Goal: Task Accomplishment & Management: Manage account settings

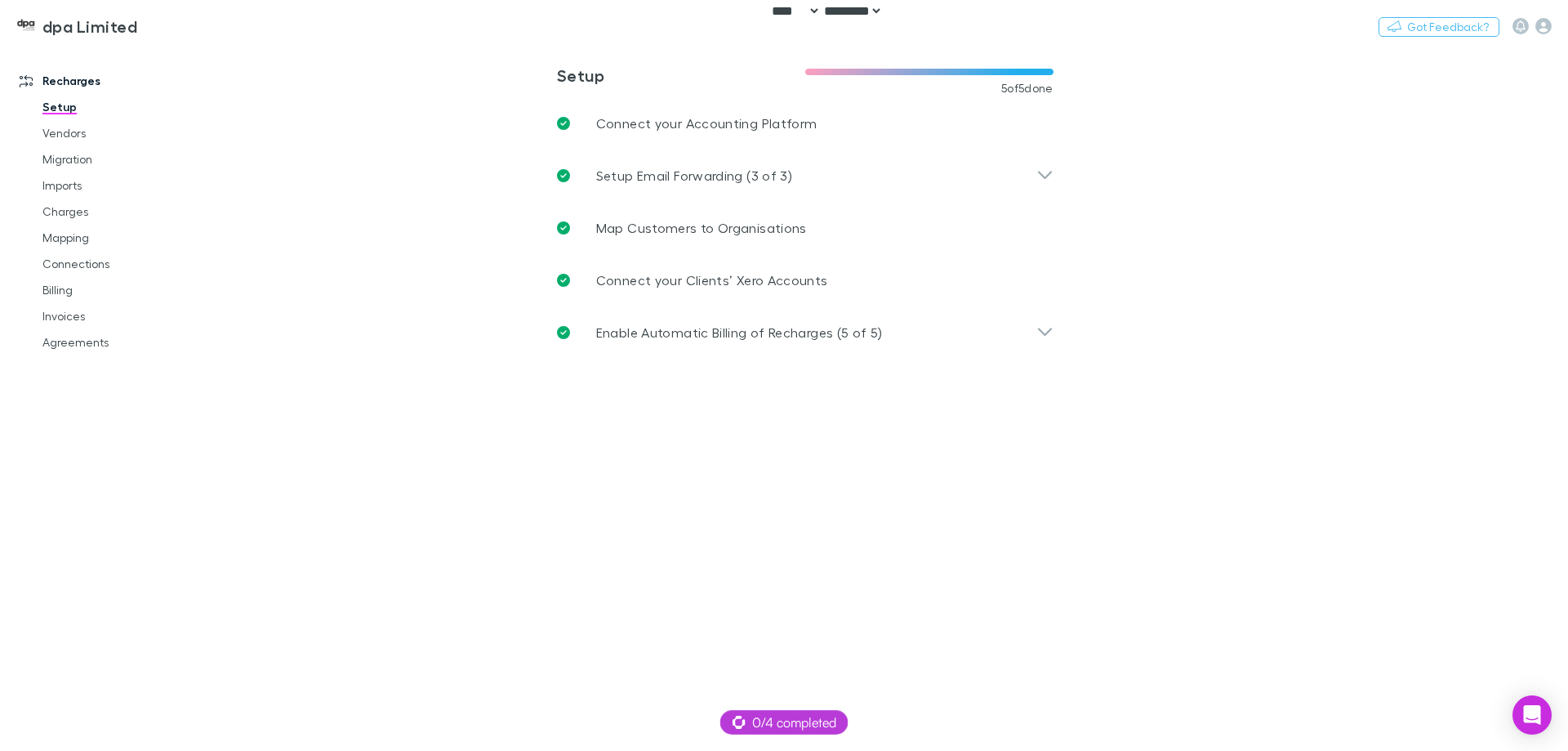
select select "****"
click at [1543, 23] on icon "button" at bounding box center [1544, 26] width 17 height 17
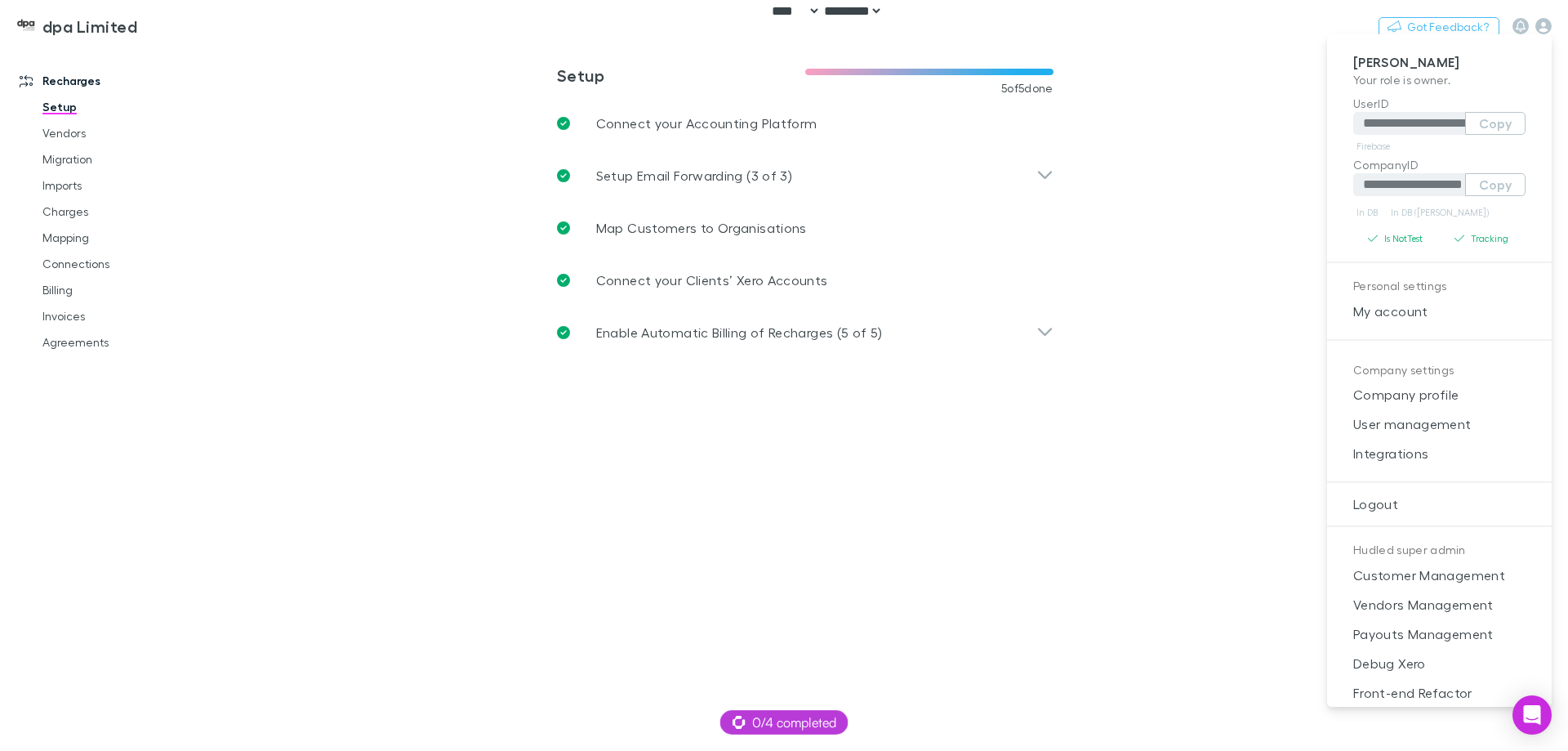
drag, startPoint x: 1404, startPoint y: 634, endPoint x: 877, endPoint y: 264, distance: 643.9
click at [1403, 634] on span "Payouts Management" at bounding box center [1440, 634] width 198 height 19
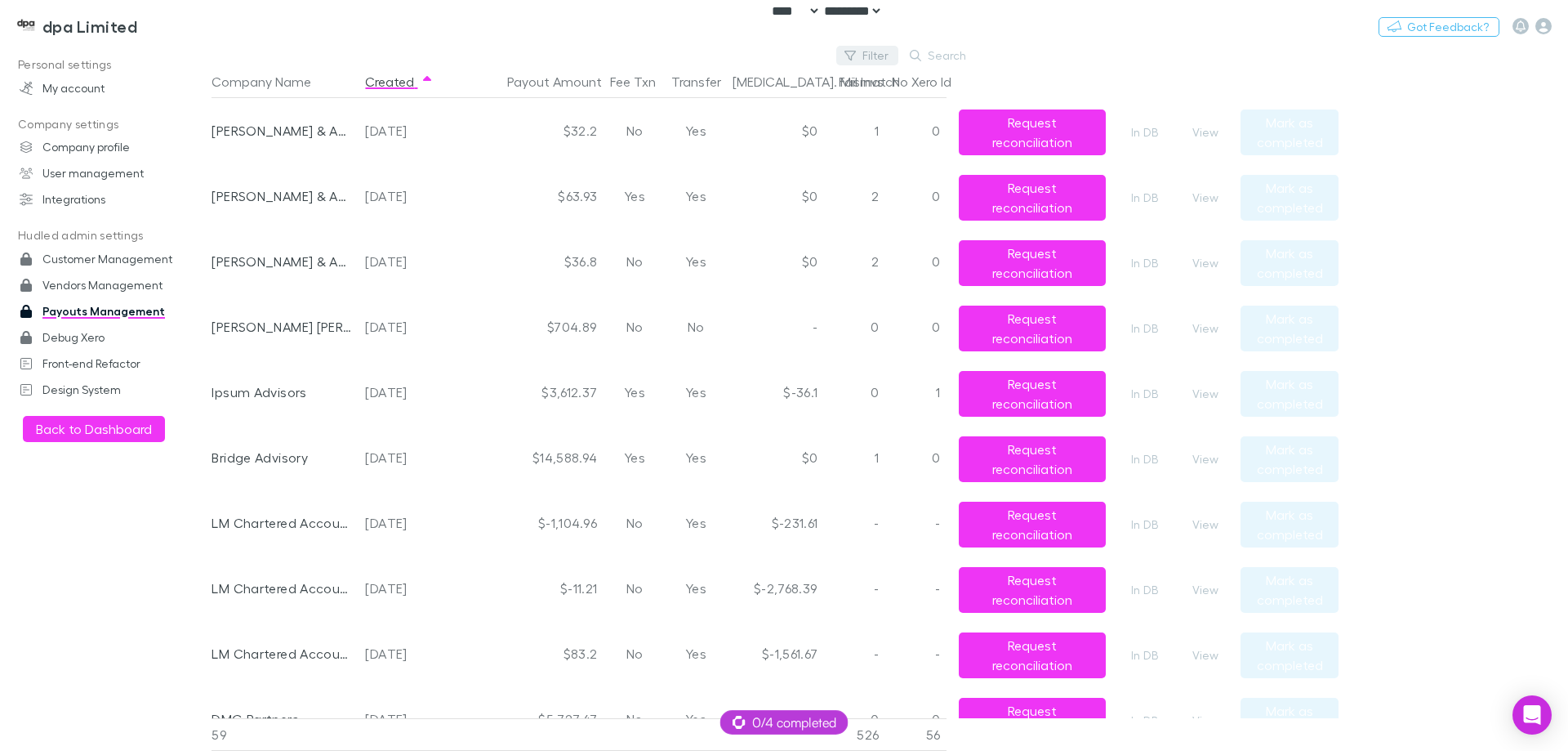
click at [871, 59] on button "Filter" at bounding box center [868, 55] width 62 height 19
type input "***"
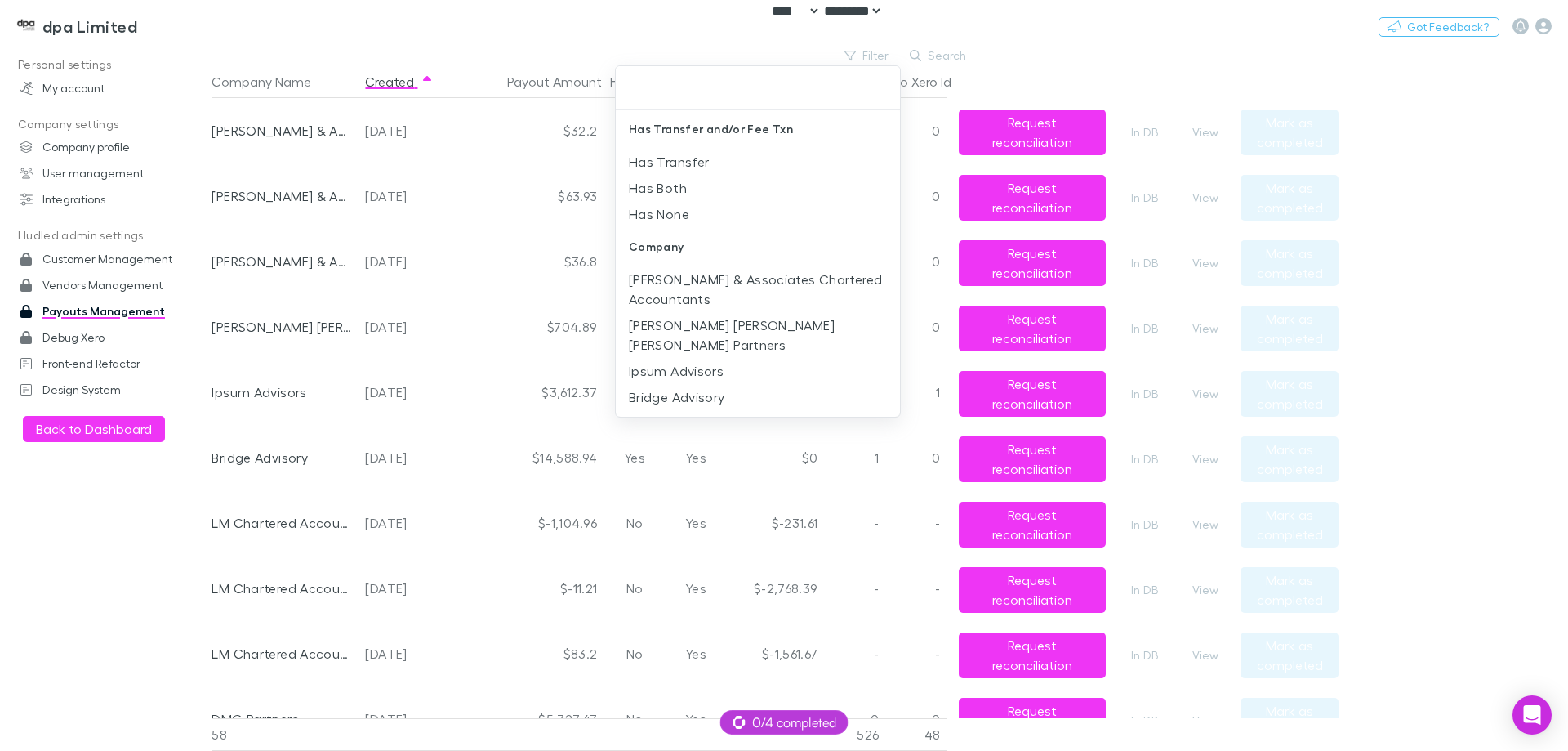
click at [594, 41] on div at bounding box center [784, 375] width 1568 height 751
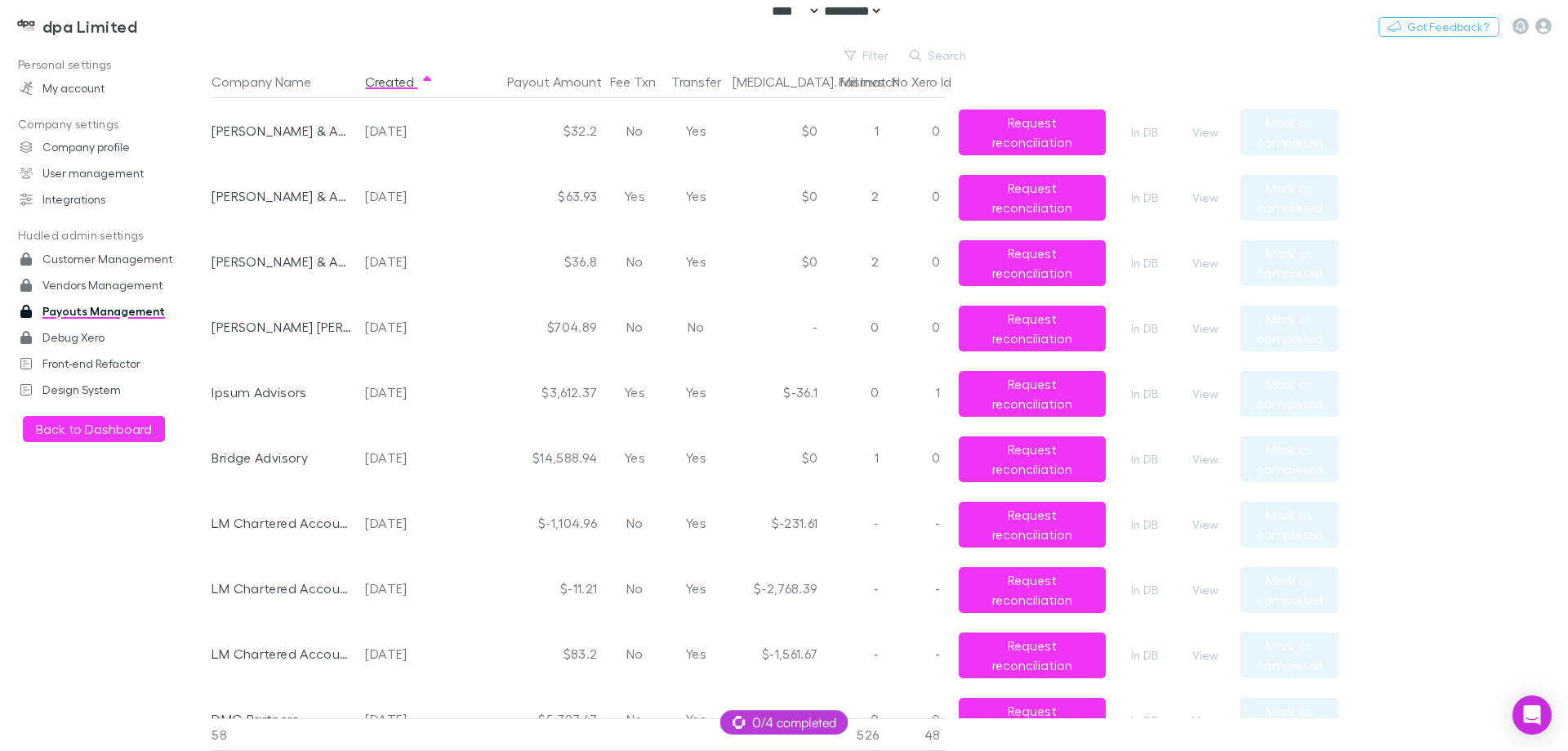
click at [1542, 378] on main "Filter Search Company Name Created Payout Amount Fee Txn Transfer [MEDICAL_DATA…" at bounding box center [890, 398] width 1357 height 705
click at [96, 26] on h3 "dpa Limited" at bounding box center [90, 26] width 95 height 19
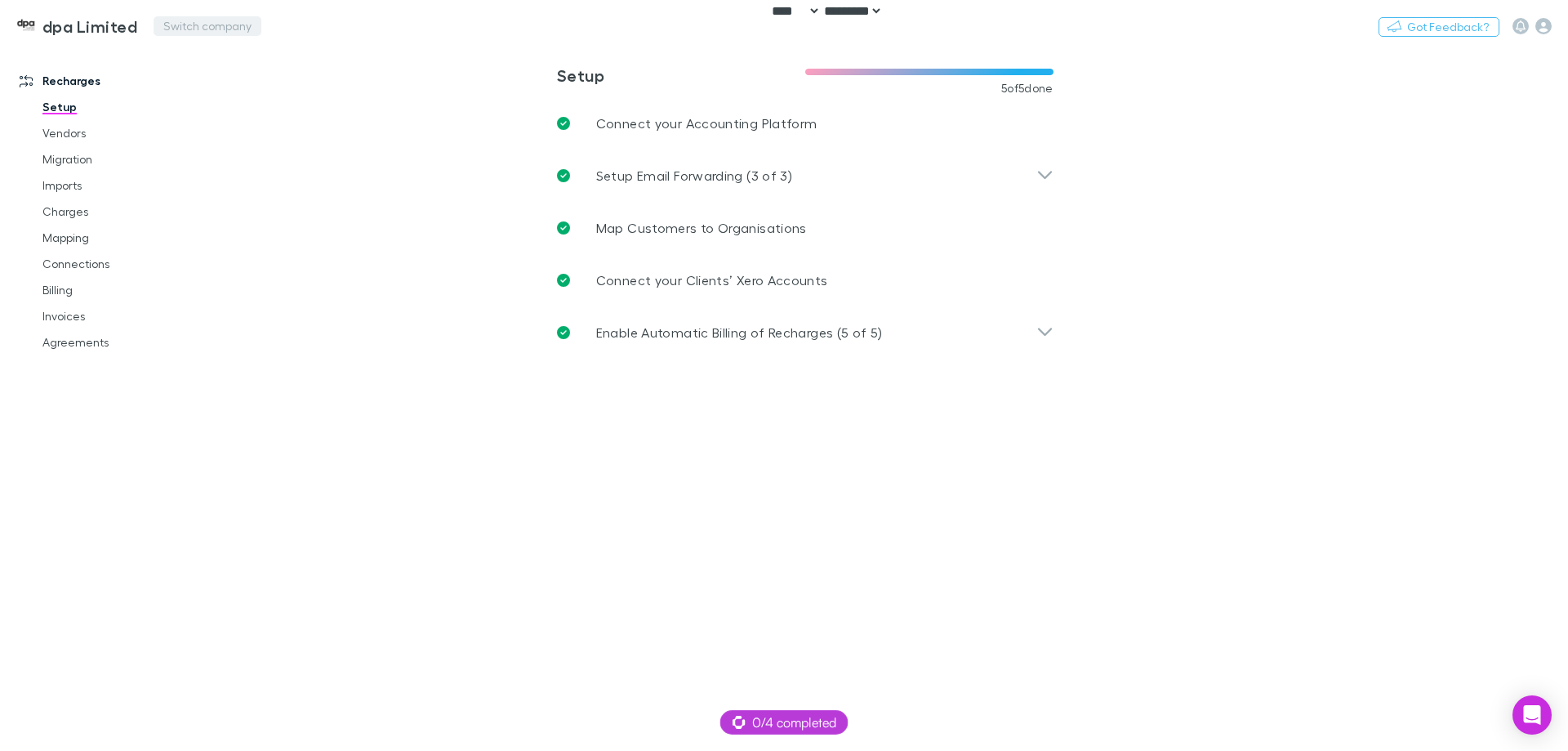
click at [206, 19] on button "Switch company" at bounding box center [207, 26] width 108 height 19
type input "****"
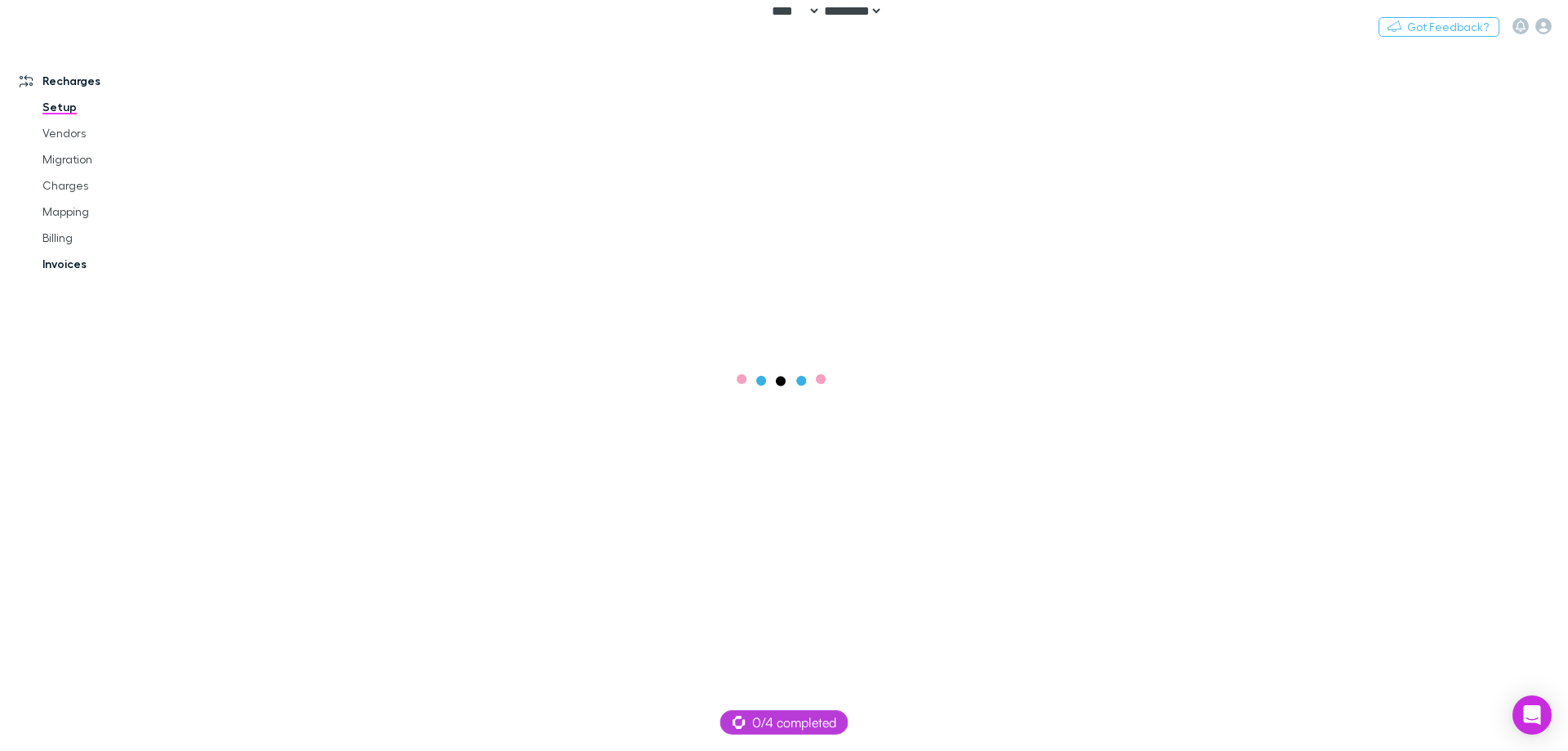
click at [79, 264] on link "Invoices" at bounding box center [123, 263] width 194 height 26
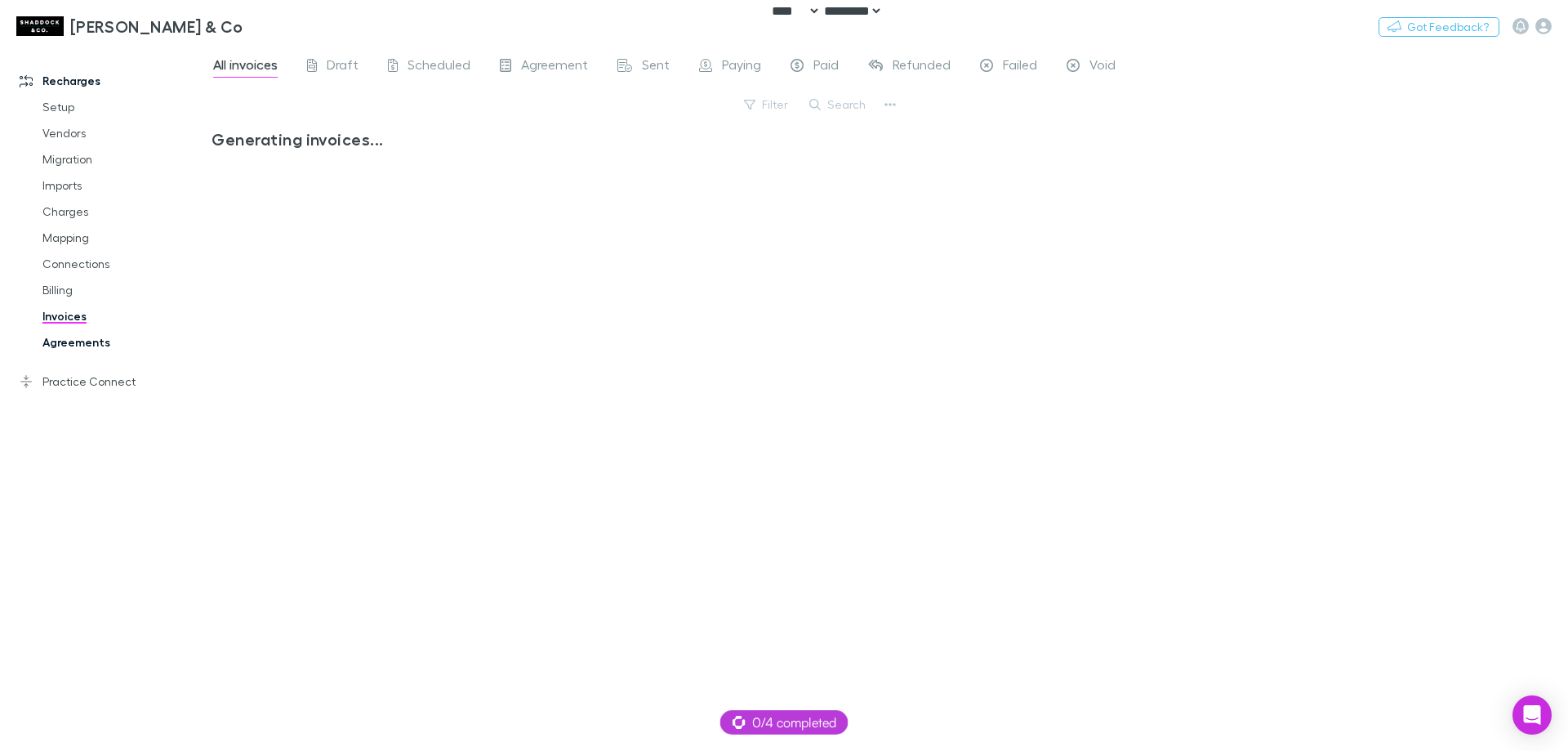
click at [75, 339] on link "Agreements" at bounding box center [123, 342] width 194 height 26
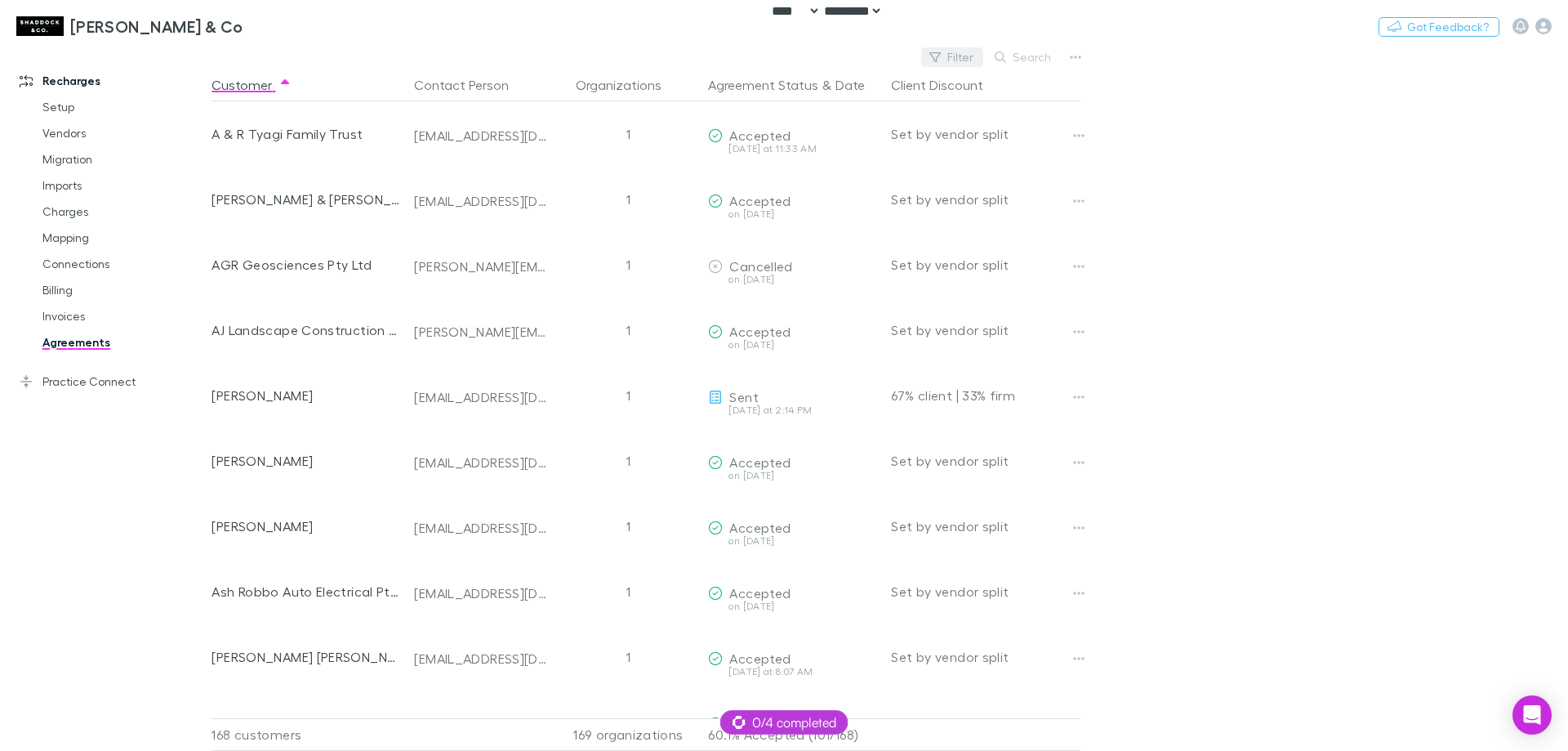
click at [973, 59] on button "Filter" at bounding box center [952, 57] width 62 height 19
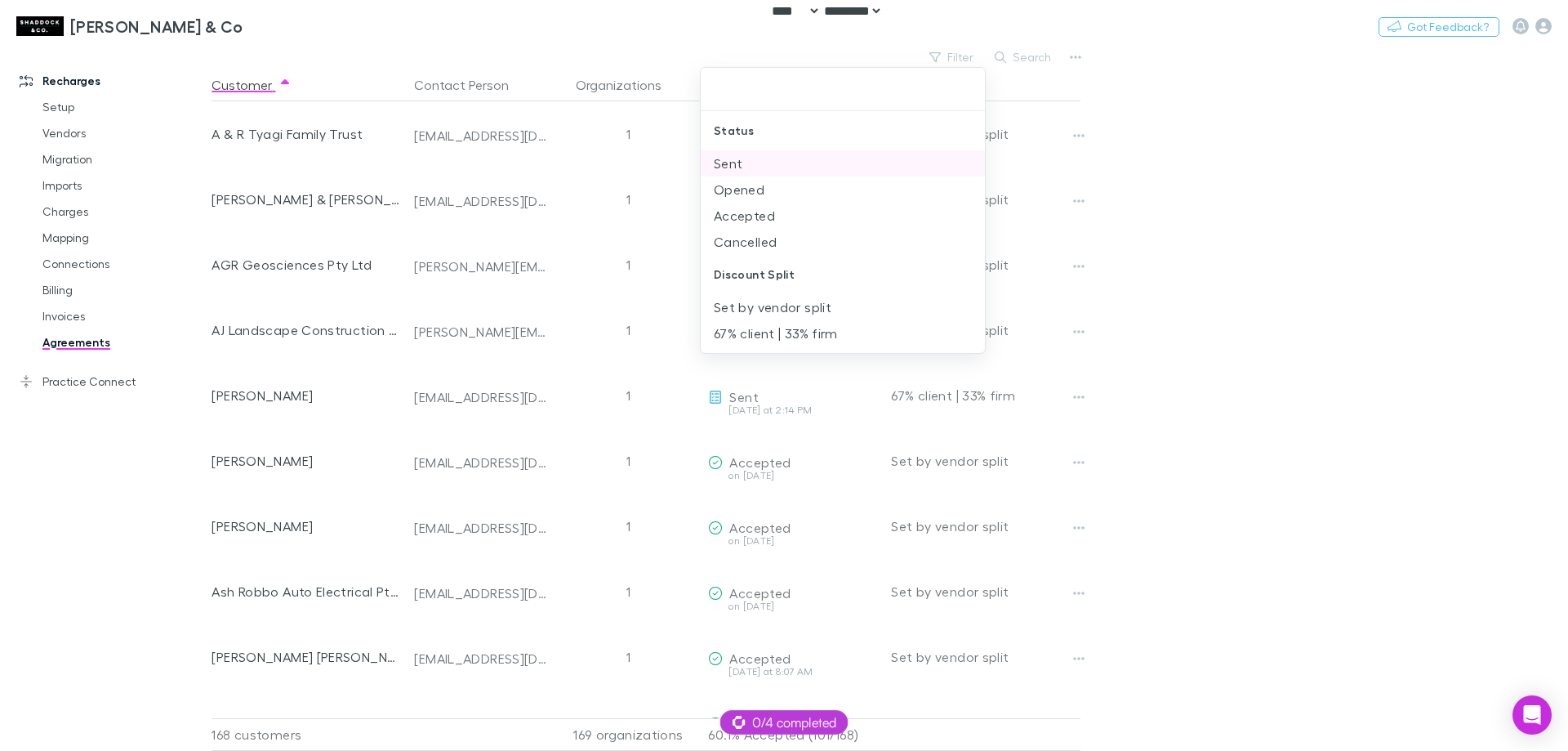
click at [790, 162] on li "Sent" at bounding box center [843, 163] width 284 height 26
click at [787, 167] on li "Opened" at bounding box center [843, 163] width 284 height 26
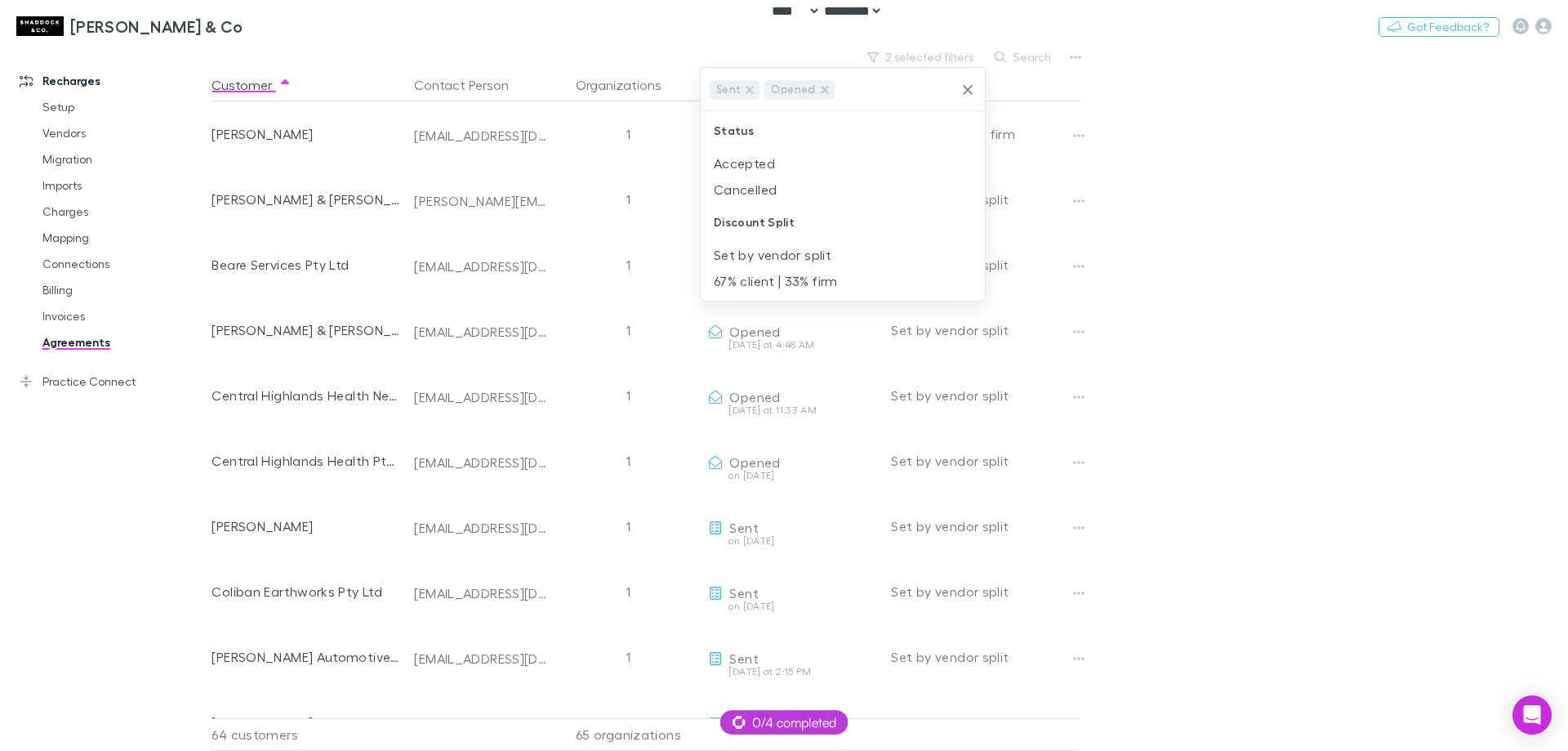
click at [787, 167] on li "Accepted" at bounding box center [843, 163] width 284 height 26
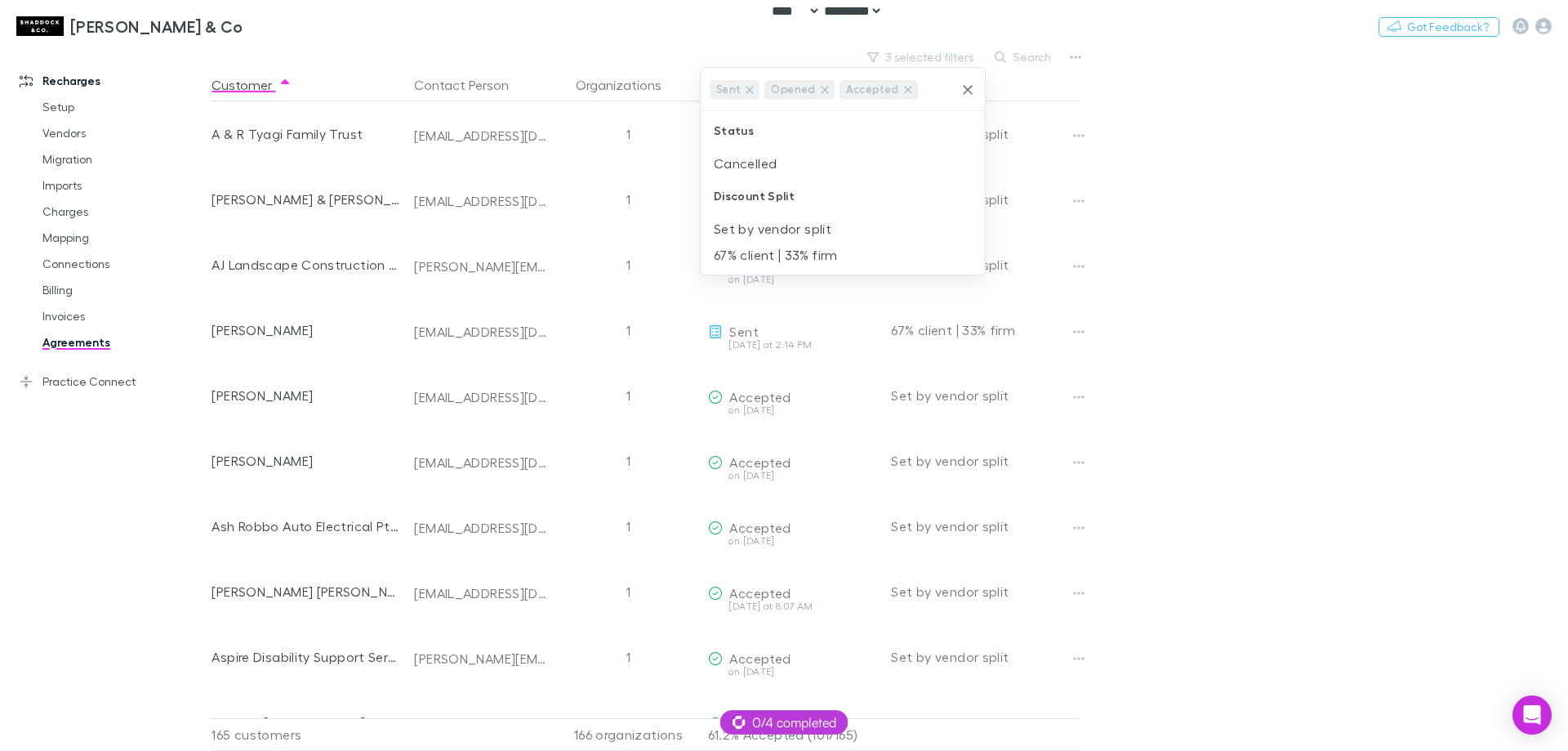
click at [1218, 206] on div at bounding box center [784, 375] width 1568 height 751
click at [117, 386] on link "Practice Connect" at bounding box center [112, 381] width 217 height 26
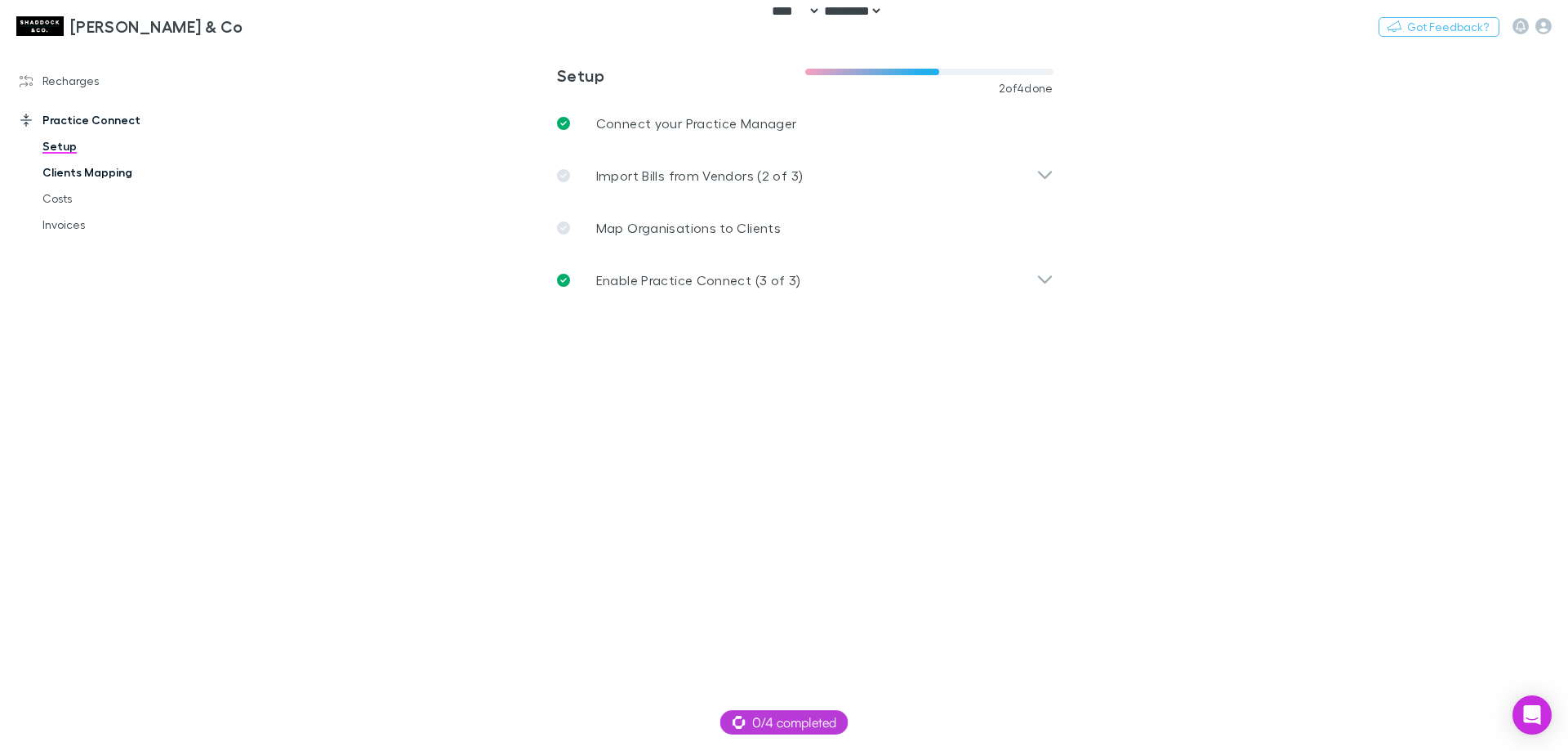
click at [95, 182] on link "Clients Mapping" at bounding box center [123, 172] width 194 height 26
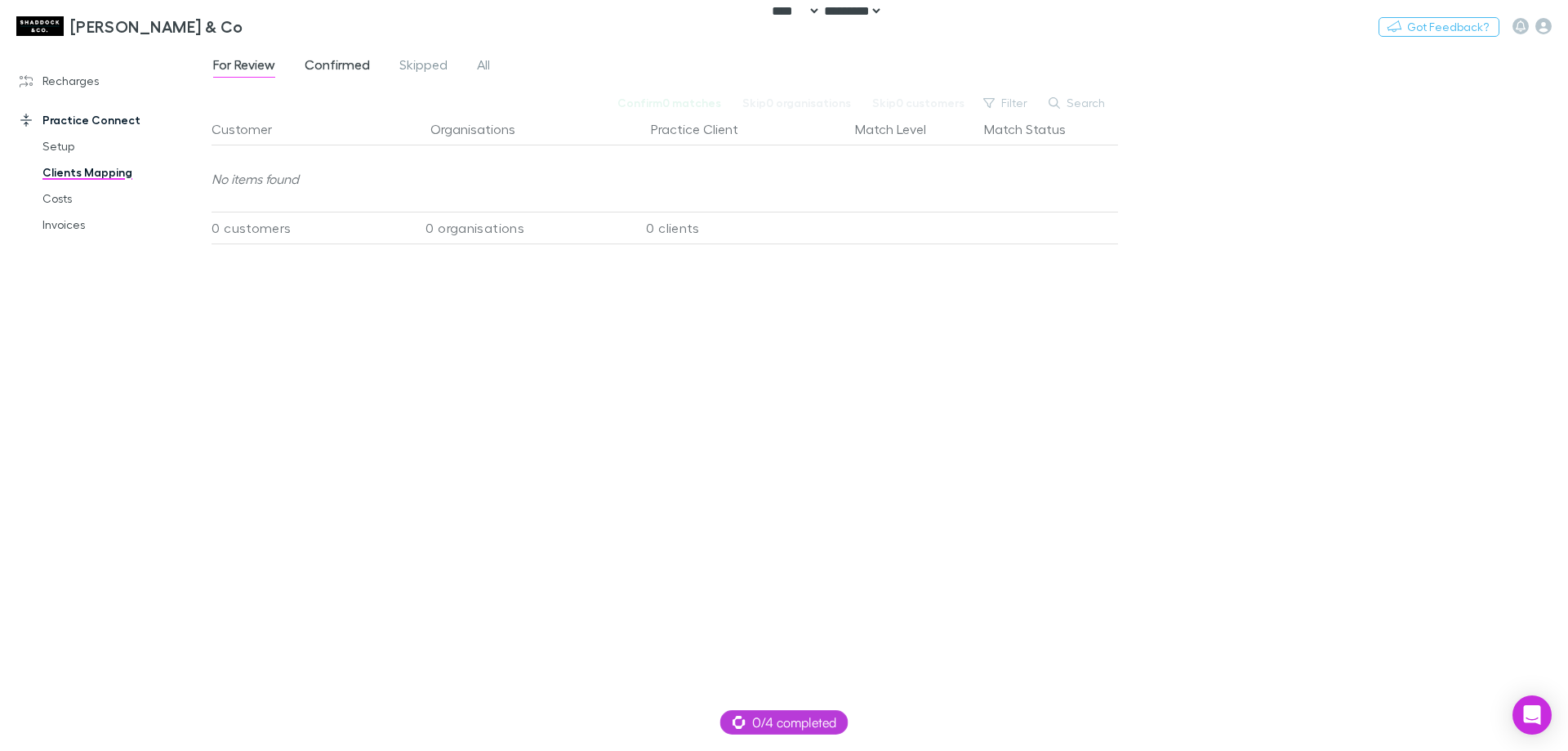
click at [330, 63] on span "Confirmed" at bounding box center [337, 67] width 65 height 21
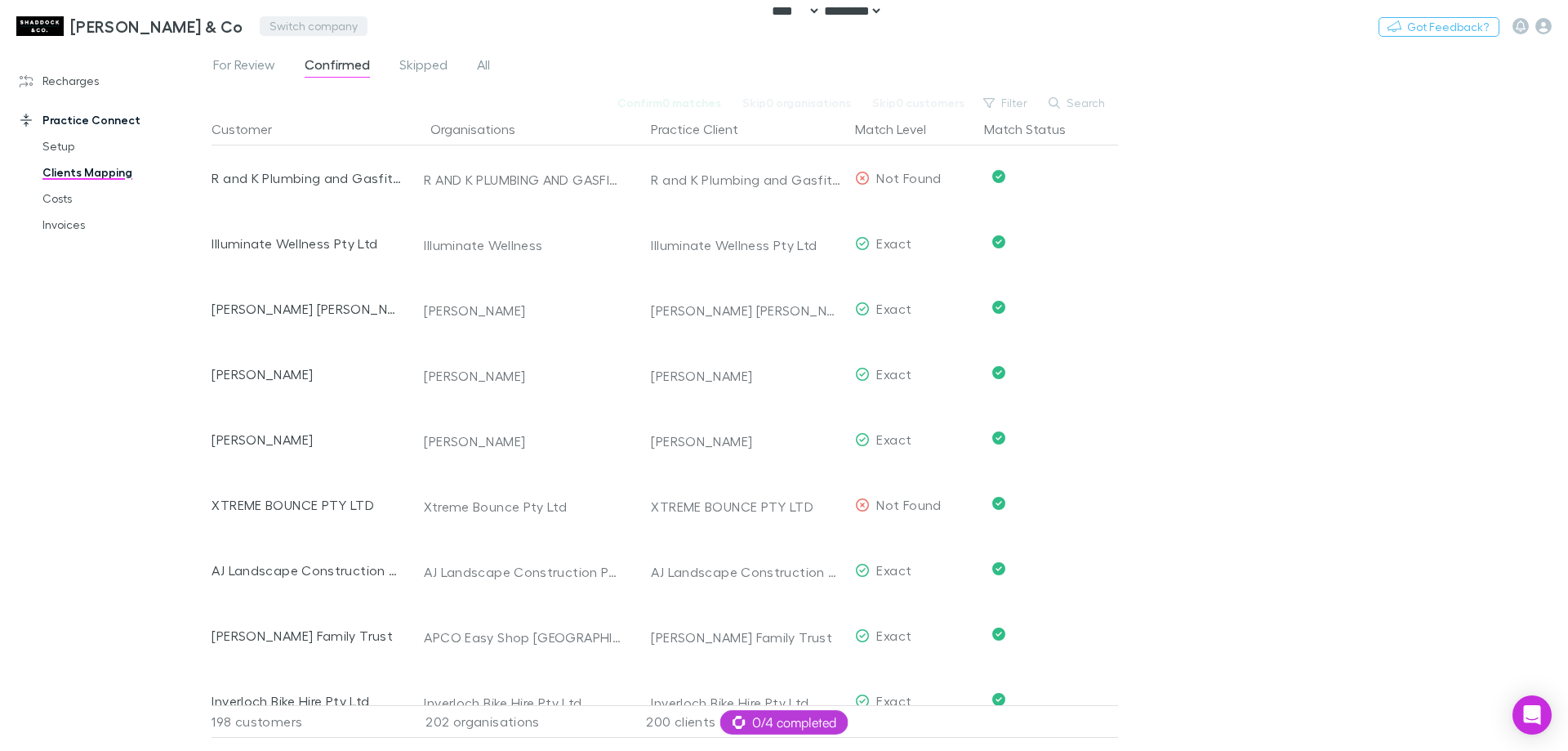
click at [260, 24] on button "Switch company" at bounding box center [314, 26] width 108 height 19
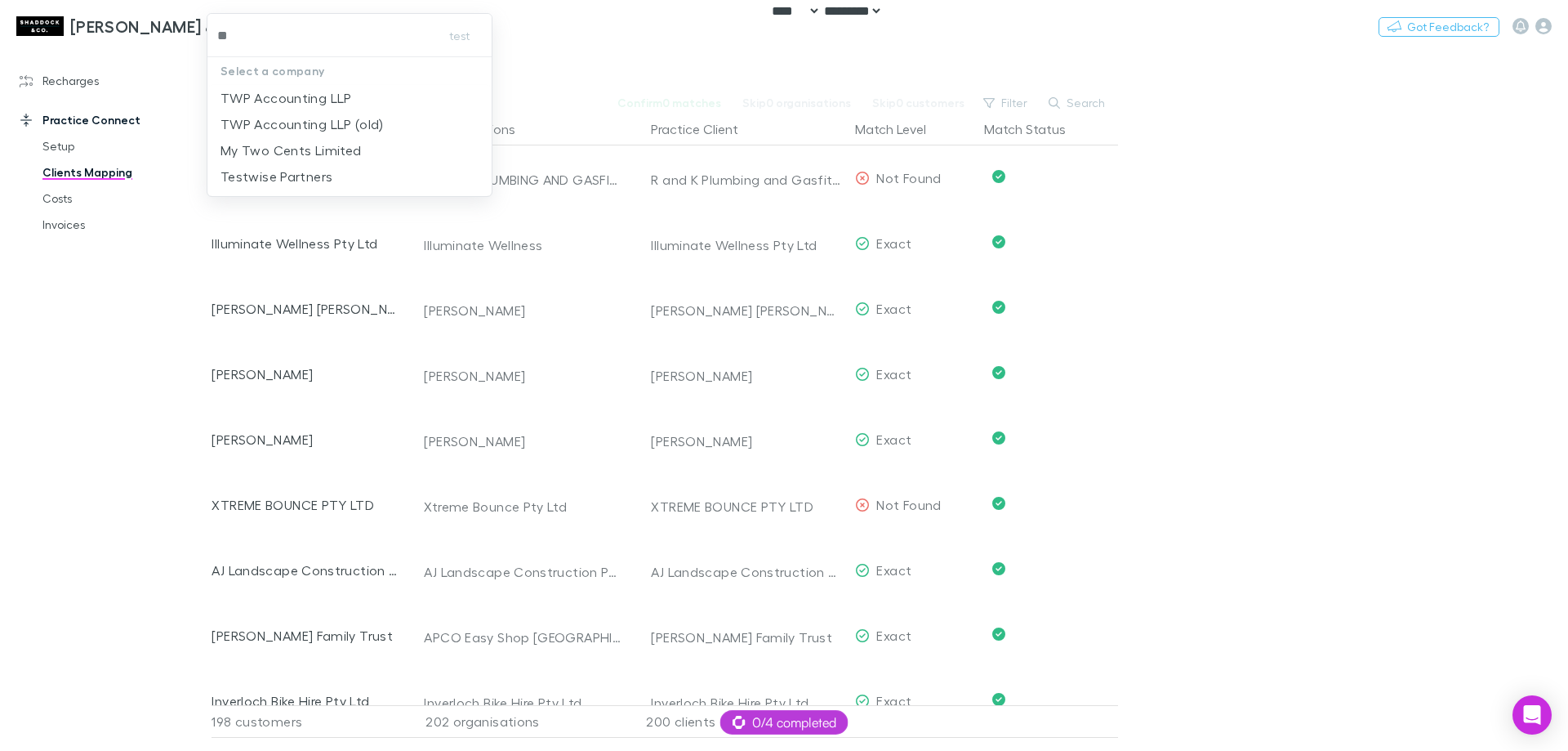
type input "***"
click at [318, 93] on p "TWP Accounting LLP" at bounding box center [285, 98] width 131 height 19
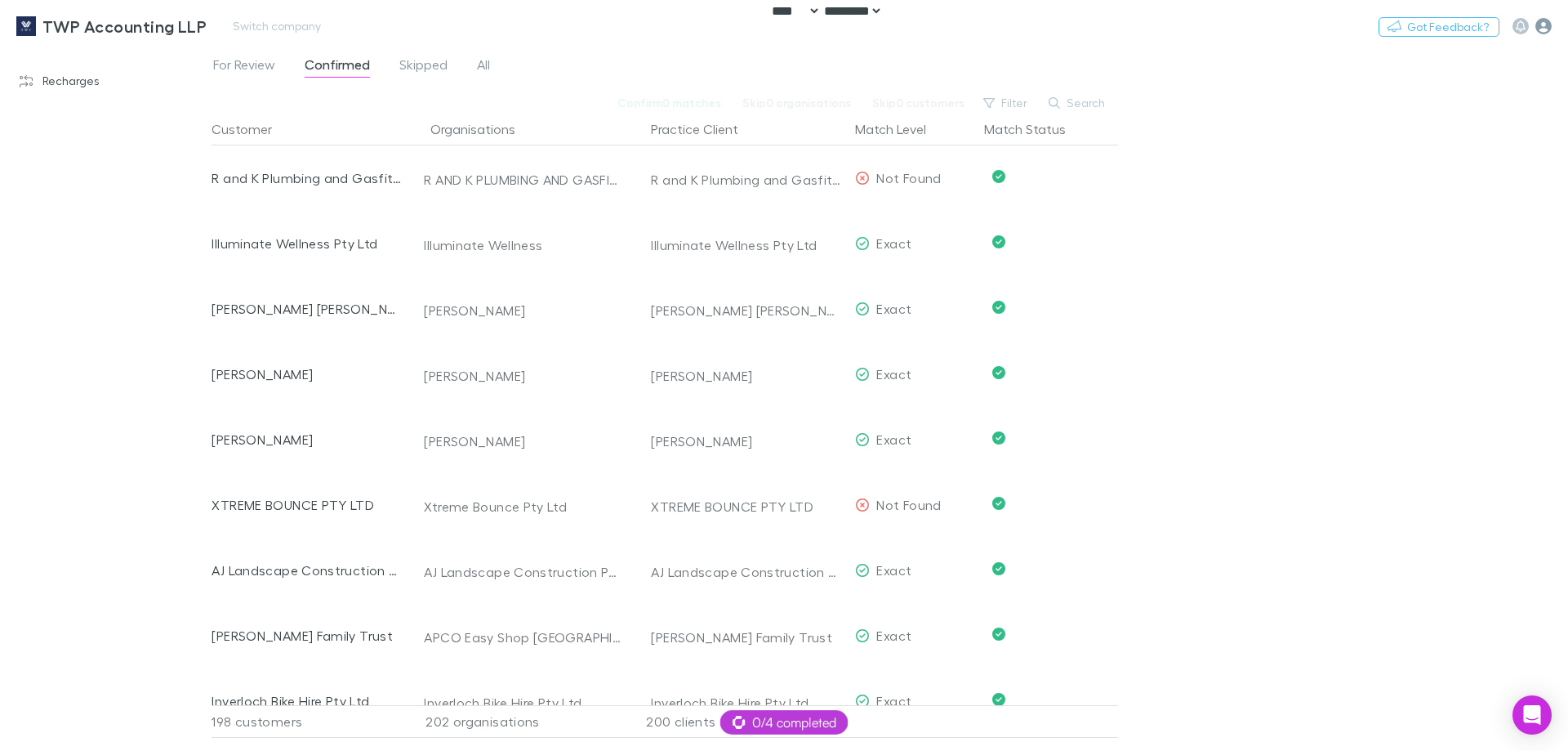
click at [1543, 25] on icon "button" at bounding box center [1544, 26] width 17 height 17
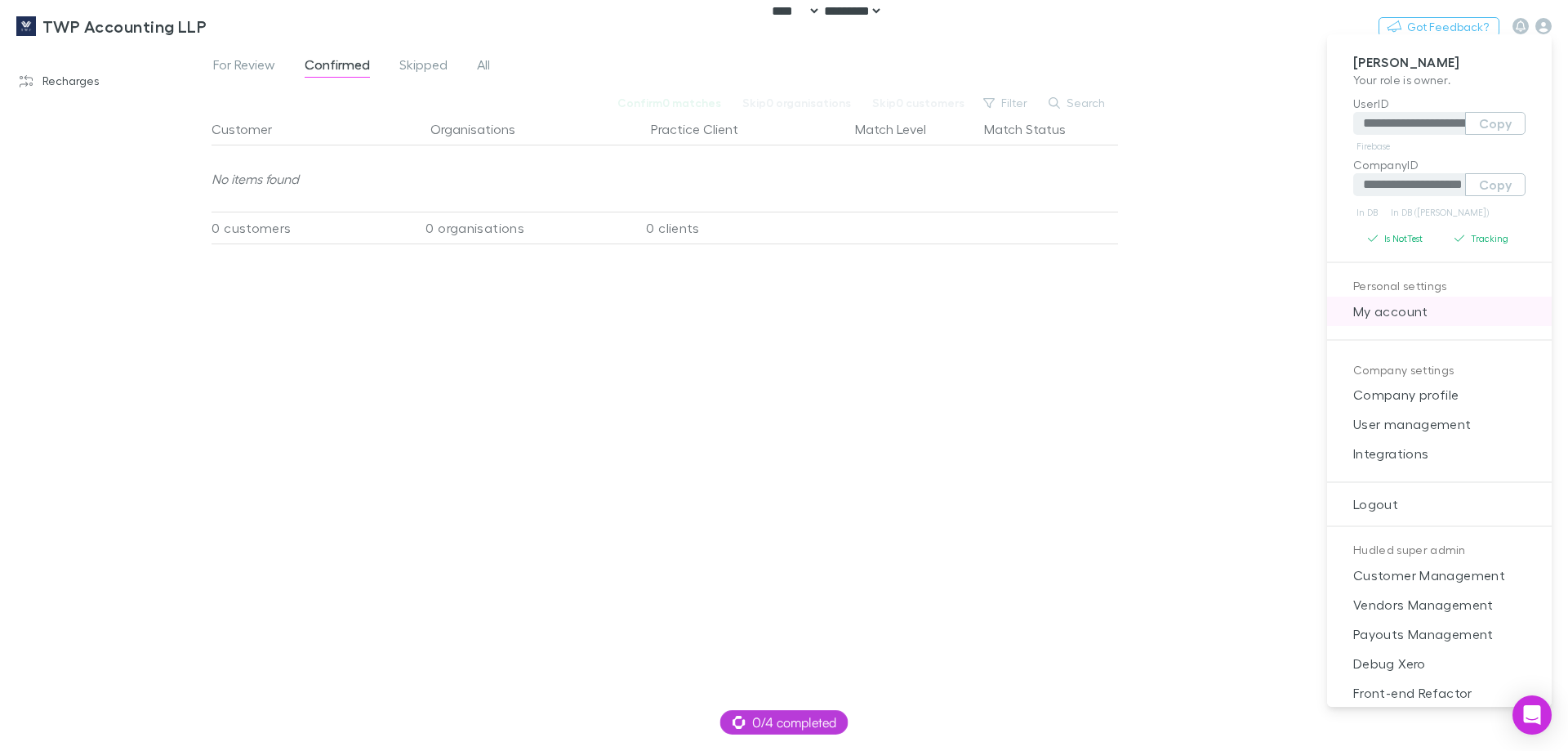
click at [1429, 309] on span "My account" at bounding box center [1440, 311] width 198 height 19
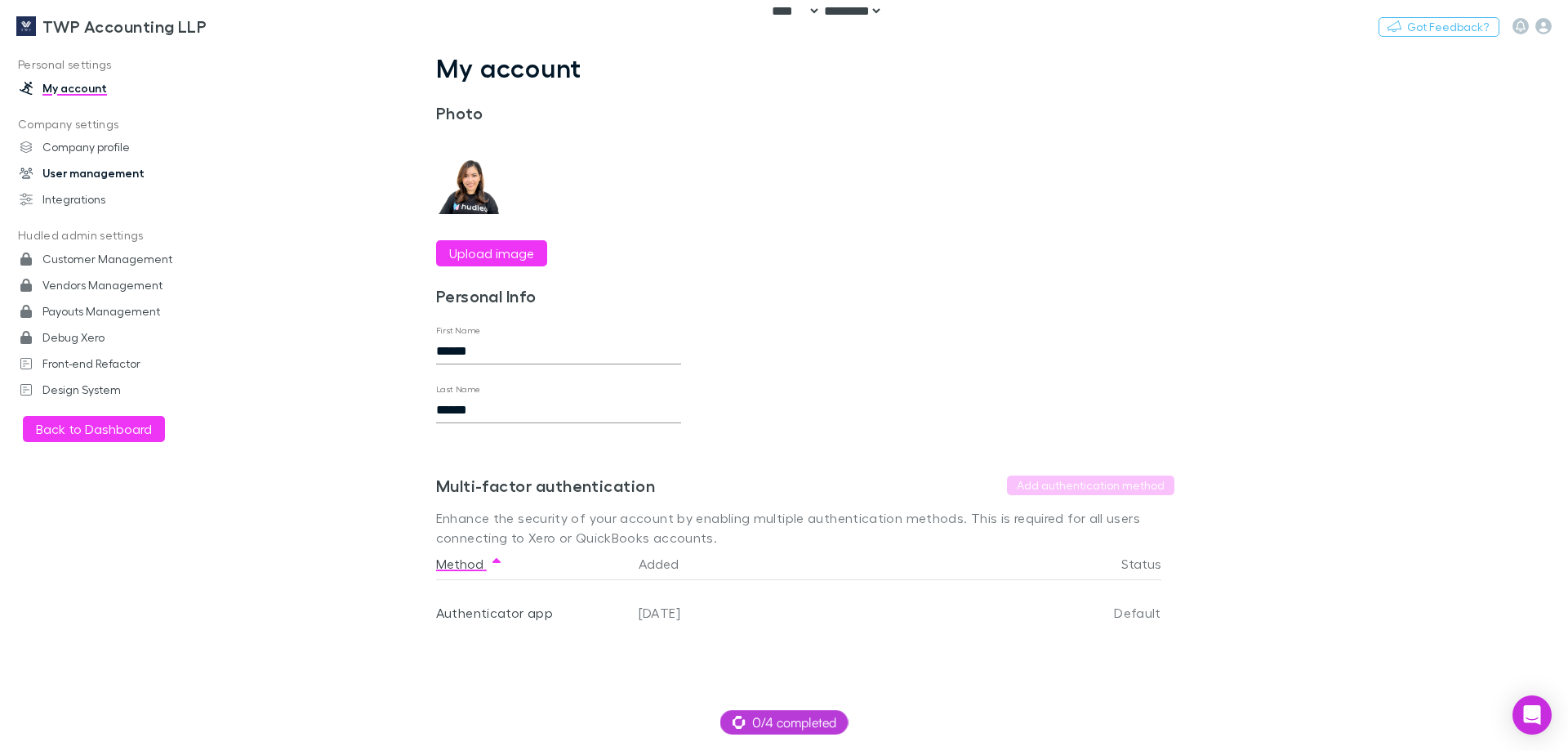
click at [85, 170] on link "User management" at bounding box center [112, 173] width 217 height 26
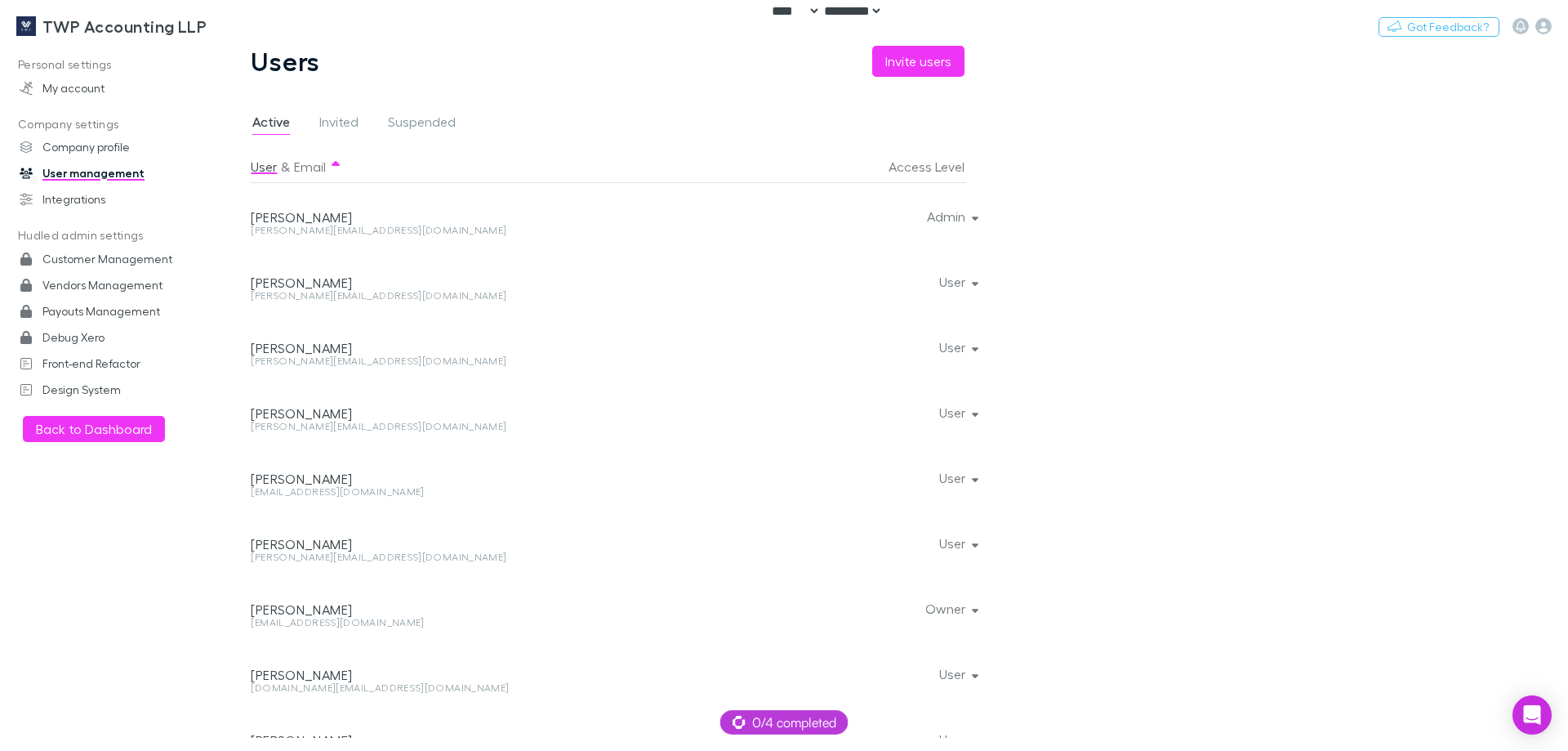
click at [322, 621] on div "[EMAIL_ADDRESS][DOMAIN_NAME]" at bounding box center [476, 623] width 451 height 10
copy div "[EMAIL_ADDRESS][DOMAIN_NAME] Owner"
click at [292, 227] on div "[PERSON_NAME][EMAIL_ADDRESS][DOMAIN_NAME]" at bounding box center [476, 230] width 451 height 10
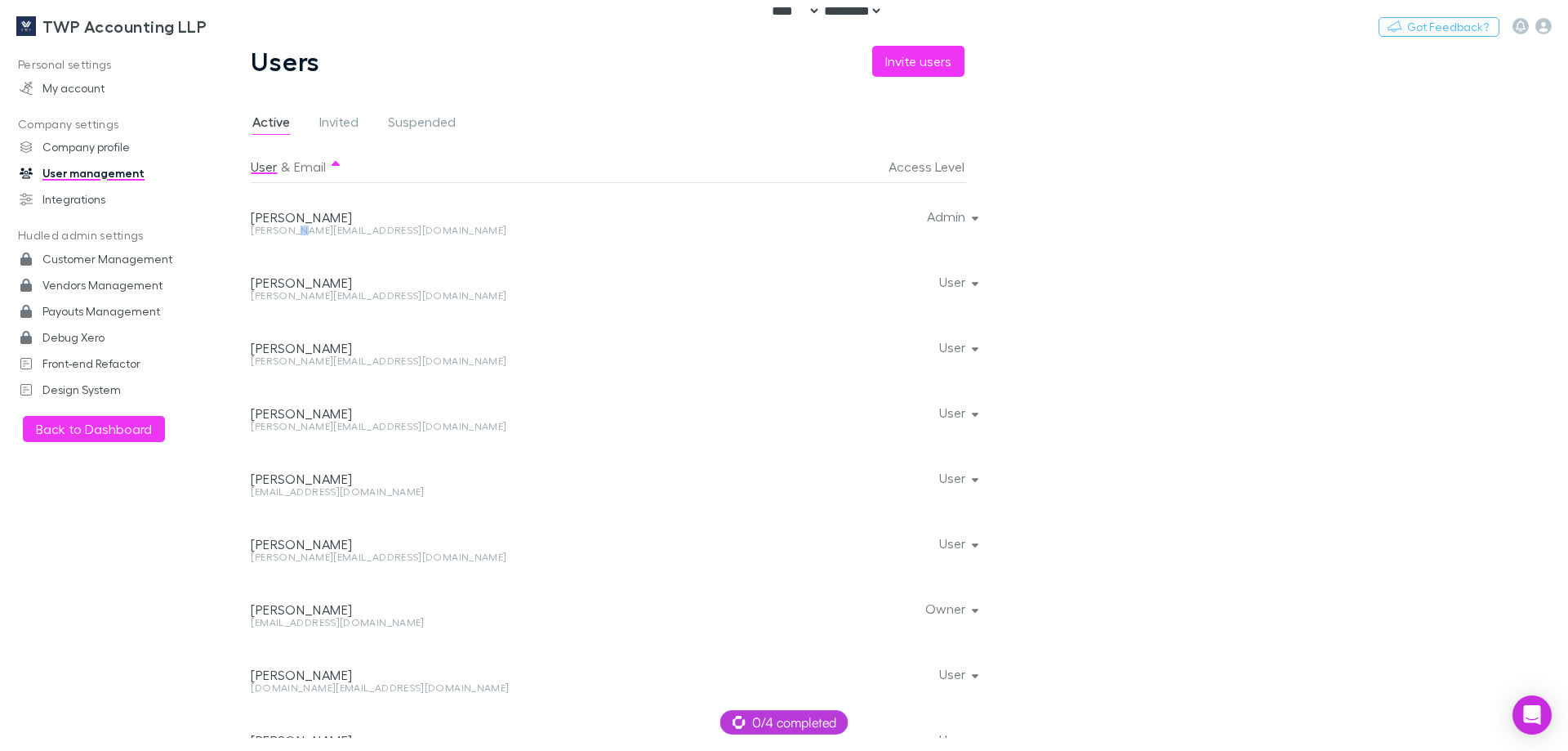
click at [292, 227] on div "[PERSON_NAME][EMAIL_ADDRESS][DOMAIN_NAME]" at bounding box center [476, 230] width 451 height 10
copy div "[PERSON_NAME][EMAIL_ADDRESS][DOMAIN_NAME] Admin"
click at [267, 37] on div "TWP Accounting LLP Switch company Nothing Got Feedback?" at bounding box center [784, 26] width 1568 height 52
click at [265, 23] on button "Switch company" at bounding box center [277, 26] width 108 height 19
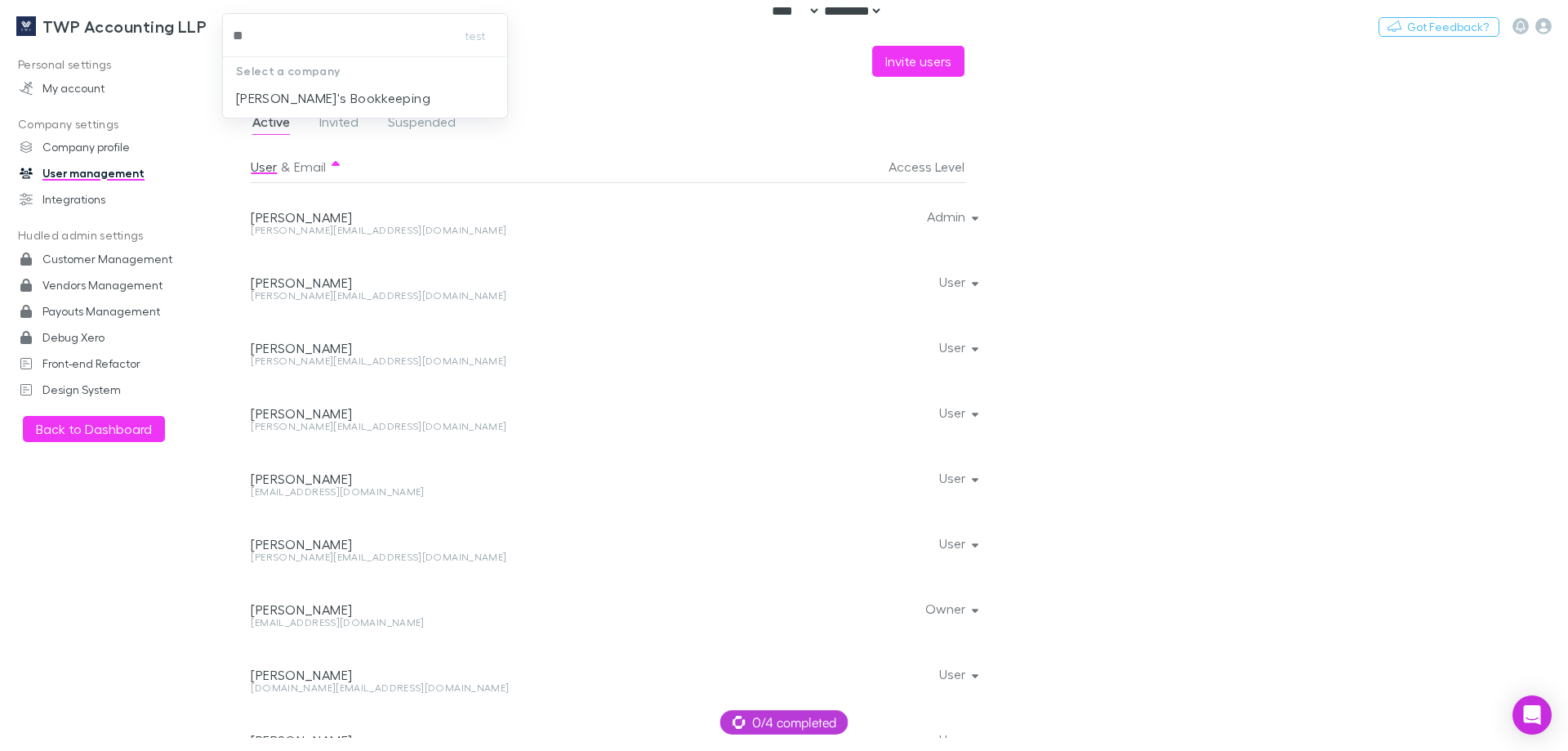
type input "***"
click at [327, 91] on p "[PERSON_NAME]'s Bookkeeping" at bounding box center [333, 98] width 194 height 19
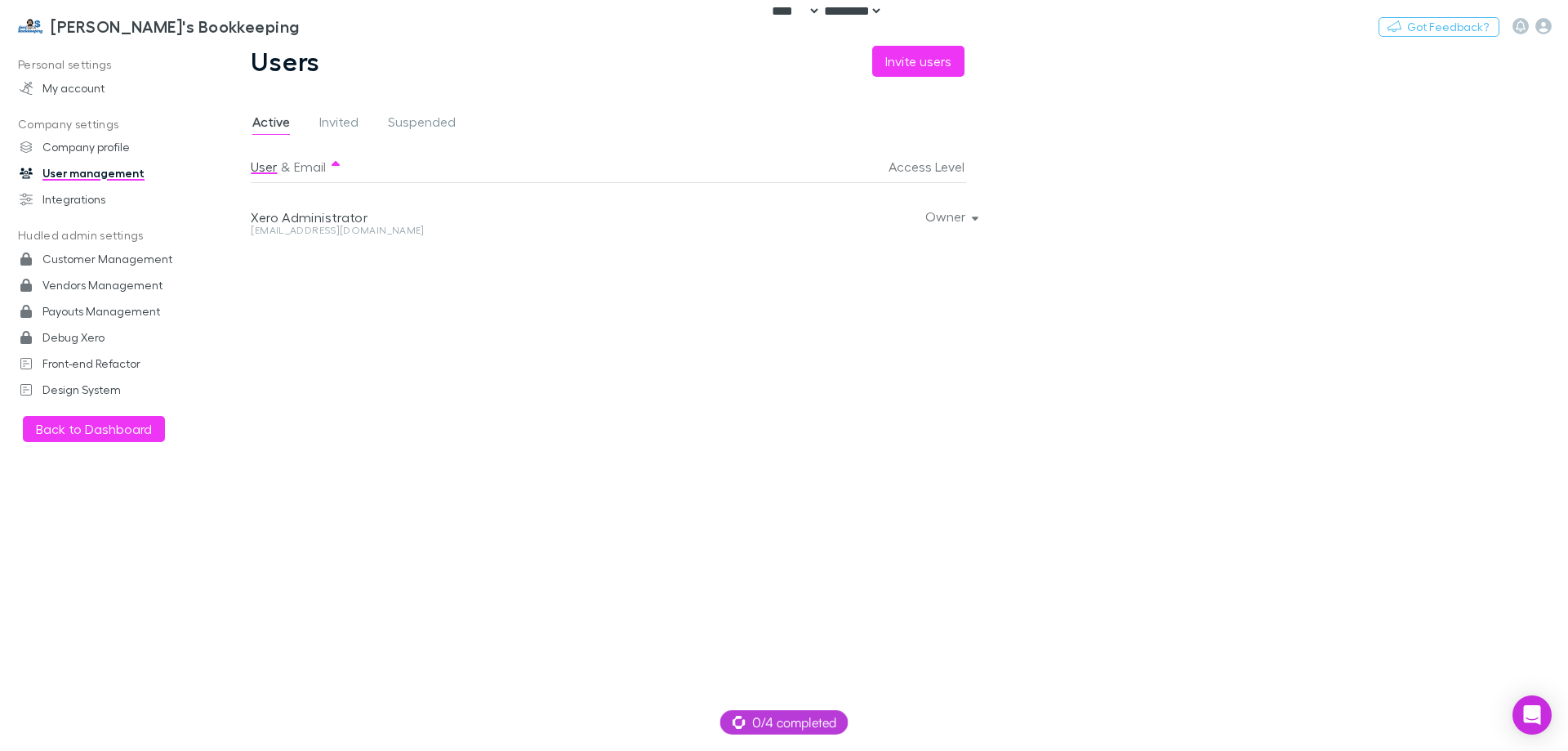
click at [305, 226] on div "[EMAIL_ADDRESS][DOMAIN_NAME]" at bounding box center [476, 230] width 451 height 10
copy div "[EMAIL_ADDRESS][DOMAIN_NAME] Owner"
click at [414, 273] on div "User & Email Access Level Xero Administrator [EMAIL_ADDRESS][DOMAIN_NAME] Owner" at bounding box center [619, 444] width 739 height 588
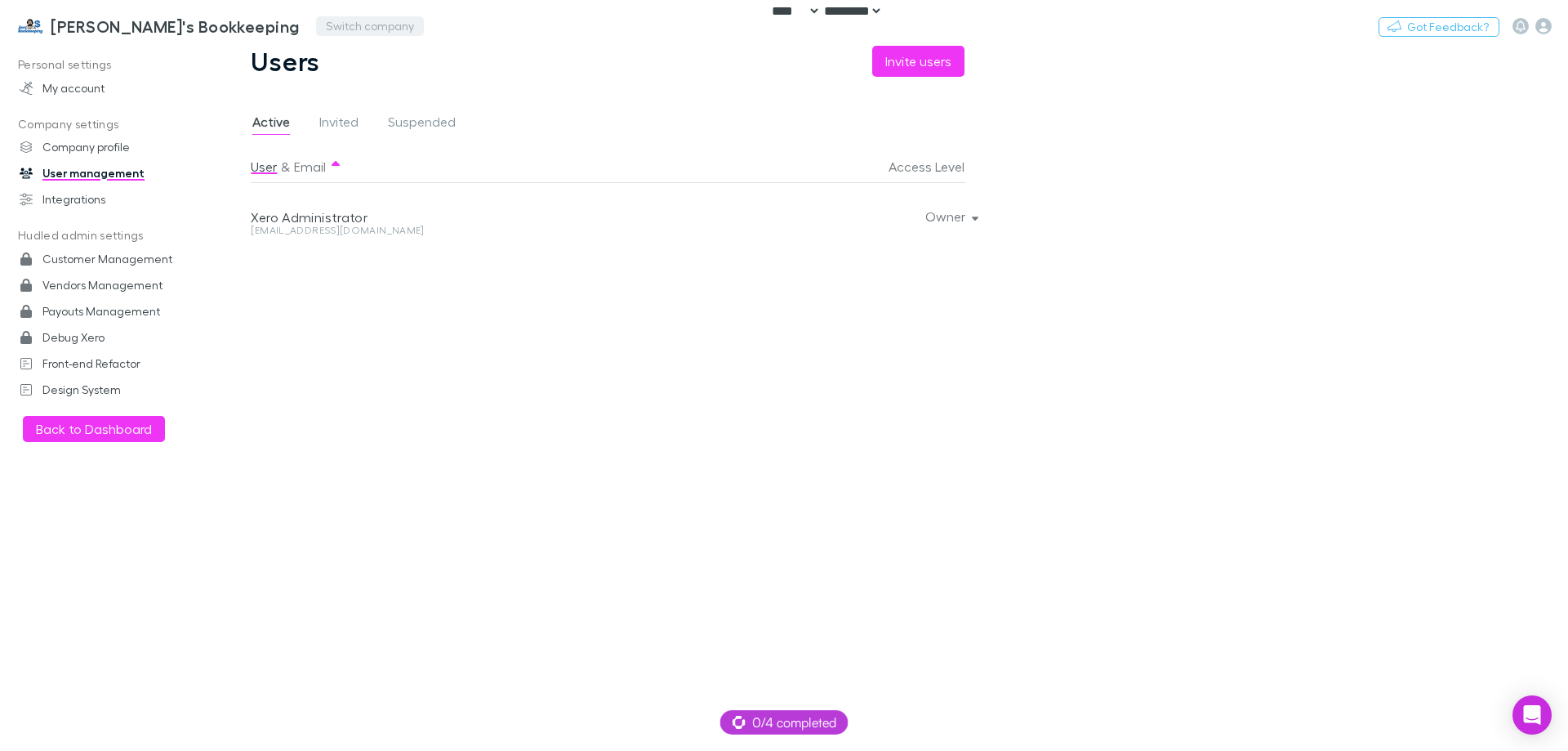
click at [317, 18] on button "Switch company" at bounding box center [370, 26] width 108 height 19
type input "******"
click at [306, 100] on p "Banyan Consulting" at bounding box center [281, 98] width 118 height 19
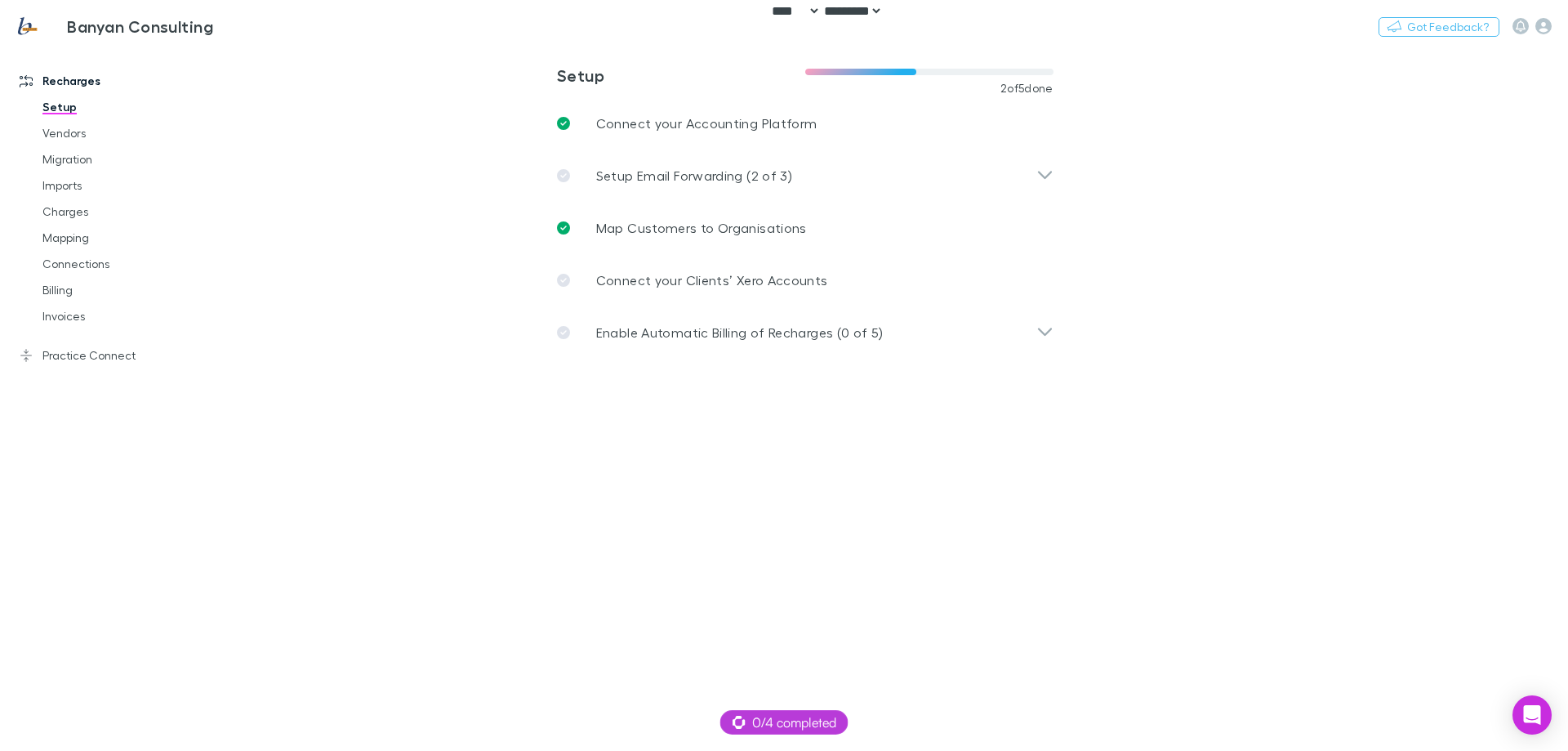
click at [67, 25] on h3 "Banyan Consulting" at bounding box center [140, 26] width 147 height 19
click at [81, 353] on link "Practice Connect" at bounding box center [112, 356] width 217 height 26
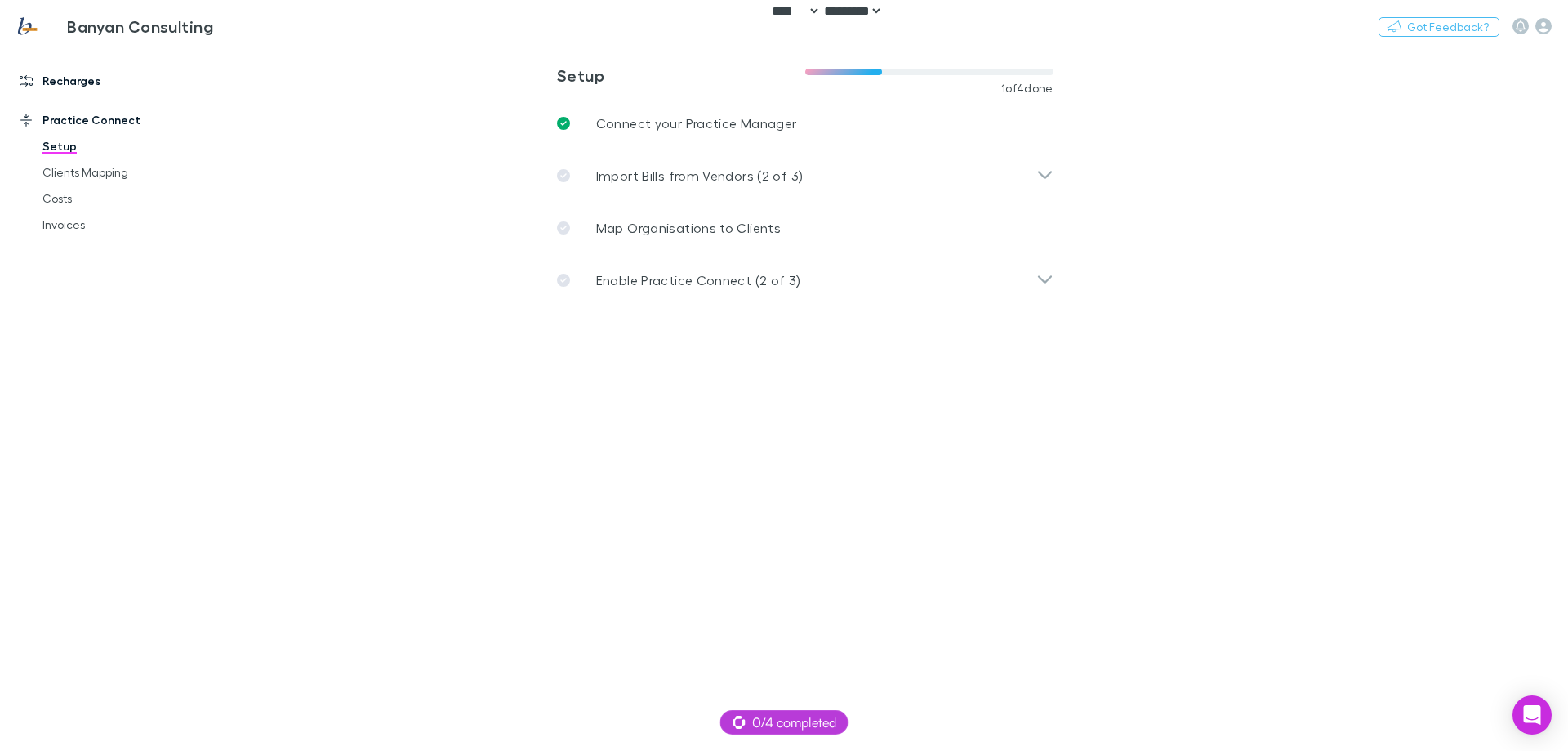
click at [80, 80] on link "Recharges" at bounding box center [112, 81] width 217 height 26
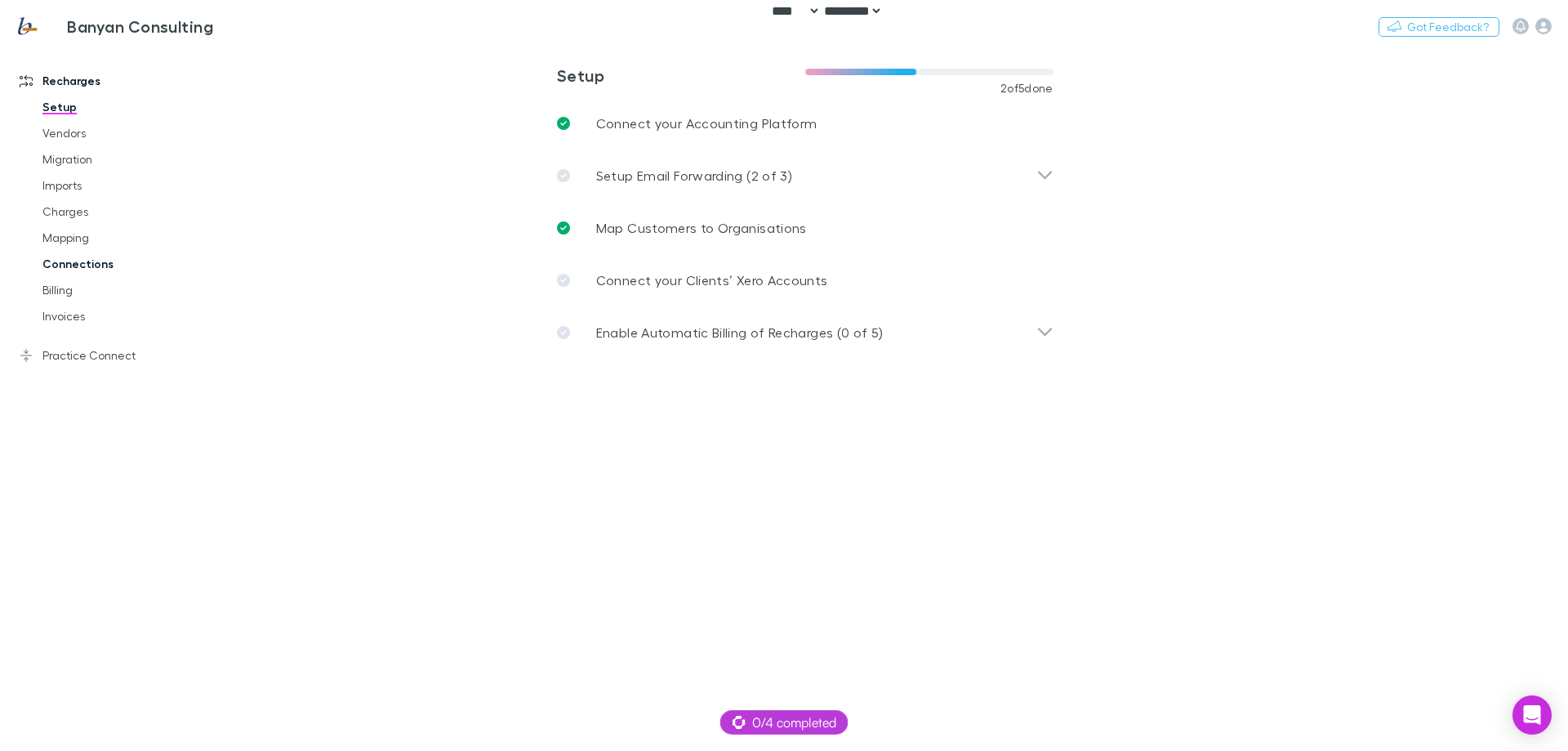
click at [56, 264] on link "Connections" at bounding box center [123, 263] width 194 height 26
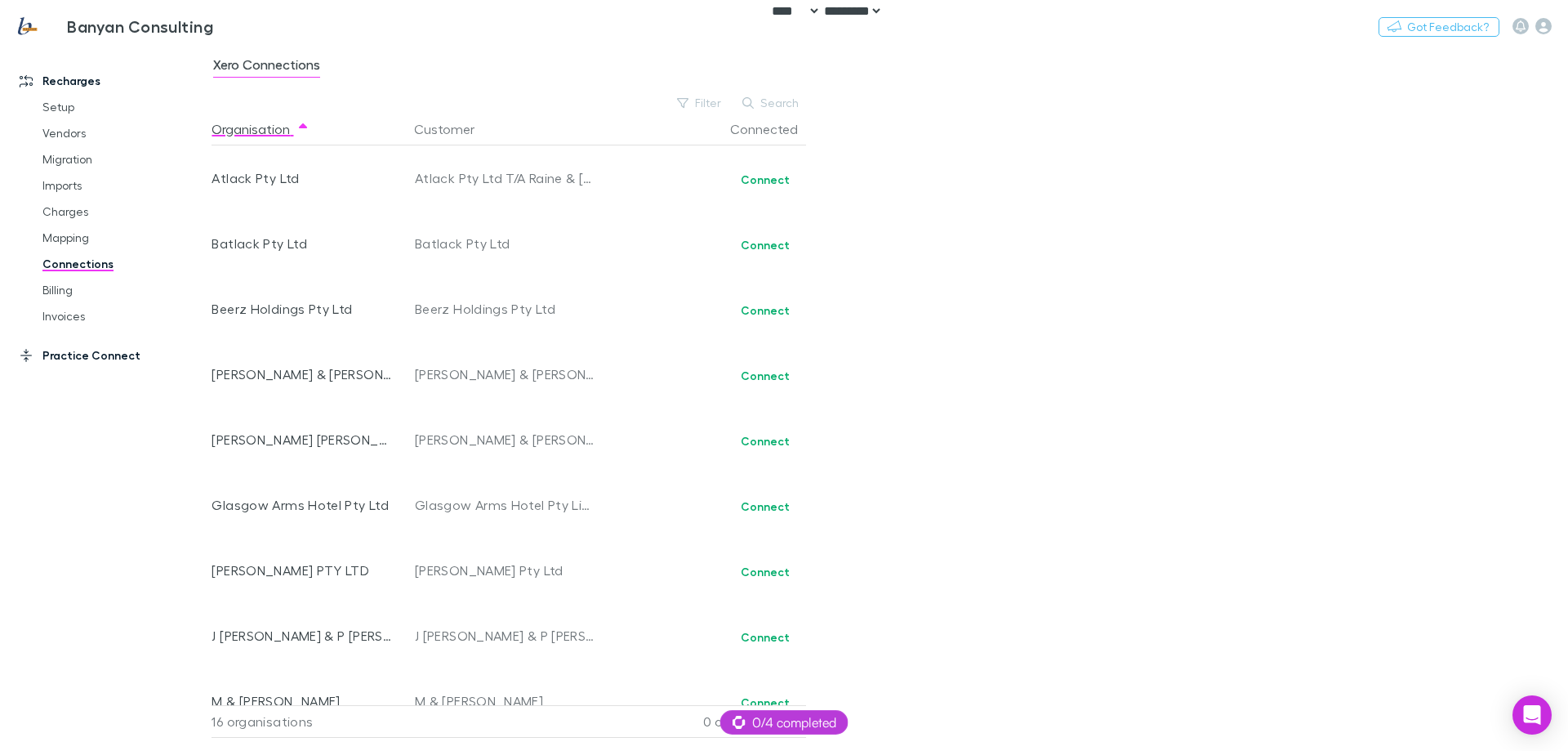
click at [68, 355] on link "Practice Connect" at bounding box center [112, 356] width 217 height 26
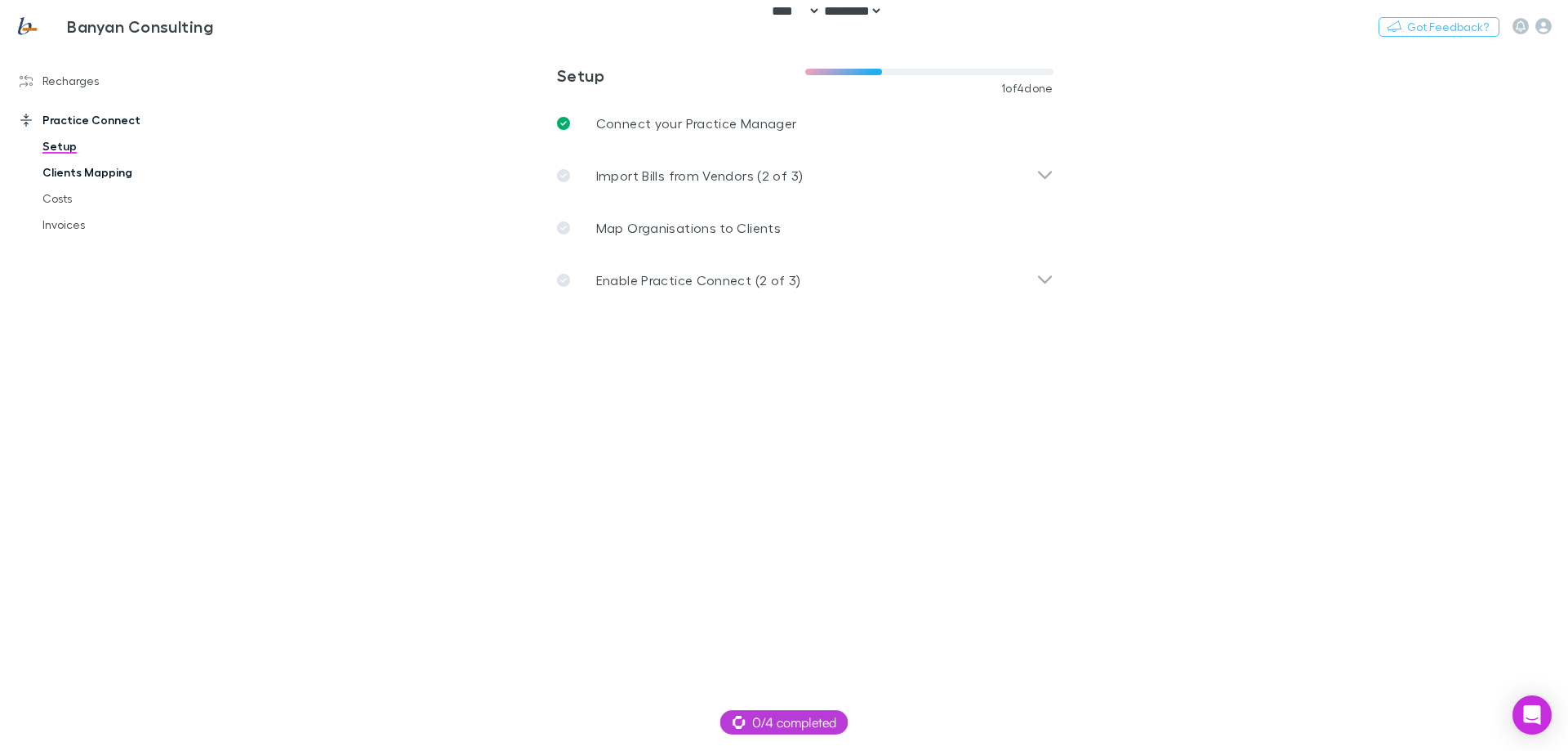
click at [84, 173] on link "Clients Mapping" at bounding box center [123, 172] width 194 height 26
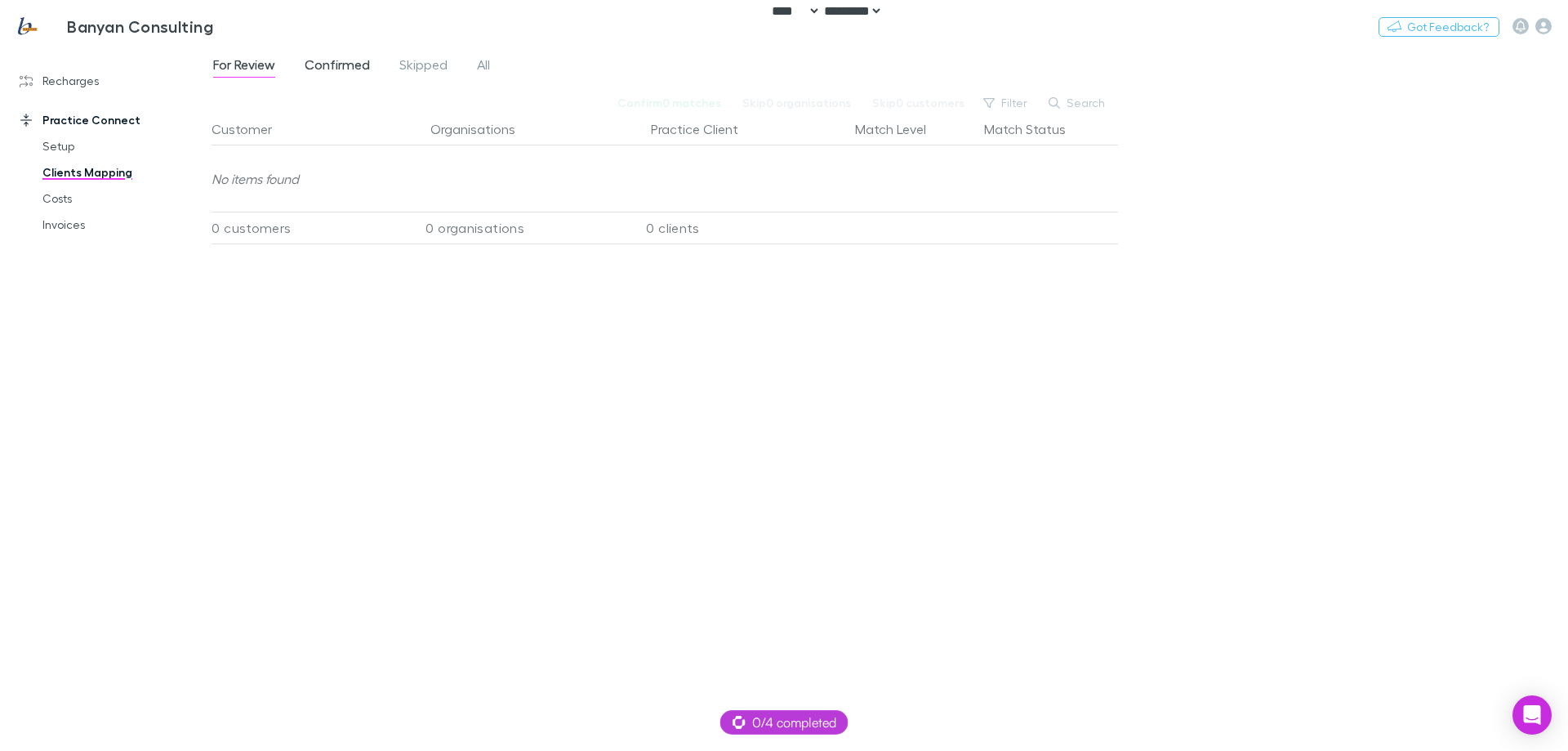
click at [355, 68] on span "Confirmed" at bounding box center [337, 67] width 65 height 21
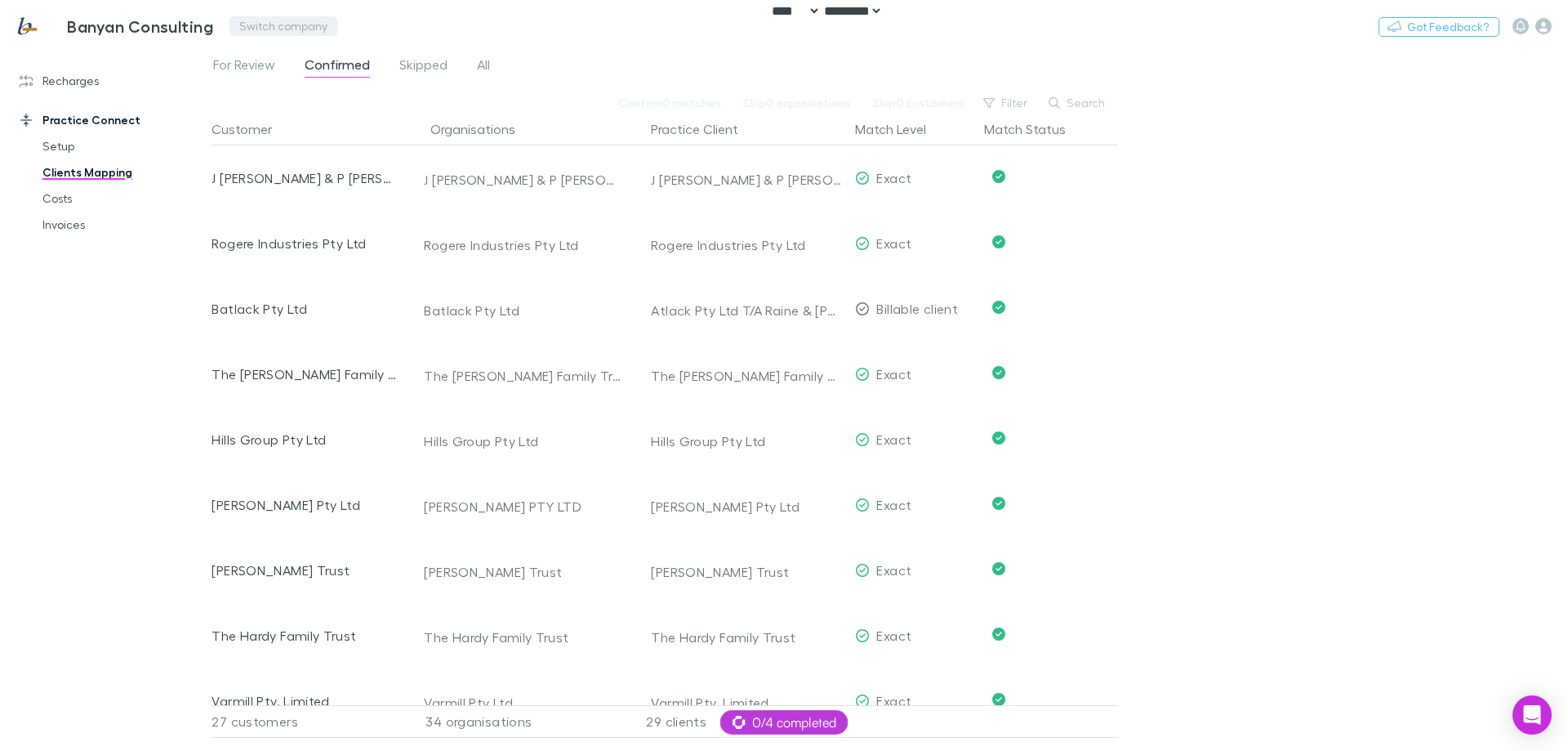
click at [249, 29] on button "Switch company" at bounding box center [283, 26] width 108 height 19
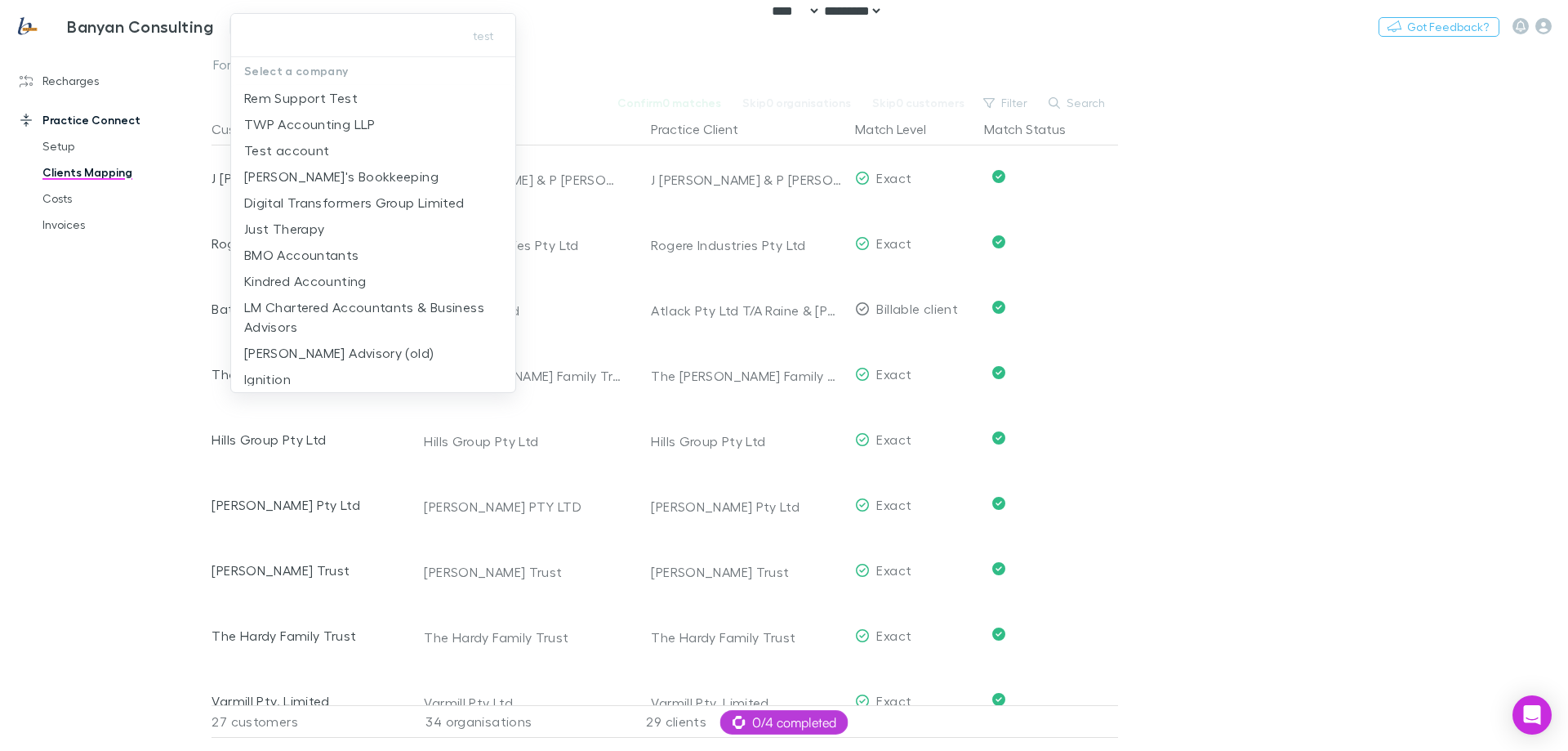
type input "**********"
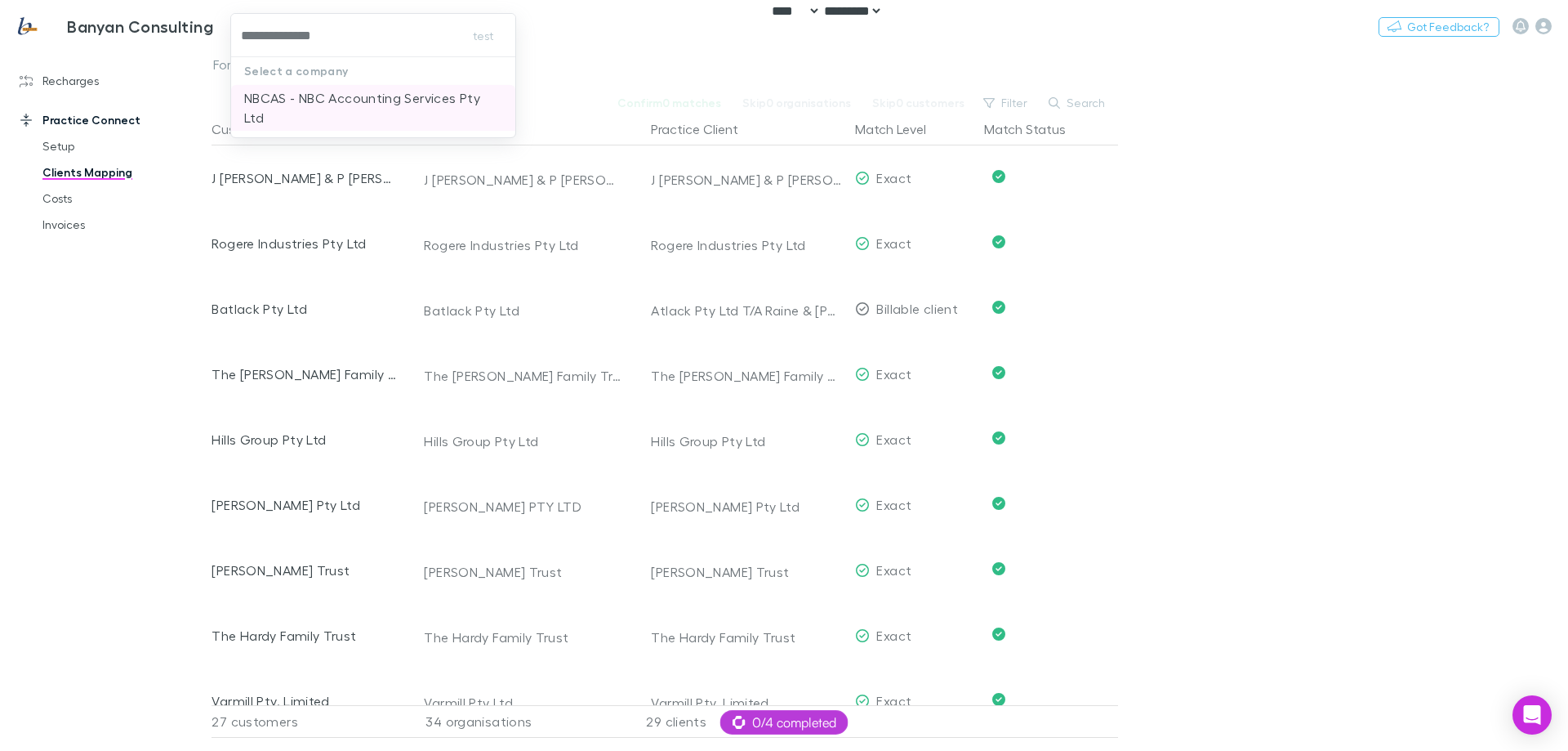
click at [290, 109] on p "NBCAS - NBC Accounting Services Pty Ltd" at bounding box center [374, 108] width 258 height 39
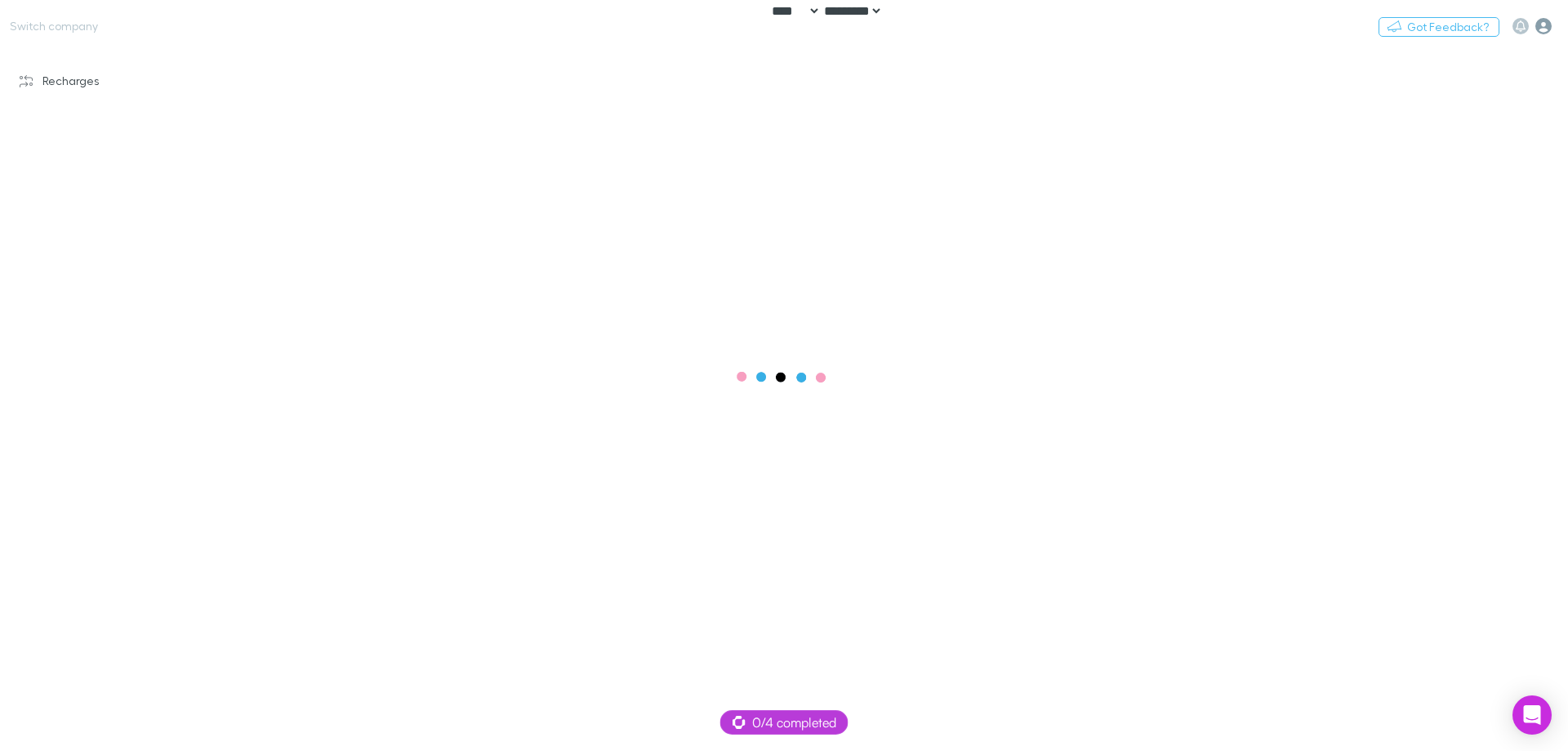
click at [1546, 29] on icon "button" at bounding box center [1544, 26] width 17 height 17
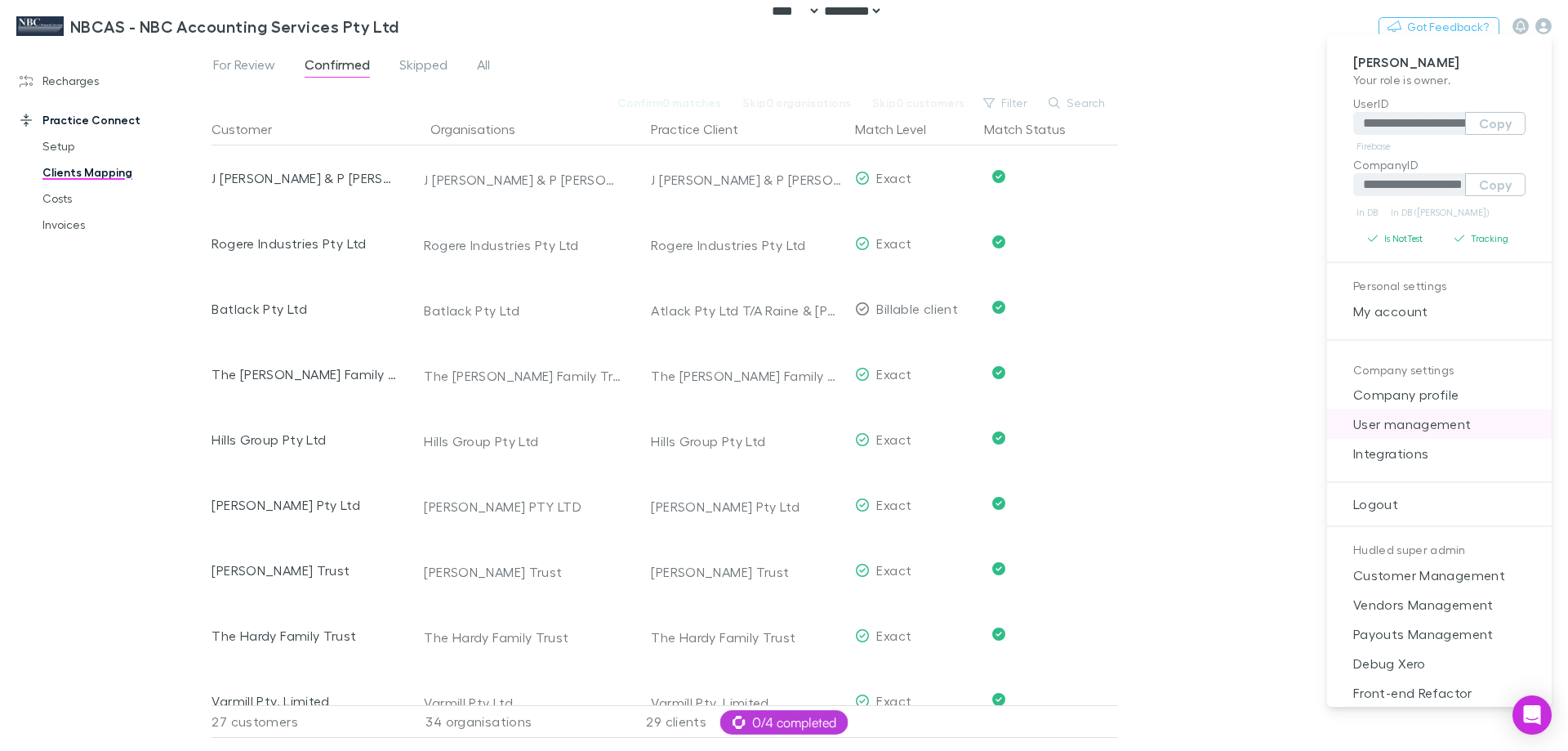
click at [1432, 417] on span "User management" at bounding box center [1440, 425] width 198 height 19
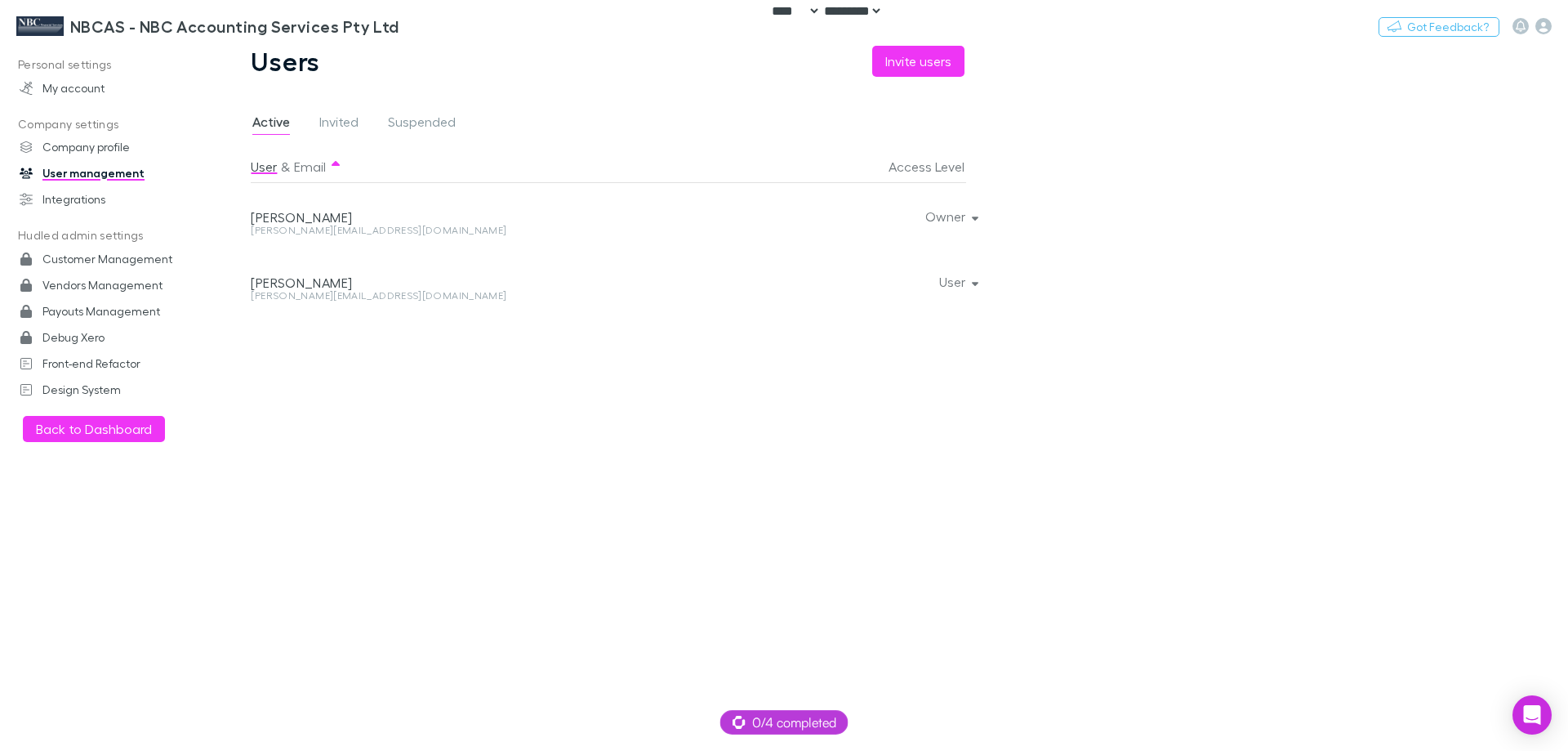
click at [343, 233] on div "[PERSON_NAME][EMAIL_ADDRESS][DOMAIN_NAME]" at bounding box center [476, 230] width 451 height 10
click at [338, 231] on div "[PERSON_NAME][EMAIL_ADDRESS][DOMAIN_NAME]" at bounding box center [476, 230] width 451 height 10
click at [327, 232] on div "[PERSON_NAME][EMAIL_ADDRESS][DOMAIN_NAME]" at bounding box center [476, 230] width 451 height 10
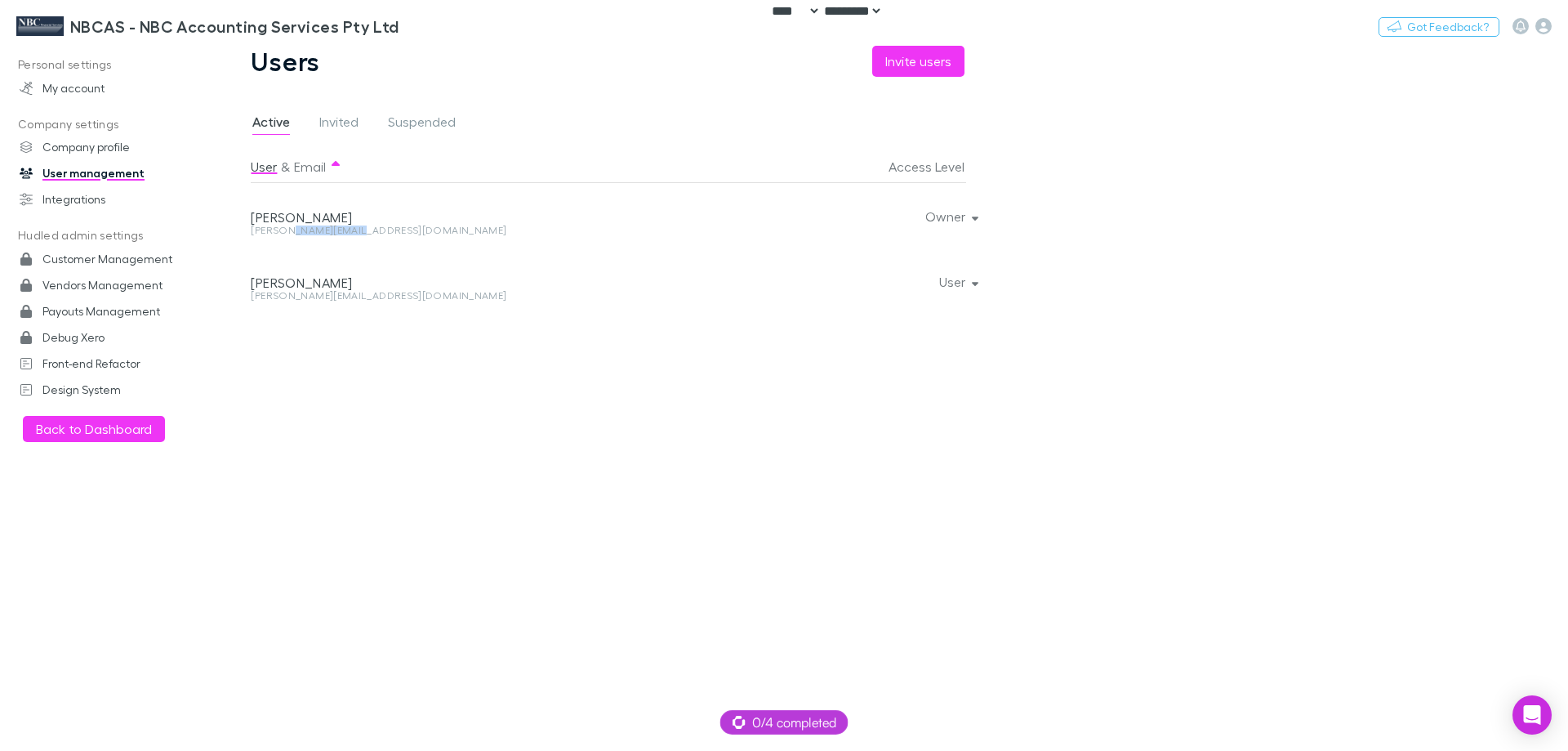
click at [327, 232] on div "[PERSON_NAME][EMAIL_ADDRESS][DOMAIN_NAME]" at bounding box center [476, 230] width 451 height 10
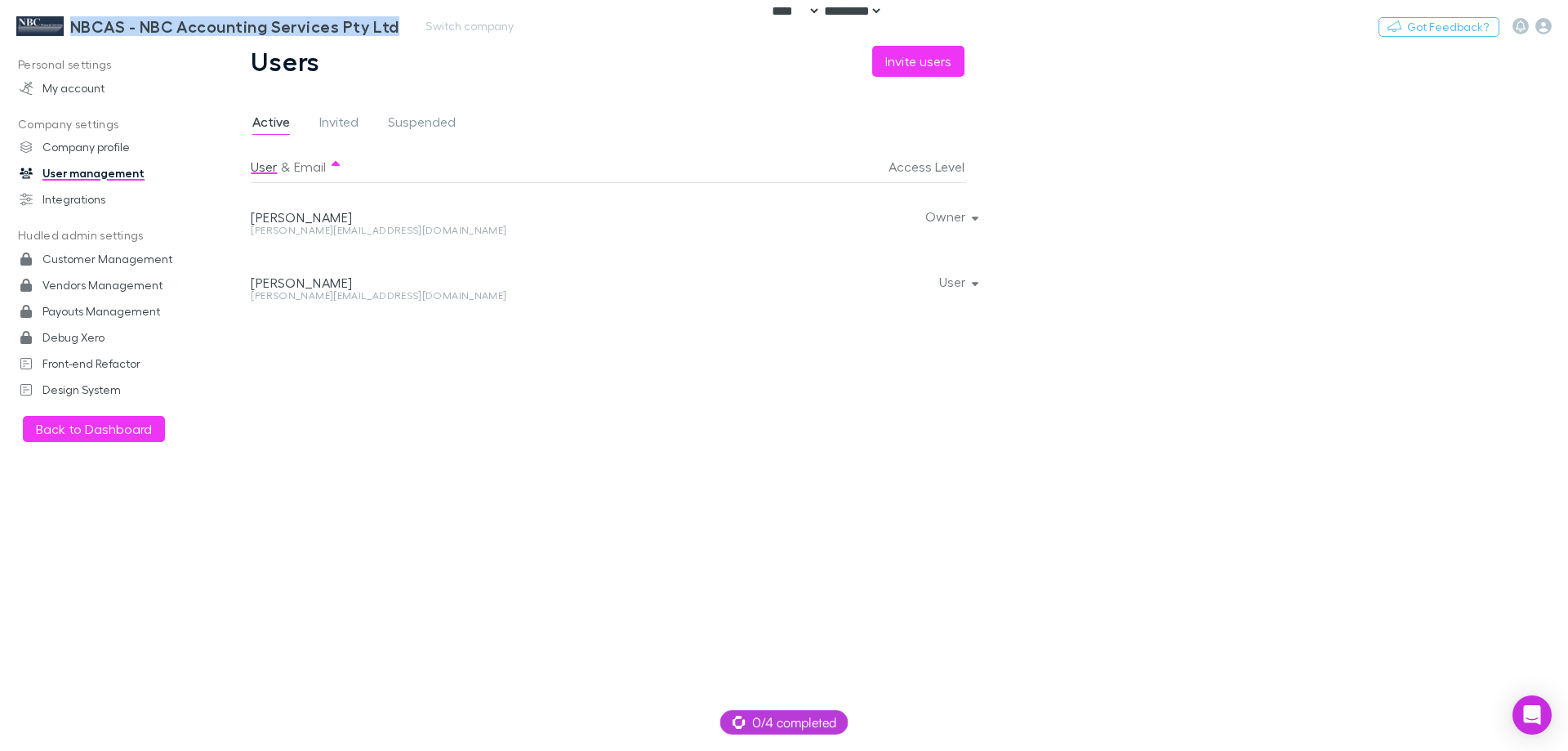
drag, startPoint x: 70, startPoint y: 0, endPoint x: 396, endPoint y: 17, distance: 326.4
click at [396, 17] on div "NBCAS - NBC Accounting Services Pty Ltd Switch company Nothing Got Feedback?" at bounding box center [784, 26] width 1568 height 52
copy h3 "NBCAS - NBC Accounting Services Pty Ltd"
click at [116, 18] on h3 "NBCAS - NBC Accounting Services Pty Ltd" at bounding box center [234, 26] width 329 height 19
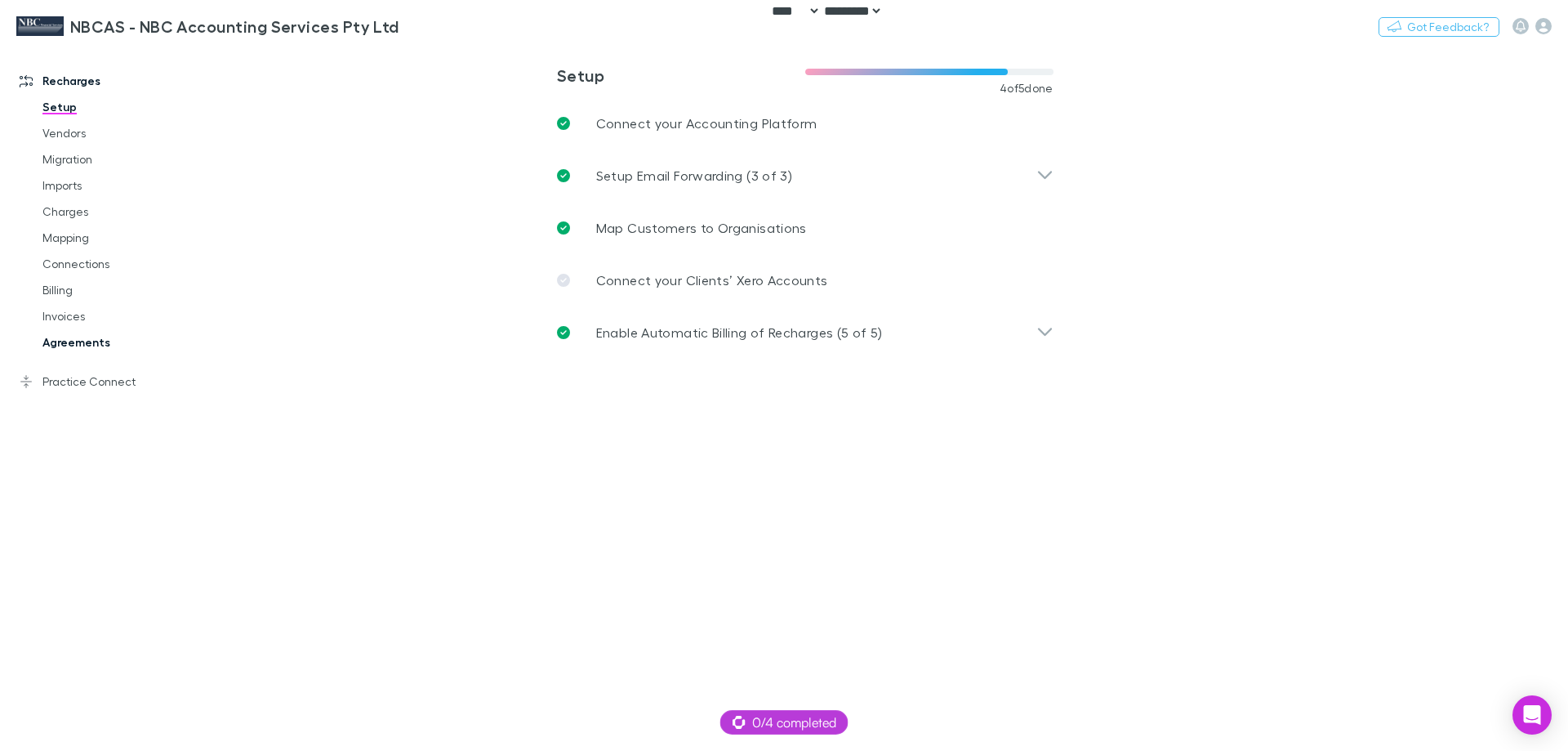
click at [73, 342] on link "Agreements" at bounding box center [123, 342] width 194 height 26
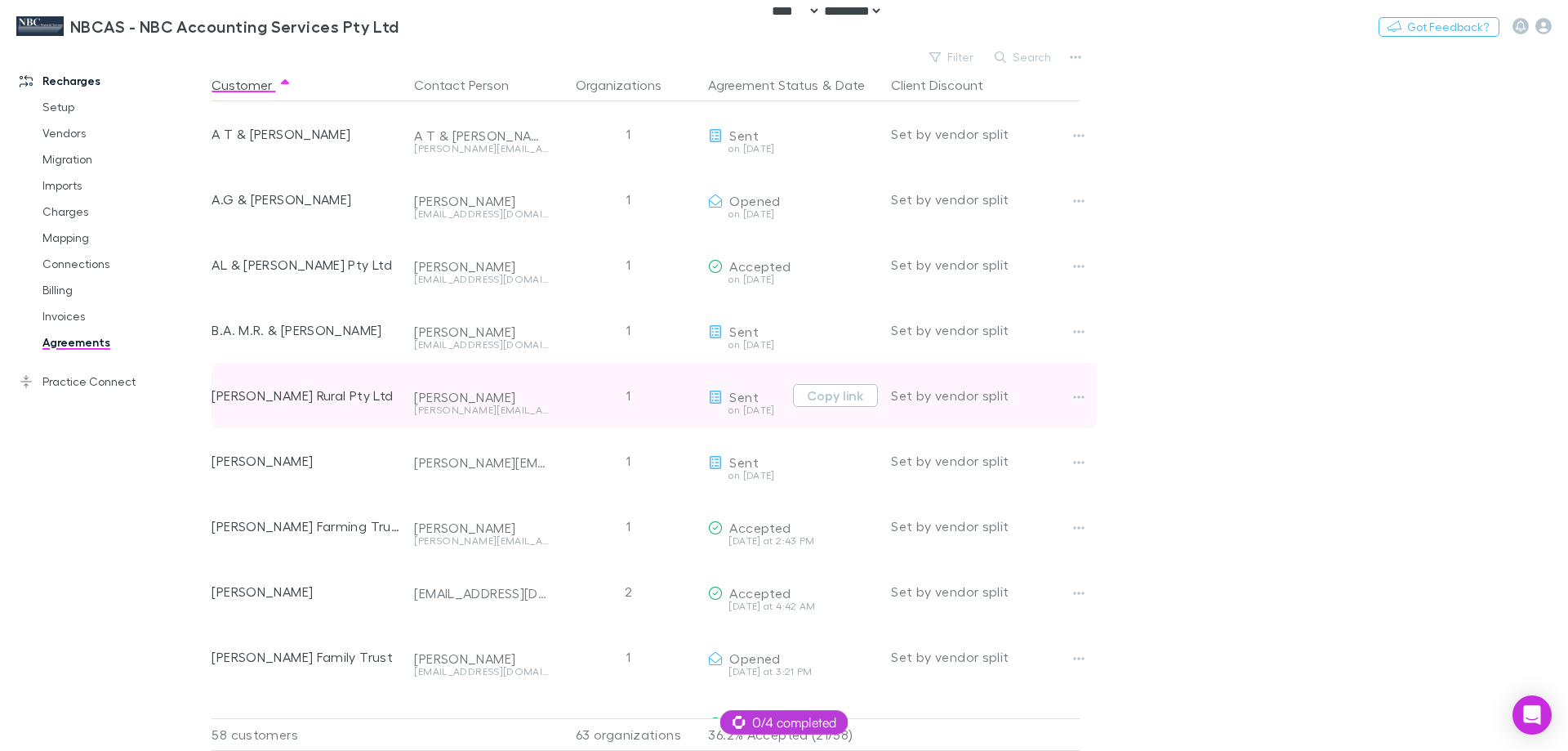
click at [386, 364] on div "[PERSON_NAME] Rural Pty Ltd" at bounding box center [306, 395] width 189 height 65
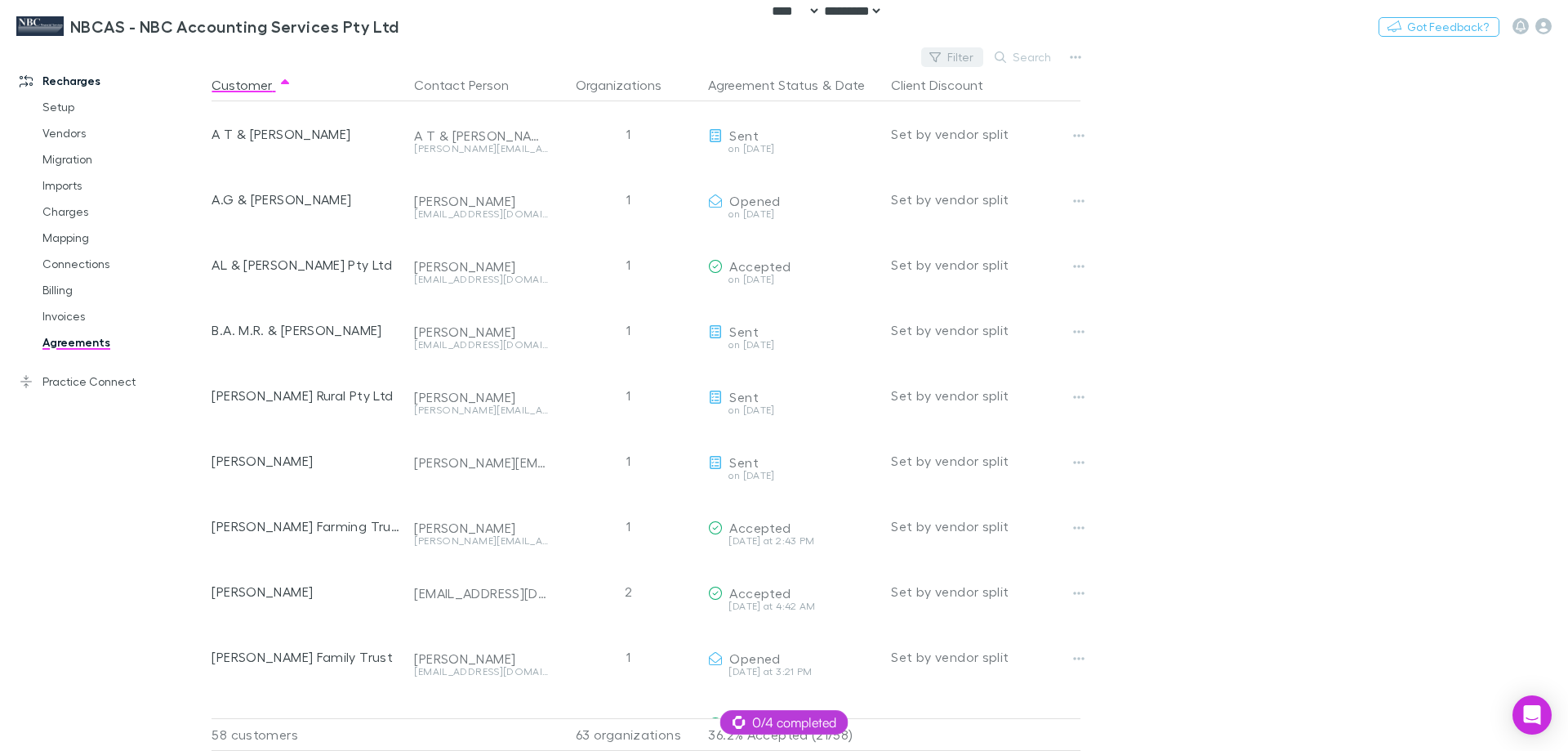
click at [939, 51] on button "Filter" at bounding box center [952, 57] width 62 height 19
click at [1361, 273] on div at bounding box center [784, 375] width 1568 height 751
click at [100, 384] on link "Practice Connect" at bounding box center [112, 381] width 217 height 26
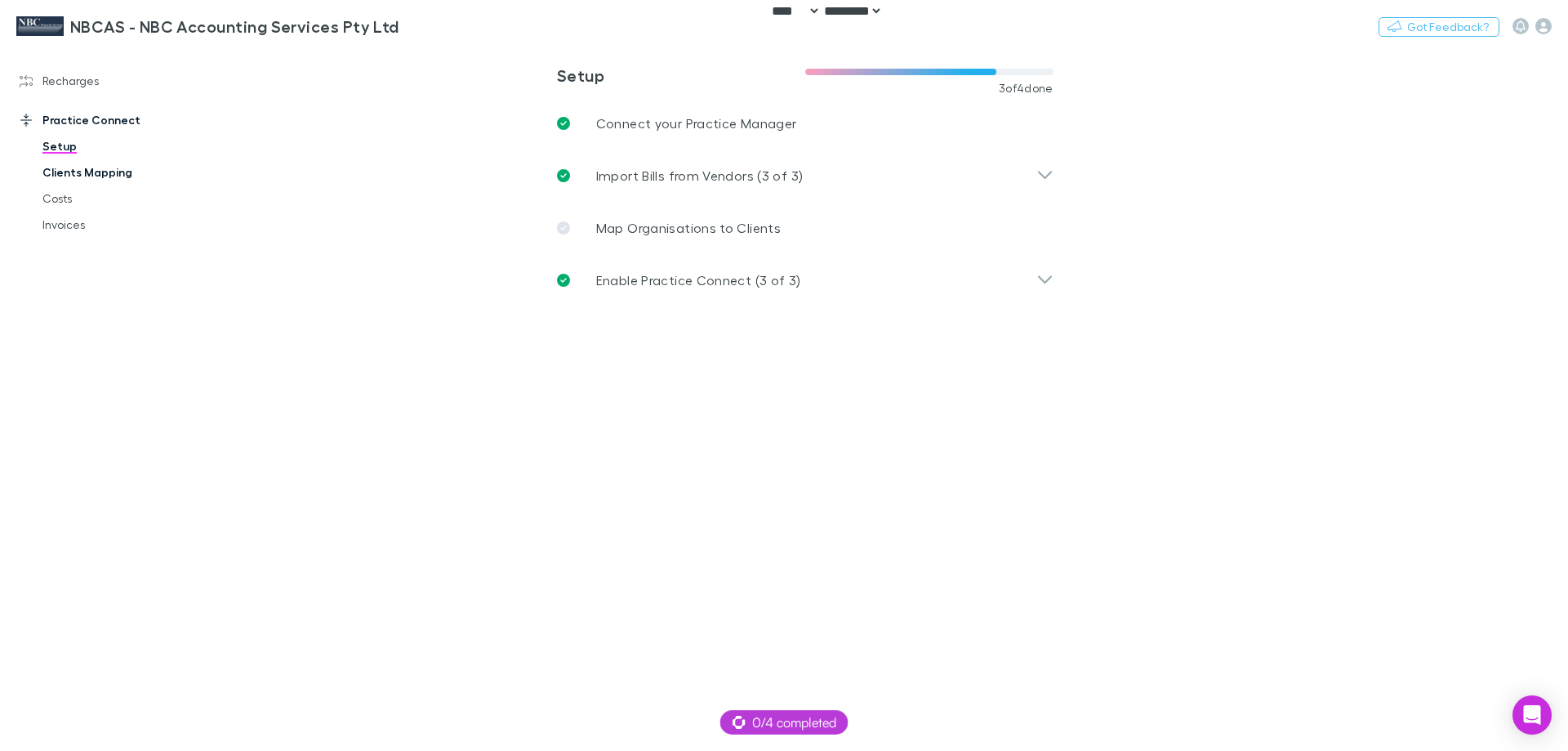
click at [81, 164] on link "Clients Mapping" at bounding box center [123, 172] width 194 height 26
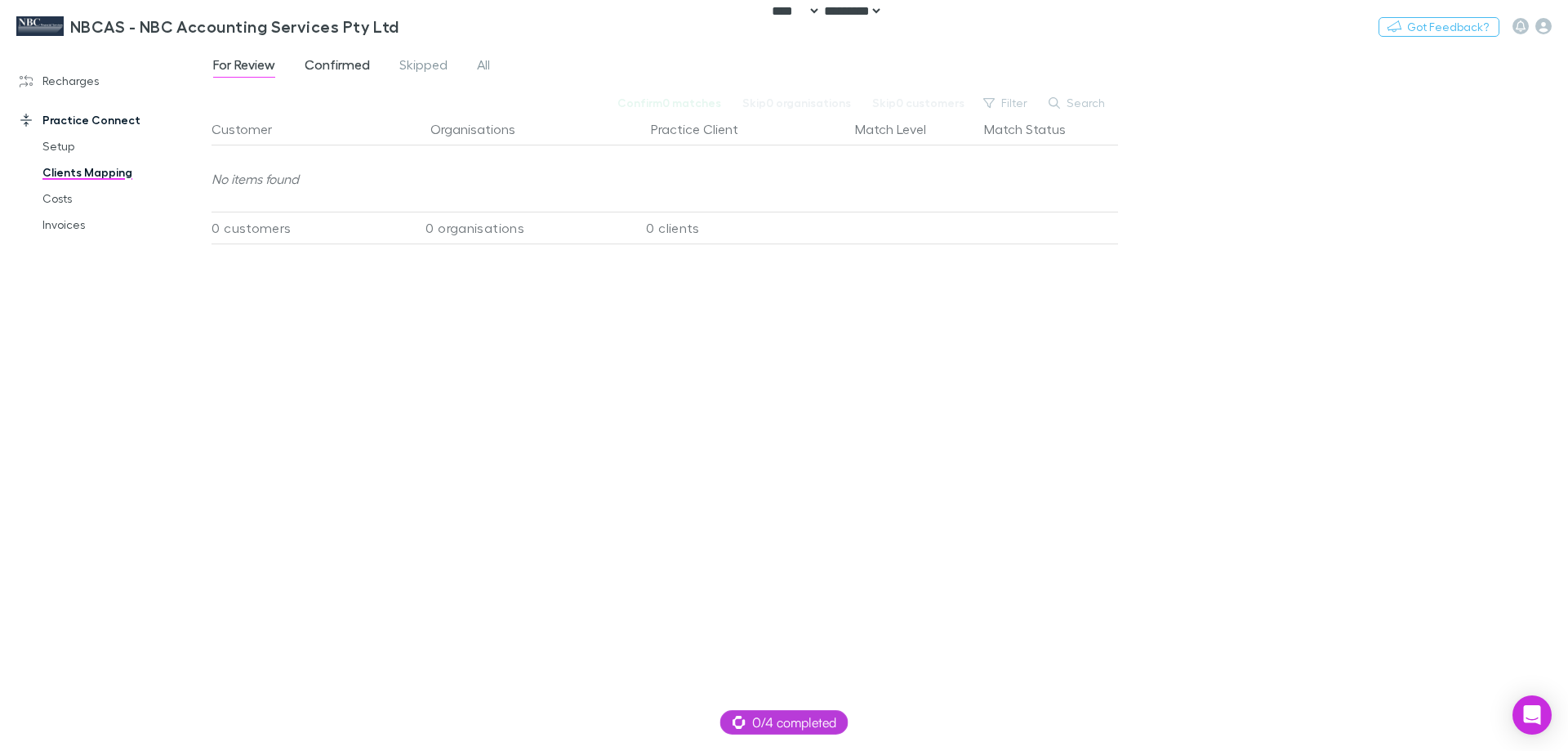
click at [331, 61] on span "Confirmed" at bounding box center [337, 67] width 65 height 21
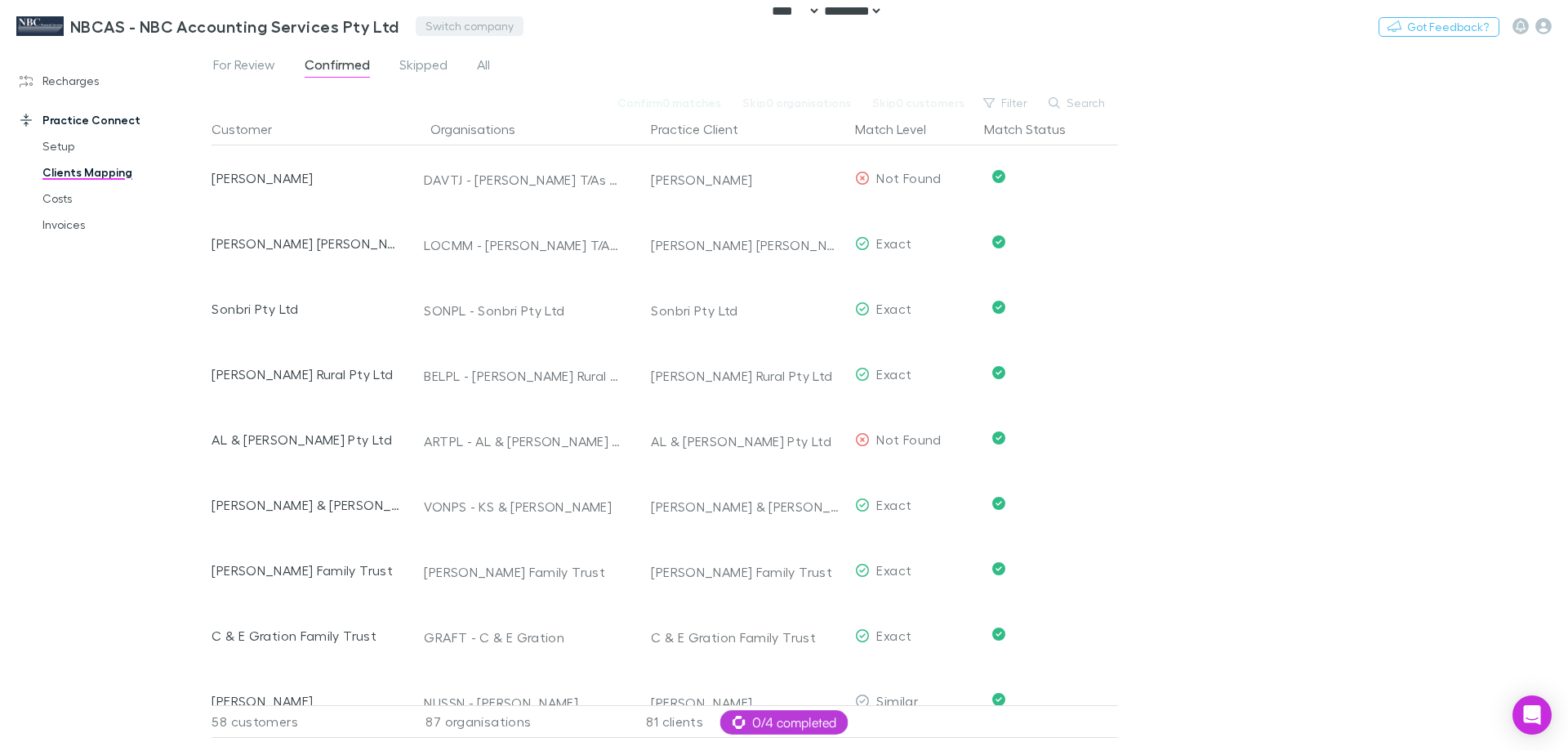
click at [441, 23] on button "Switch company" at bounding box center [469, 26] width 108 height 19
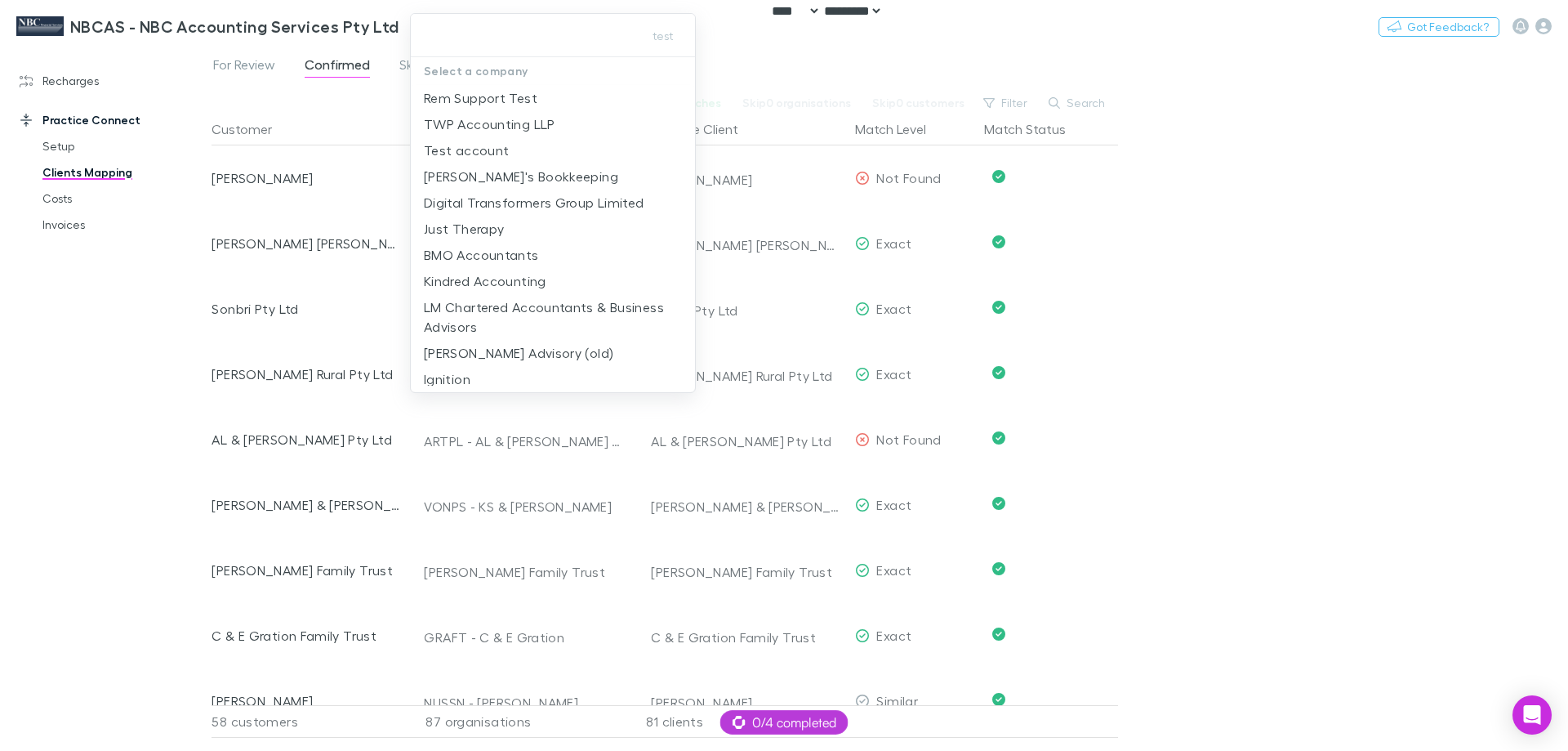
type input "**********"
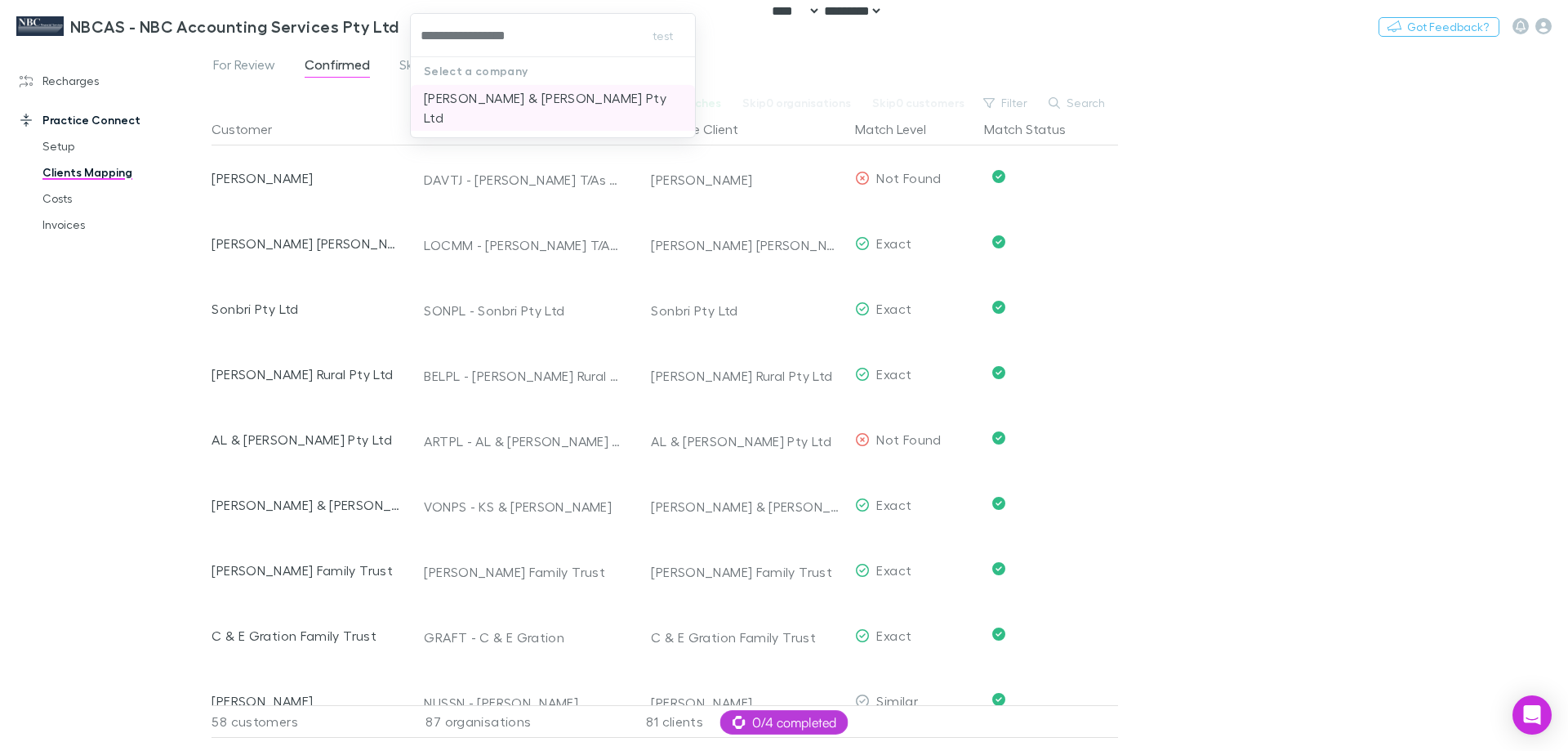
click at [465, 94] on p "[PERSON_NAME] & [PERSON_NAME] Pty Ltd" at bounding box center [553, 108] width 258 height 39
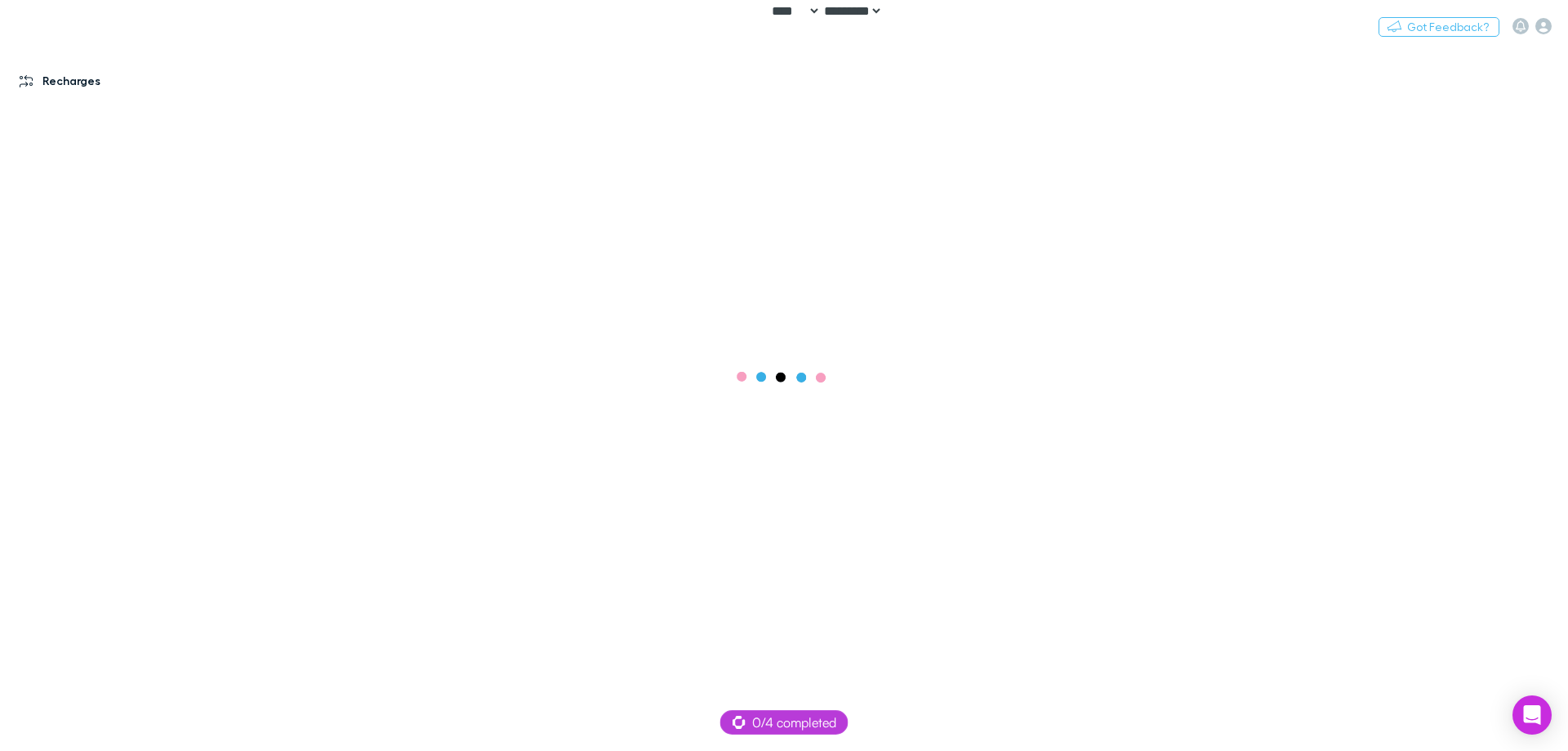
click at [64, 85] on link "Recharges" at bounding box center [112, 81] width 217 height 26
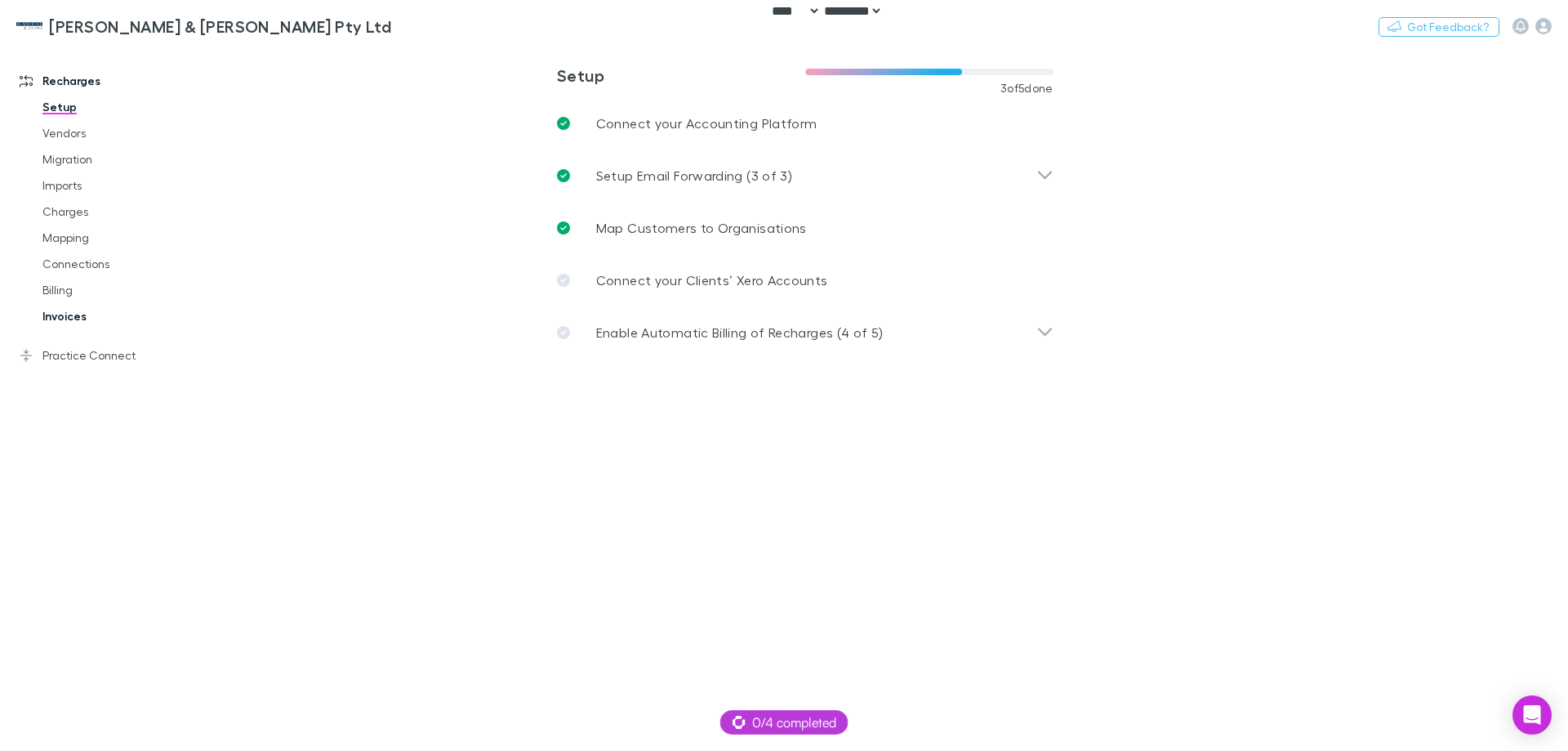
click at [61, 307] on link "Invoices" at bounding box center [123, 316] width 194 height 26
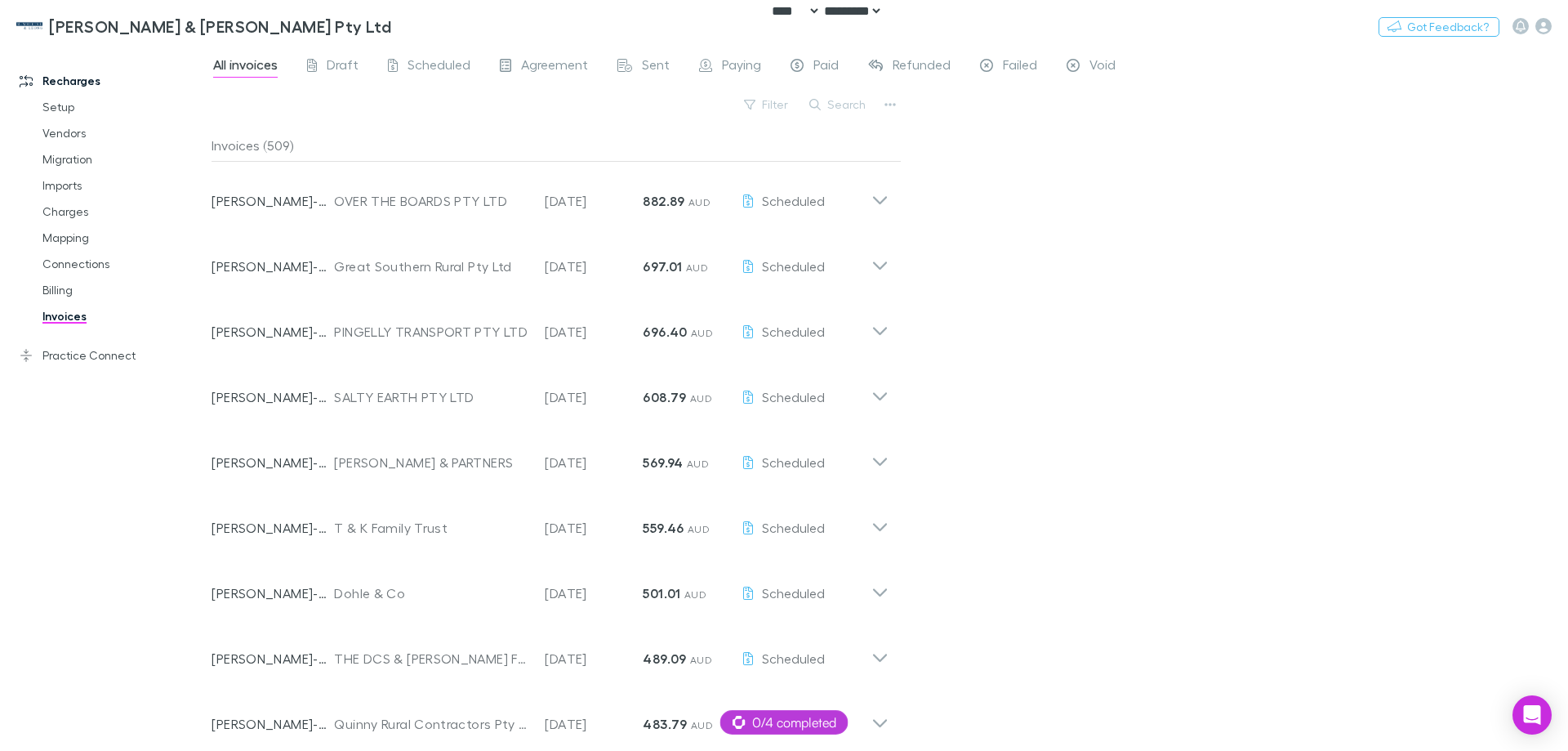
click at [79, 317] on link "Invoices" at bounding box center [123, 316] width 194 height 26
click at [100, 358] on link "Practice Connect" at bounding box center [112, 356] width 217 height 26
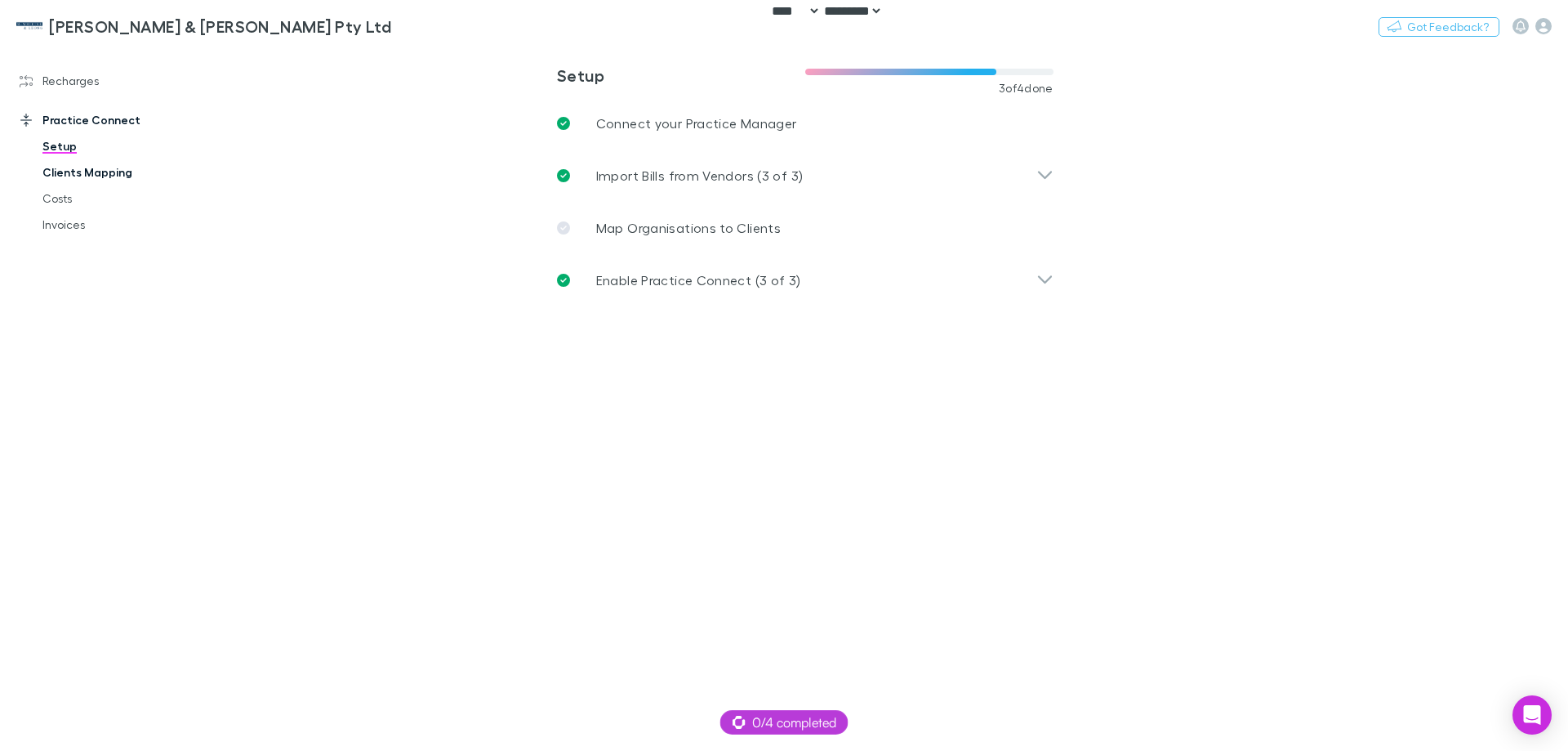
click at [103, 167] on link "Clients Mapping" at bounding box center [123, 172] width 194 height 26
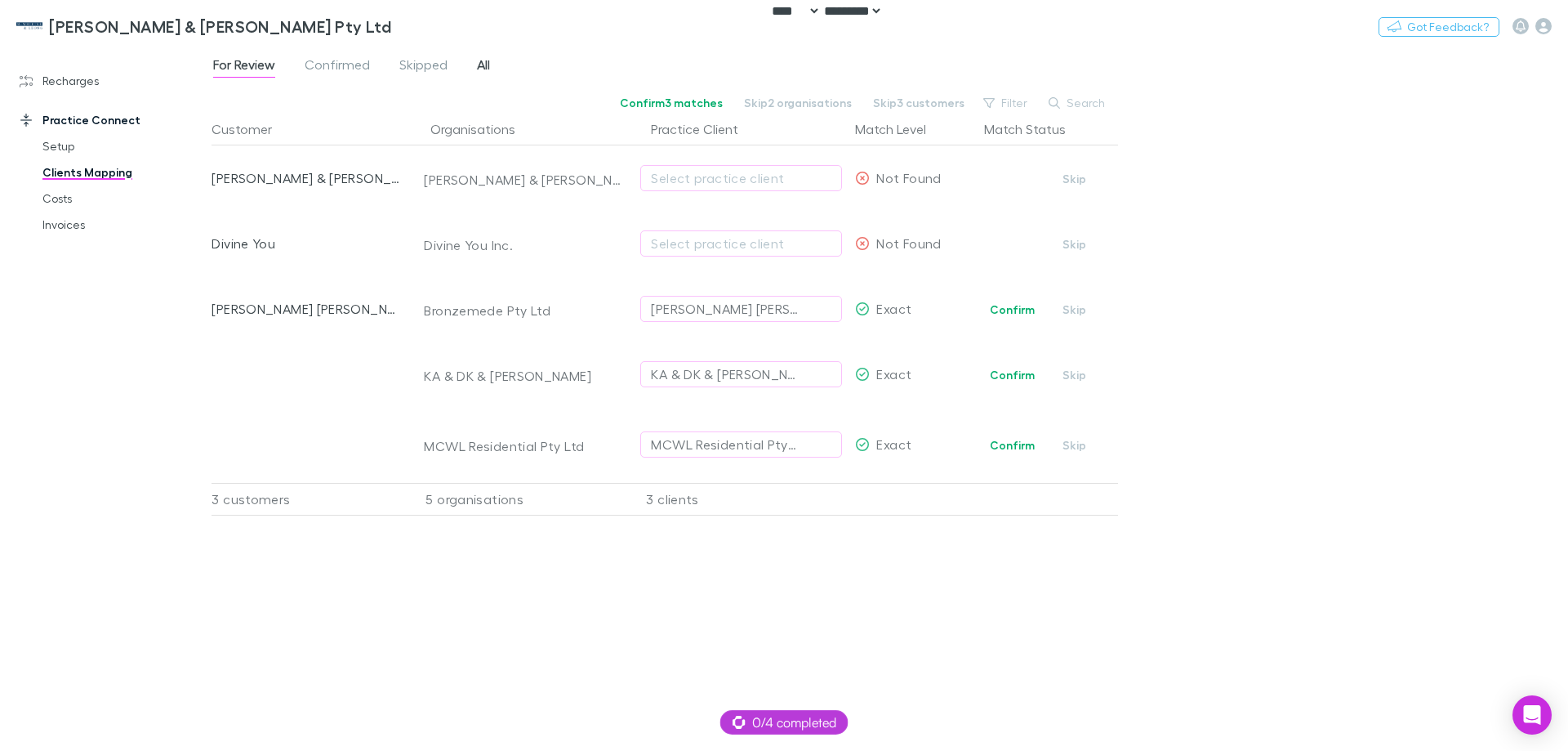
click at [480, 72] on span "All" at bounding box center [483, 67] width 13 height 21
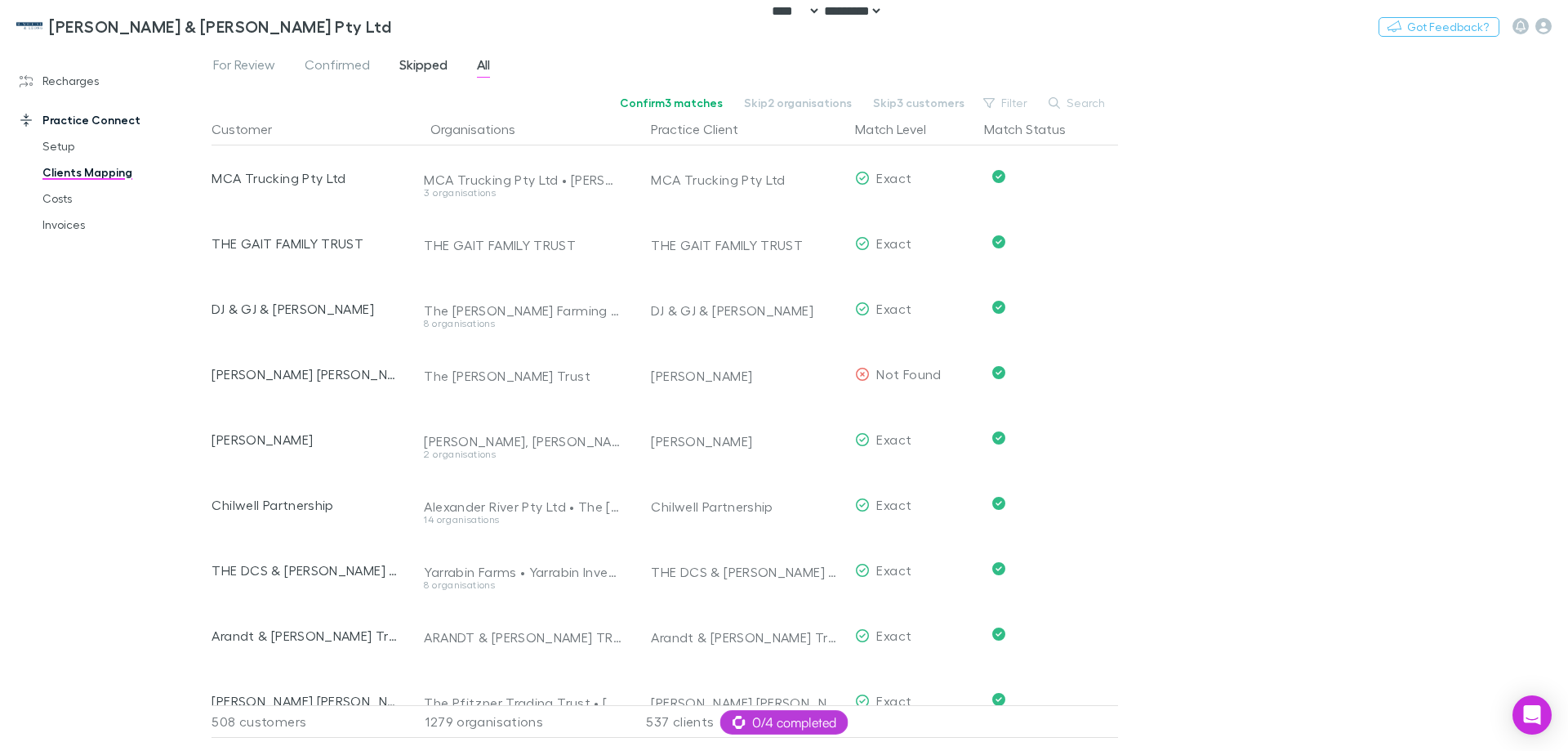
click at [414, 62] on span "Skipped" at bounding box center [423, 67] width 49 height 21
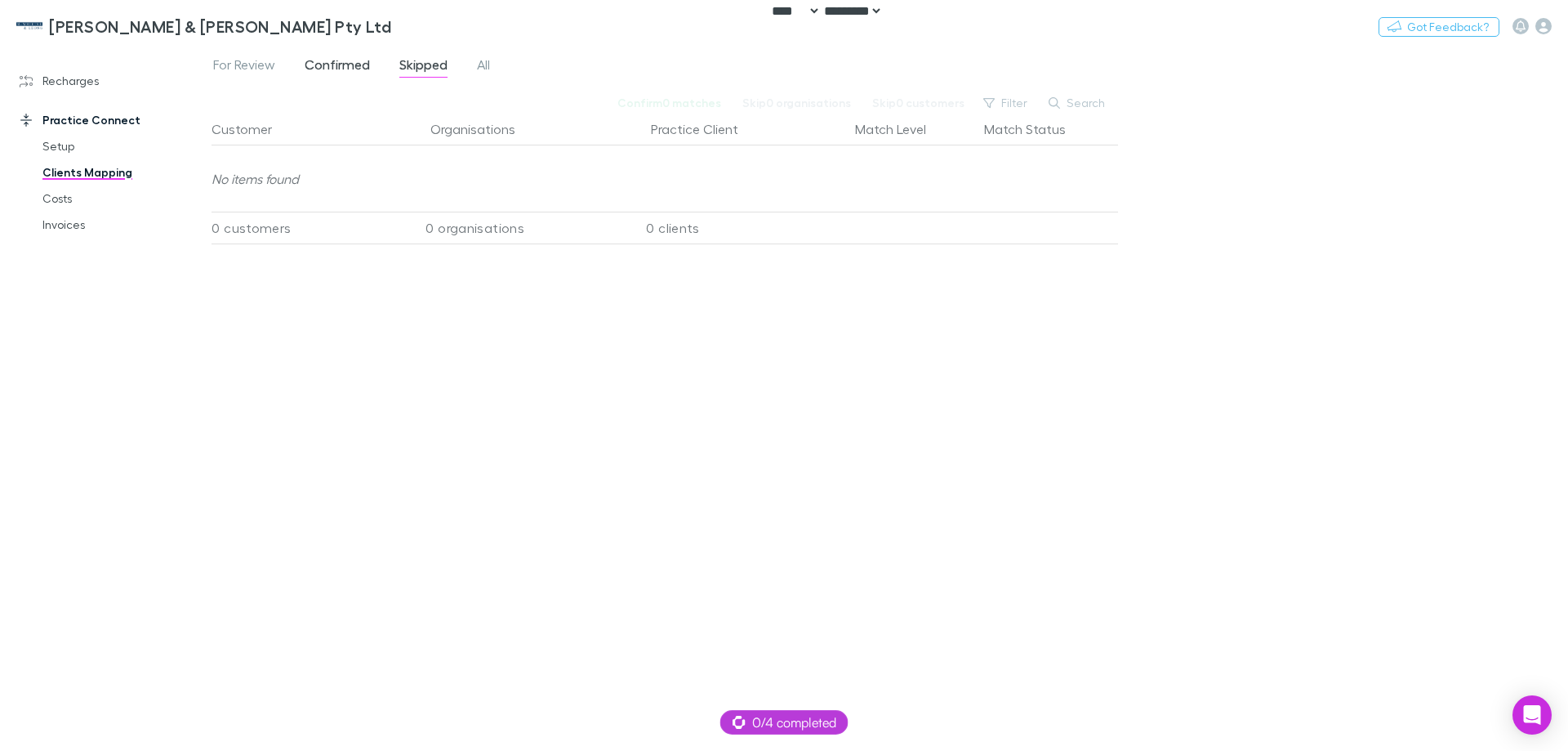
click at [305, 65] on link "Confirmed" at bounding box center [337, 67] width 69 height 26
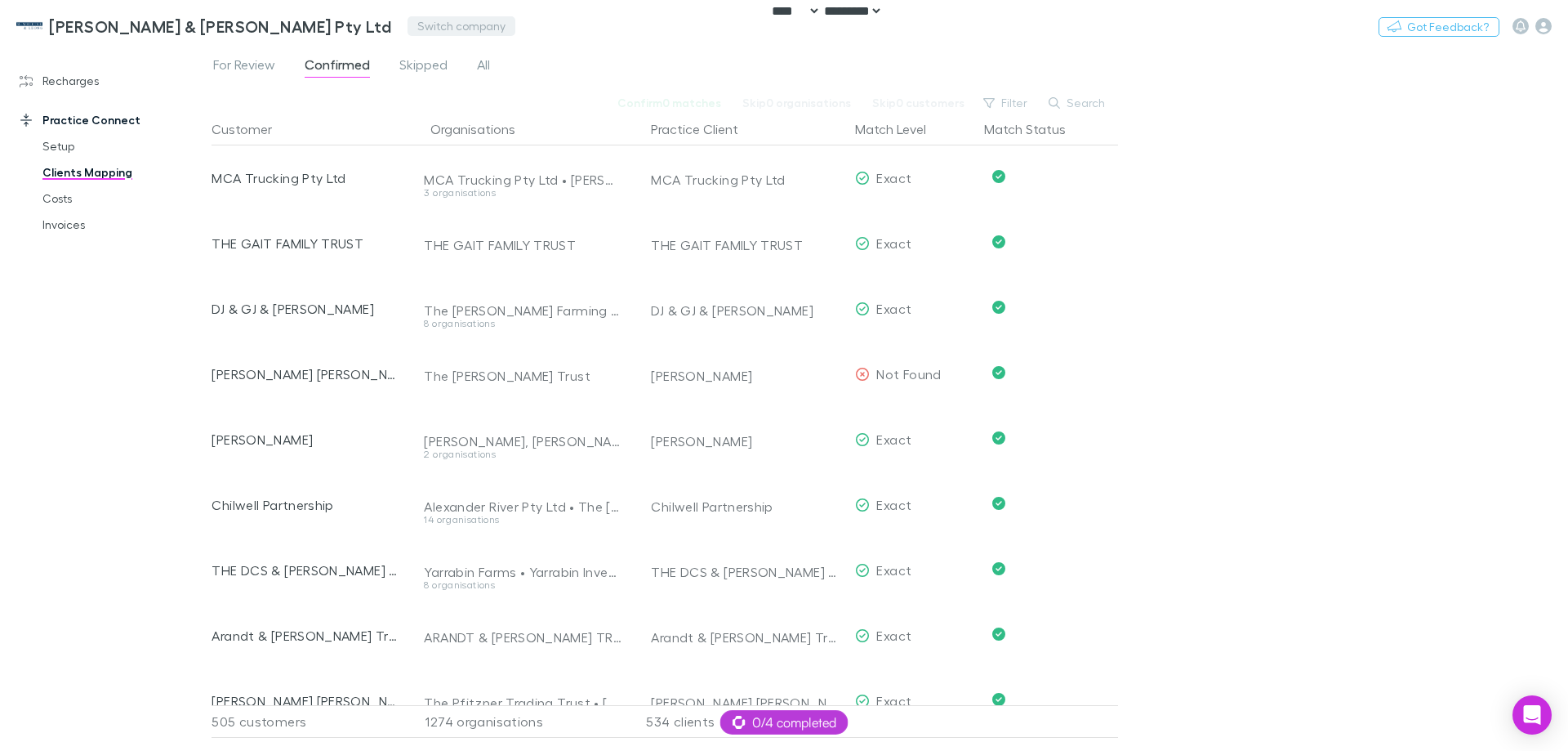
click at [408, 20] on button "Switch company" at bounding box center [461, 26] width 108 height 19
type input "***"
click at [404, 100] on p "Navwealth Financial Group" at bounding box center [373, 98] width 168 height 19
click at [355, 23] on button "Switch company" at bounding box center [323, 26] width 108 height 19
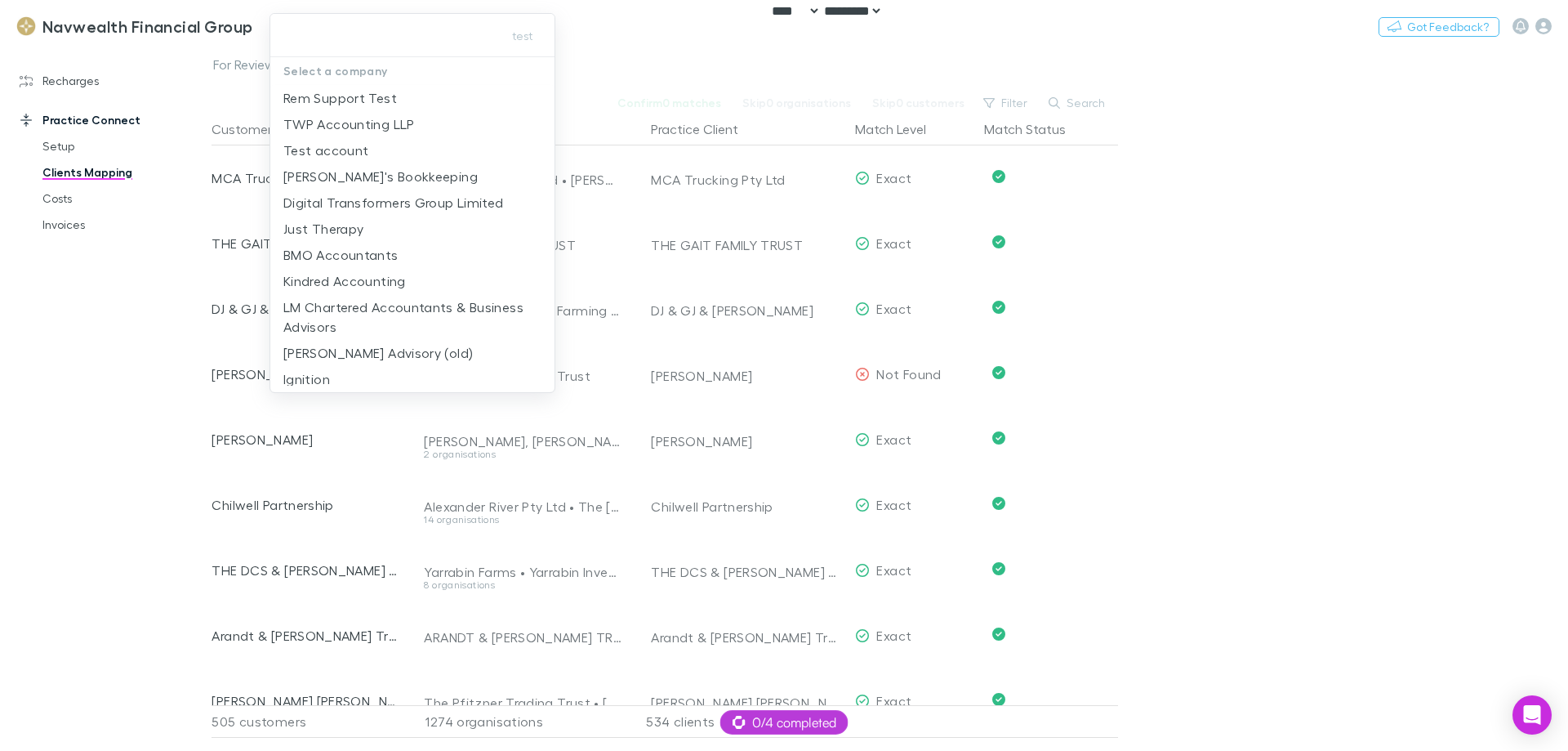
click at [681, 33] on div at bounding box center [784, 375] width 1568 height 751
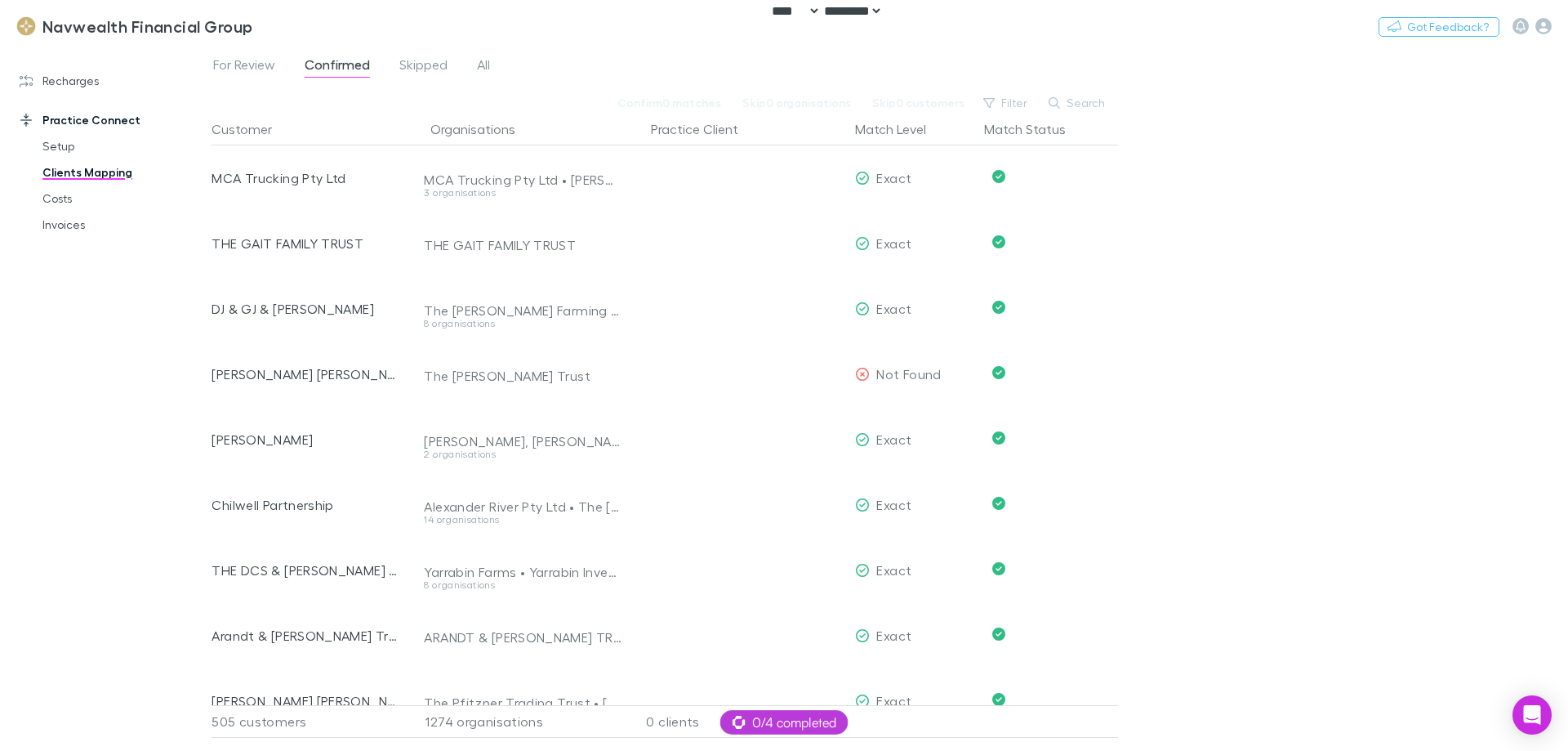
click at [67, 83] on link "Recharges" at bounding box center [112, 81] width 217 height 26
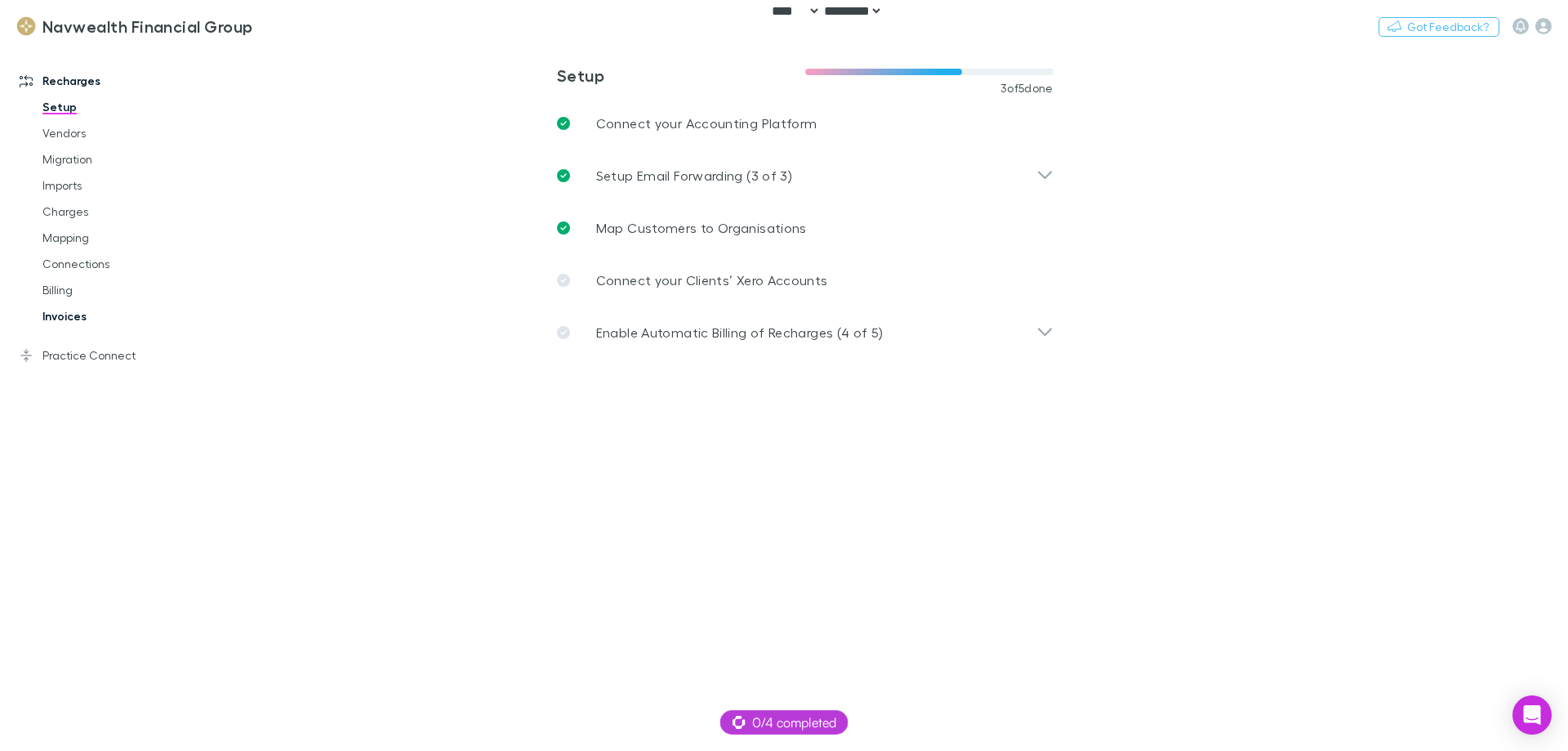
click at [57, 322] on link "Invoices" at bounding box center [123, 316] width 194 height 26
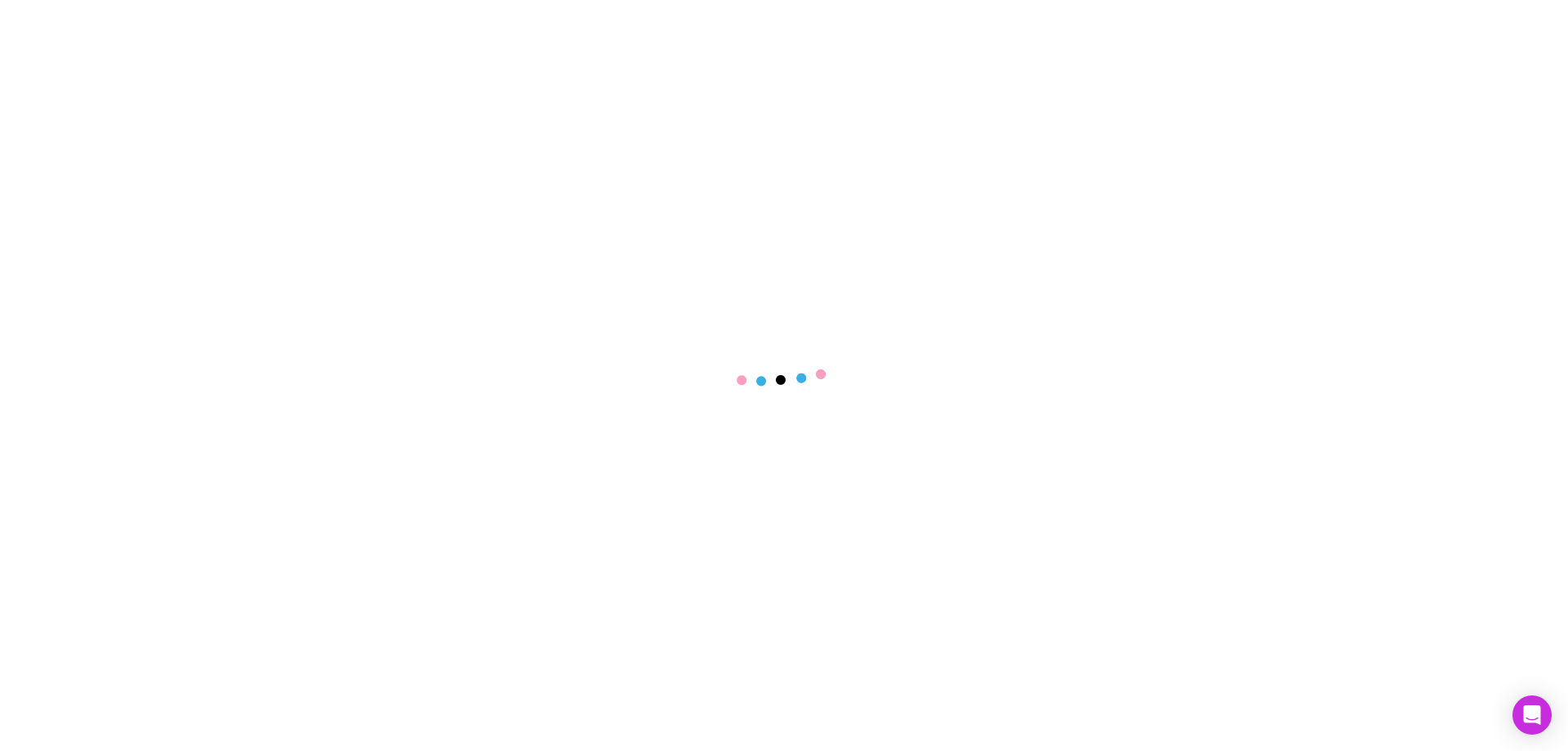
select select "****"
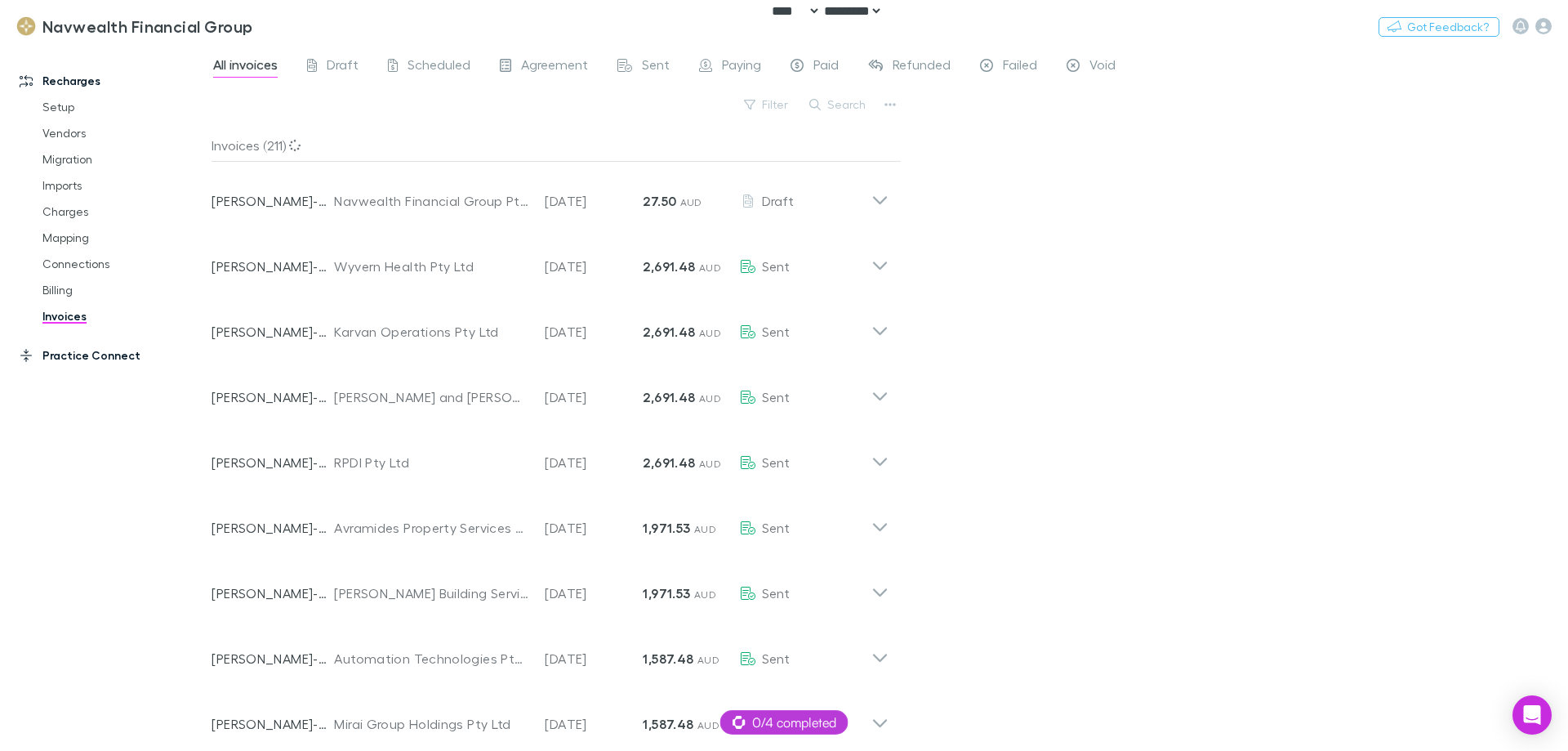
click at [131, 358] on link "Practice Connect" at bounding box center [112, 356] width 217 height 26
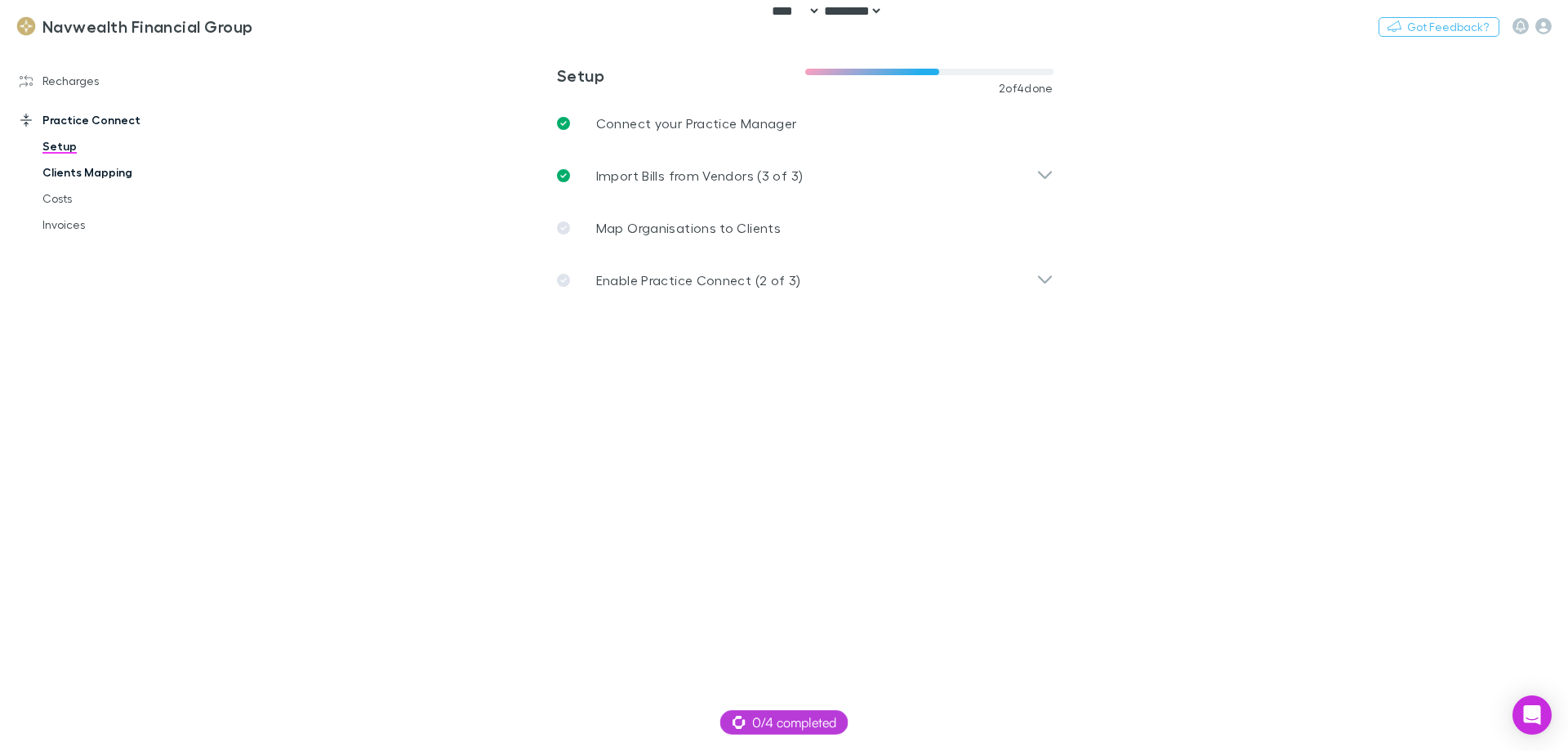
click at [82, 173] on link "Clients Mapping" at bounding box center [123, 172] width 194 height 26
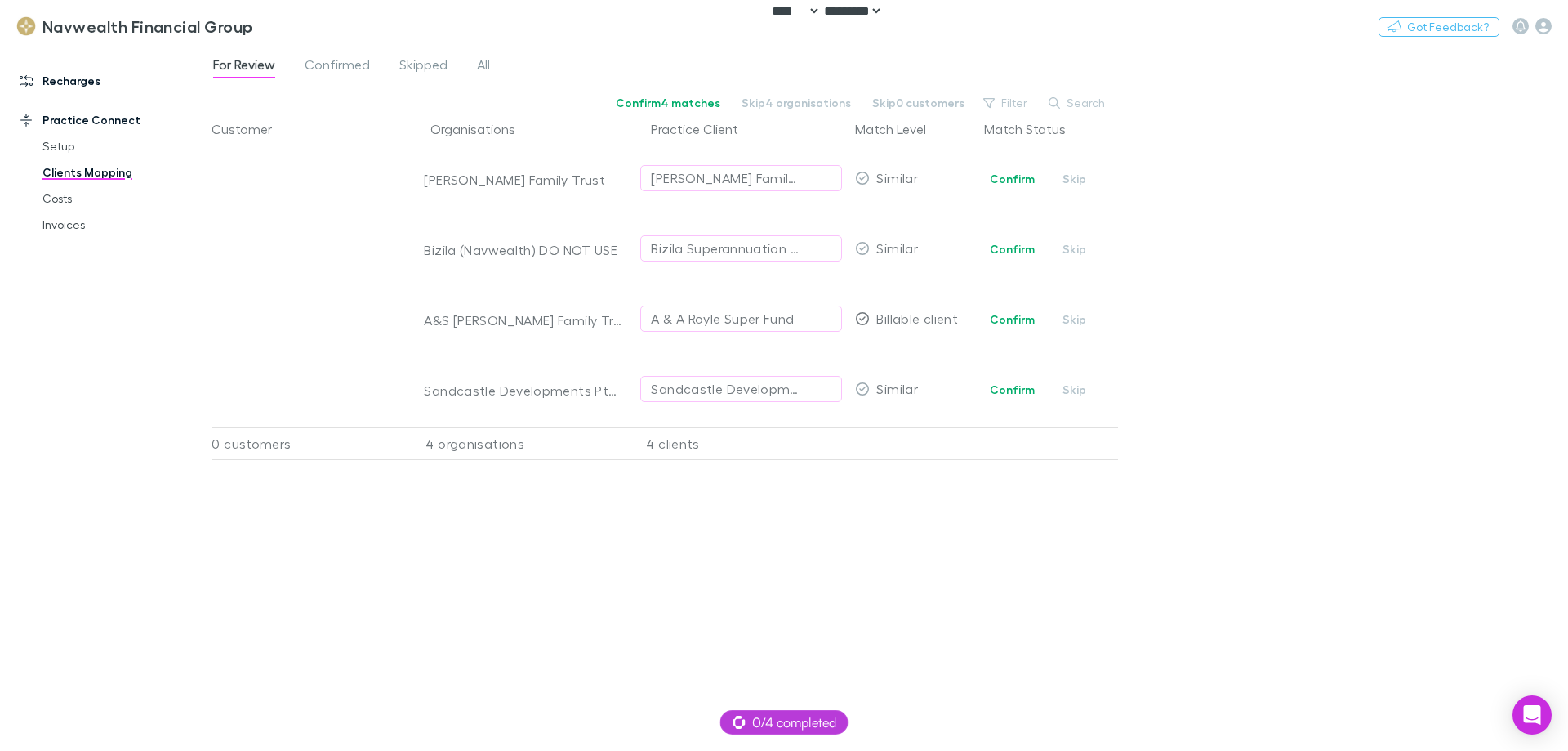
click at [74, 74] on link "Recharges" at bounding box center [112, 81] width 217 height 26
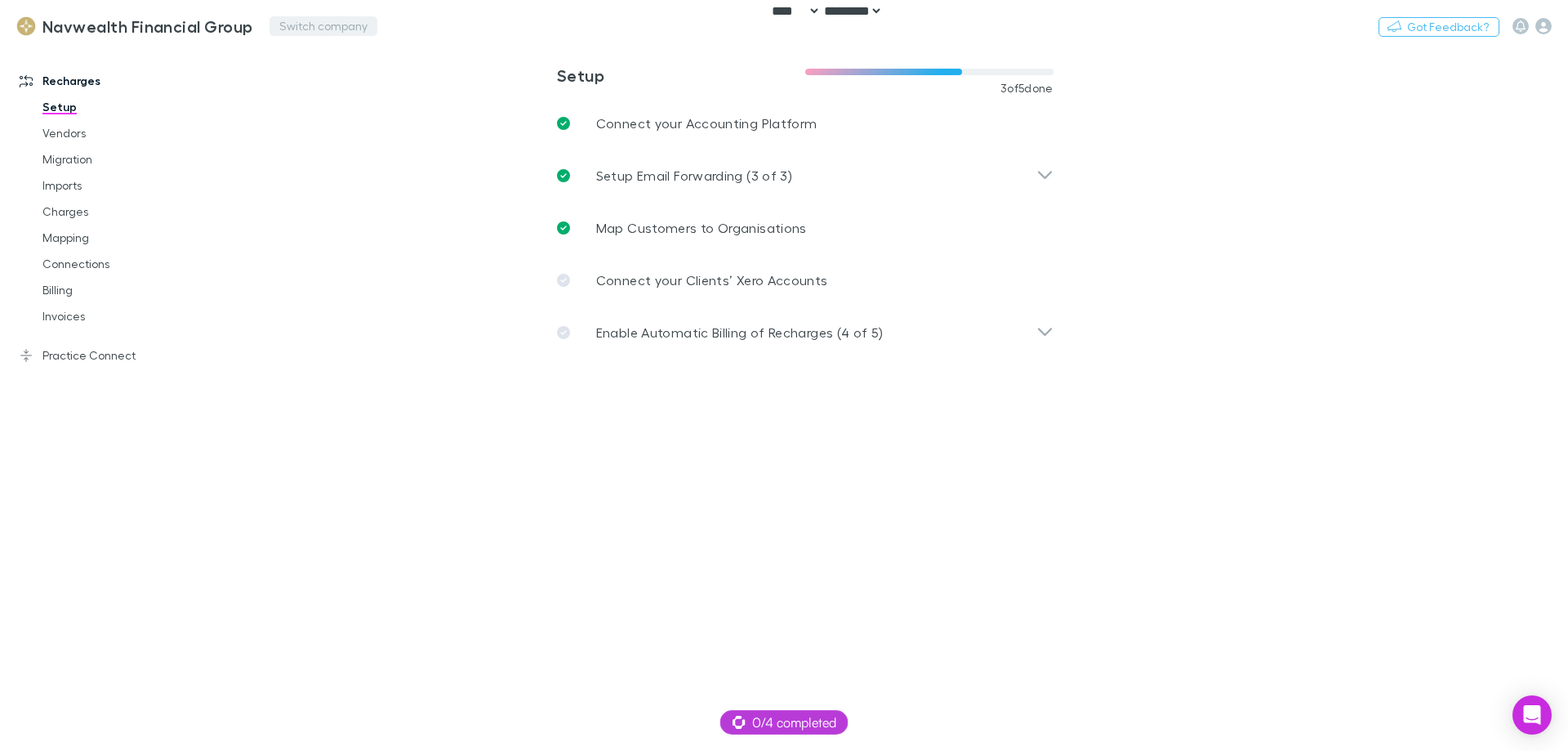
click at [291, 19] on button "Switch company" at bounding box center [323, 26] width 108 height 19
click at [355, 88] on p "Innovative Advisory Limited" at bounding box center [369, 98] width 172 height 19
click at [354, 26] on button "Switch company" at bounding box center [330, 26] width 108 height 19
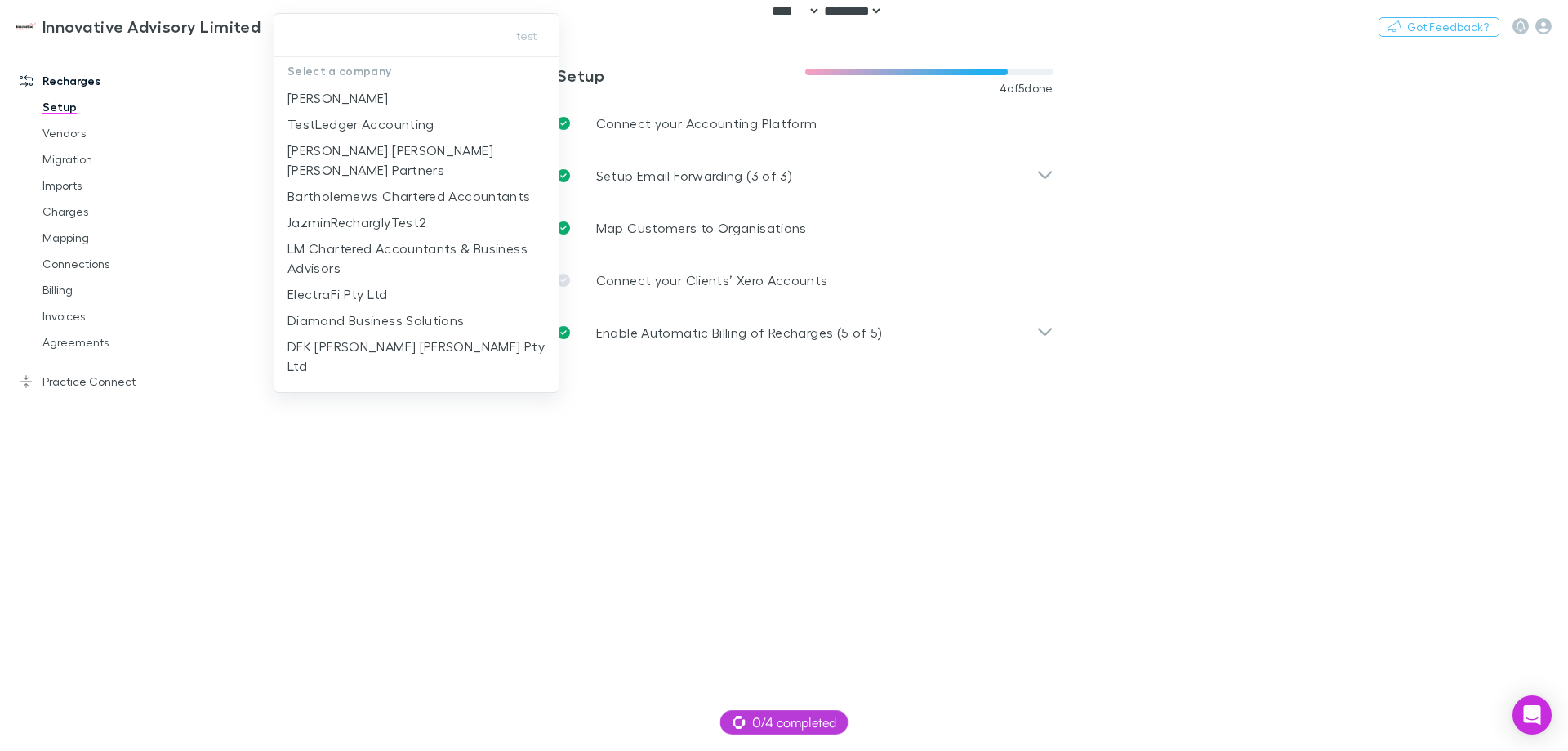
type input "**********"
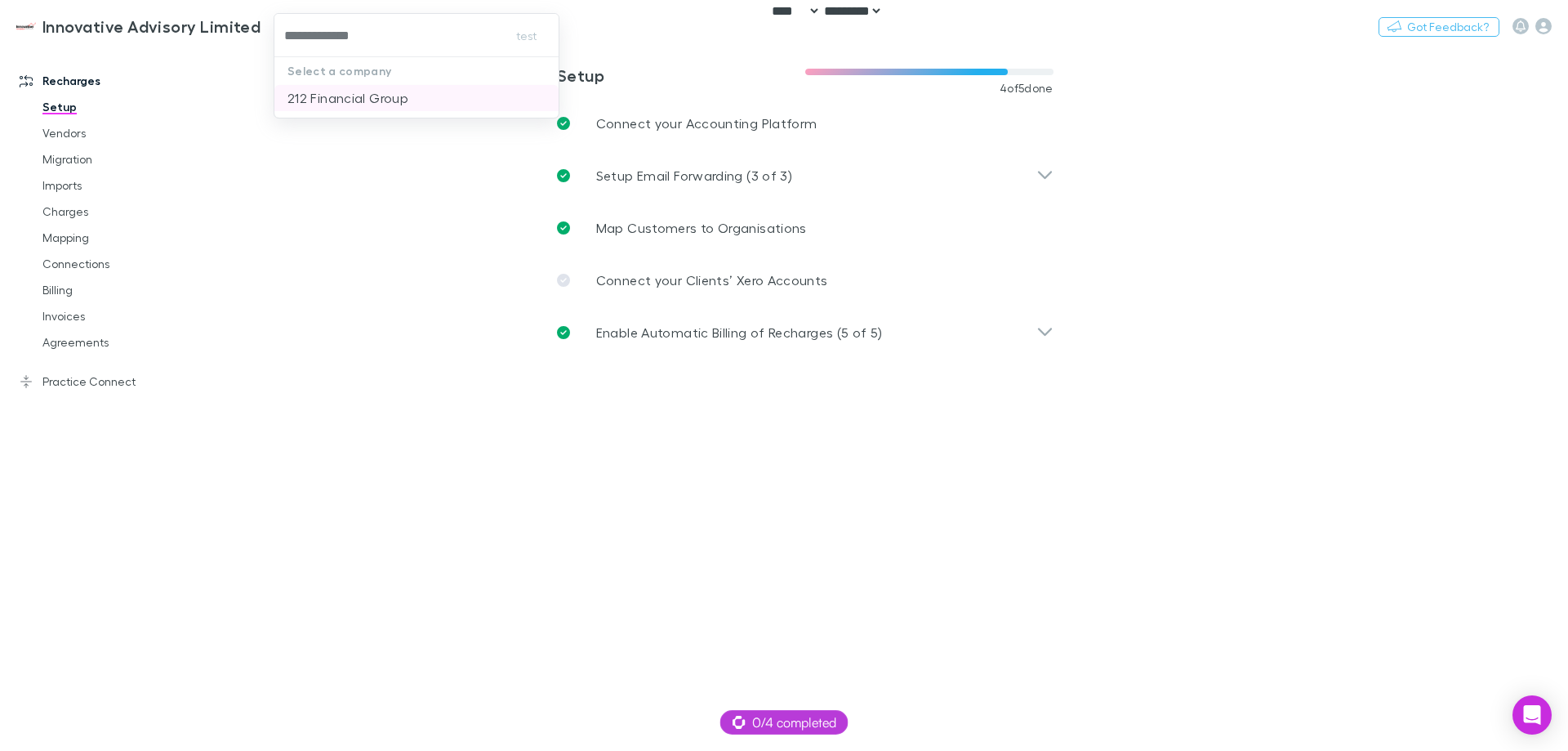
click at [370, 101] on p "212 Financial Group" at bounding box center [348, 98] width 121 height 19
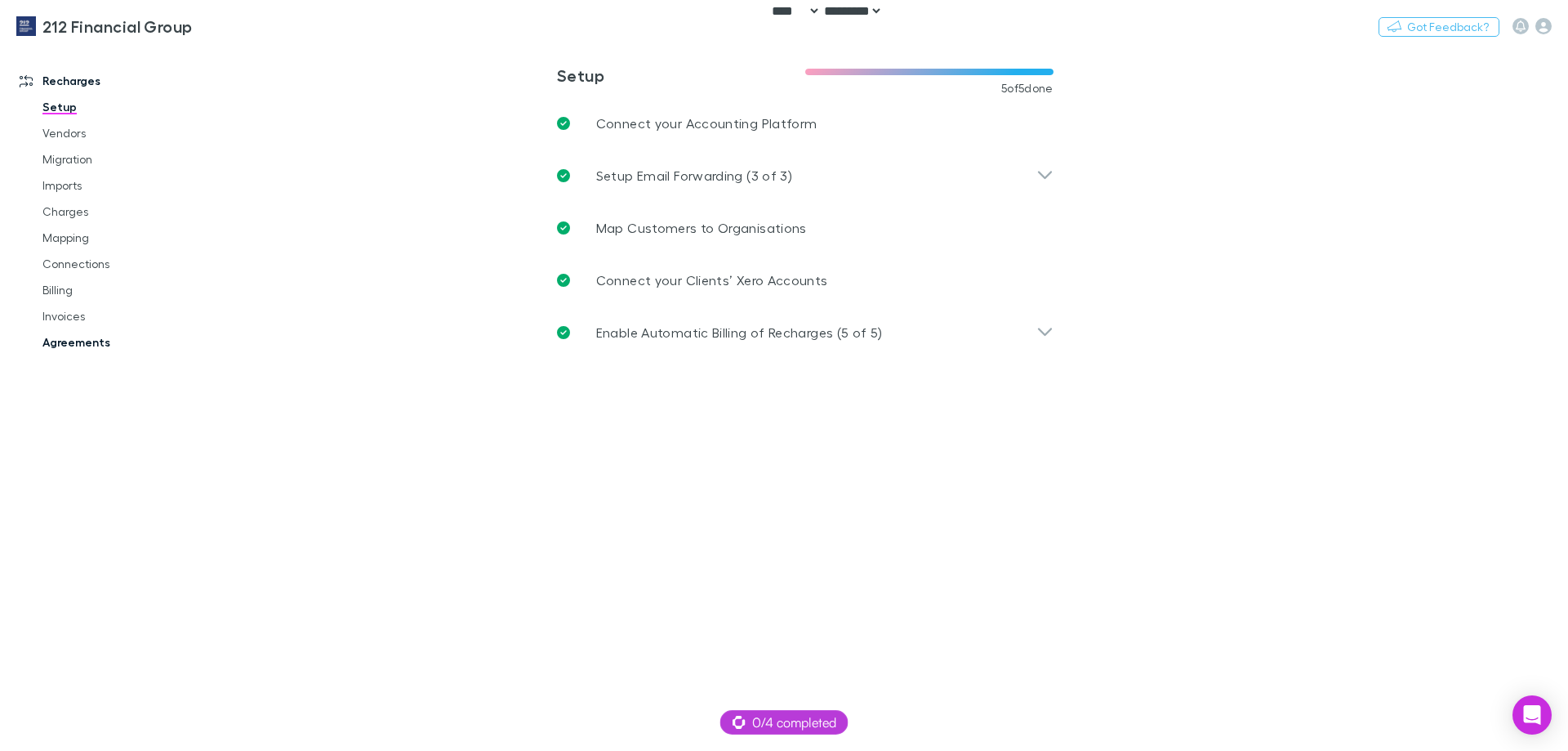
click at [98, 337] on link "Agreements" at bounding box center [123, 342] width 194 height 26
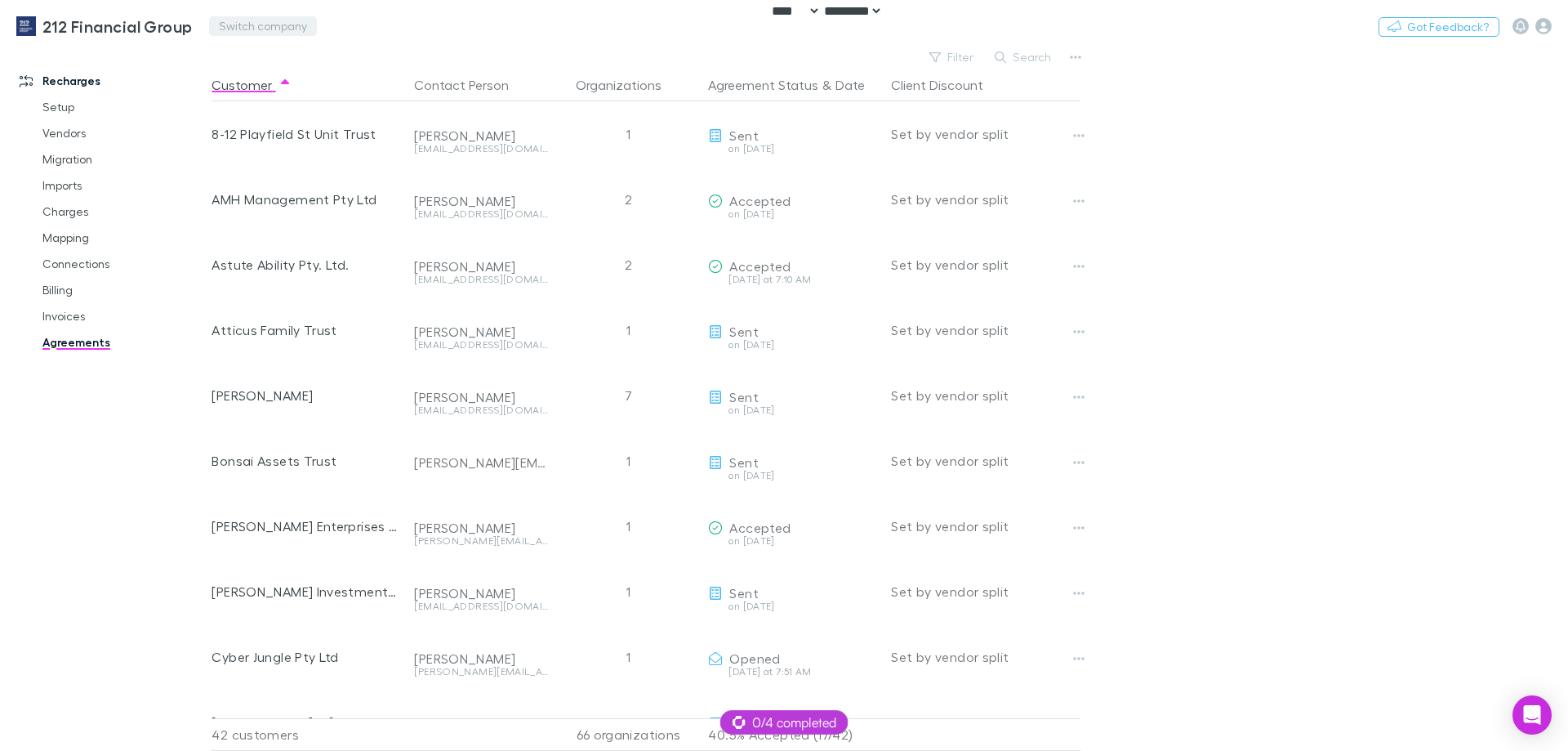
click at [227, 26] on button "Switch company" at bounding box center [262, 26] width 108 height 19
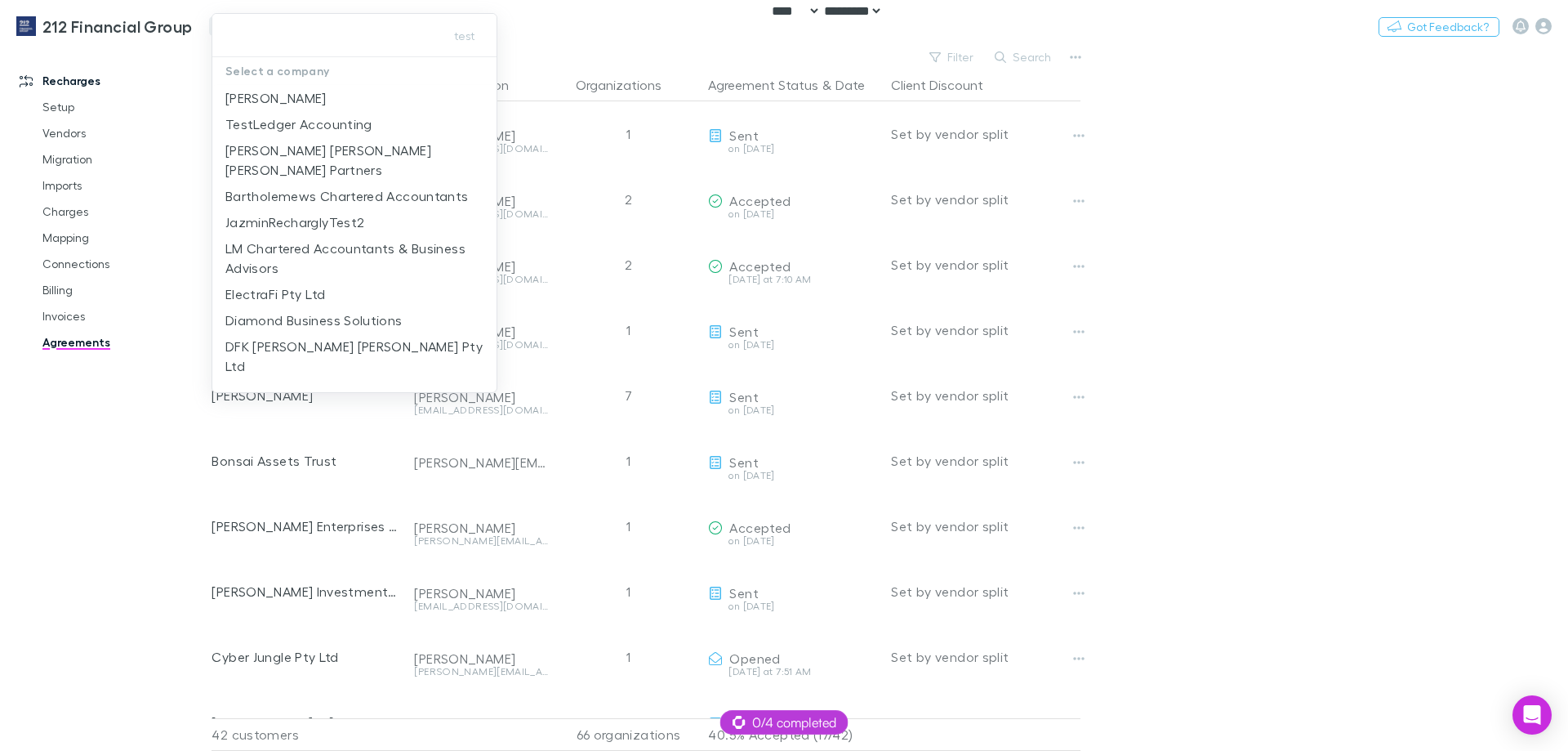
type input "**********"
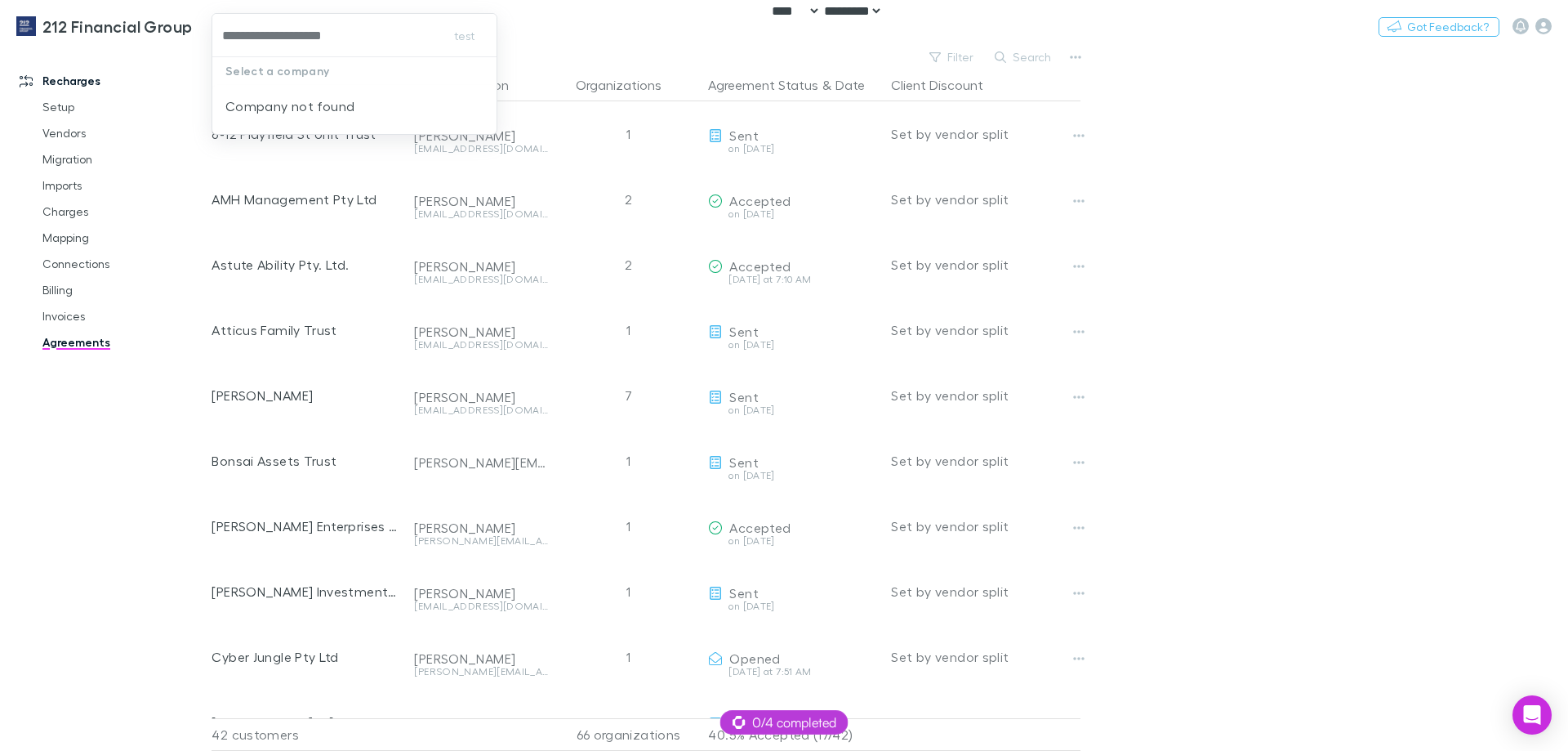
click at [321, 48] on input "**********" at bounding box center [324, 35] width 213 height 30
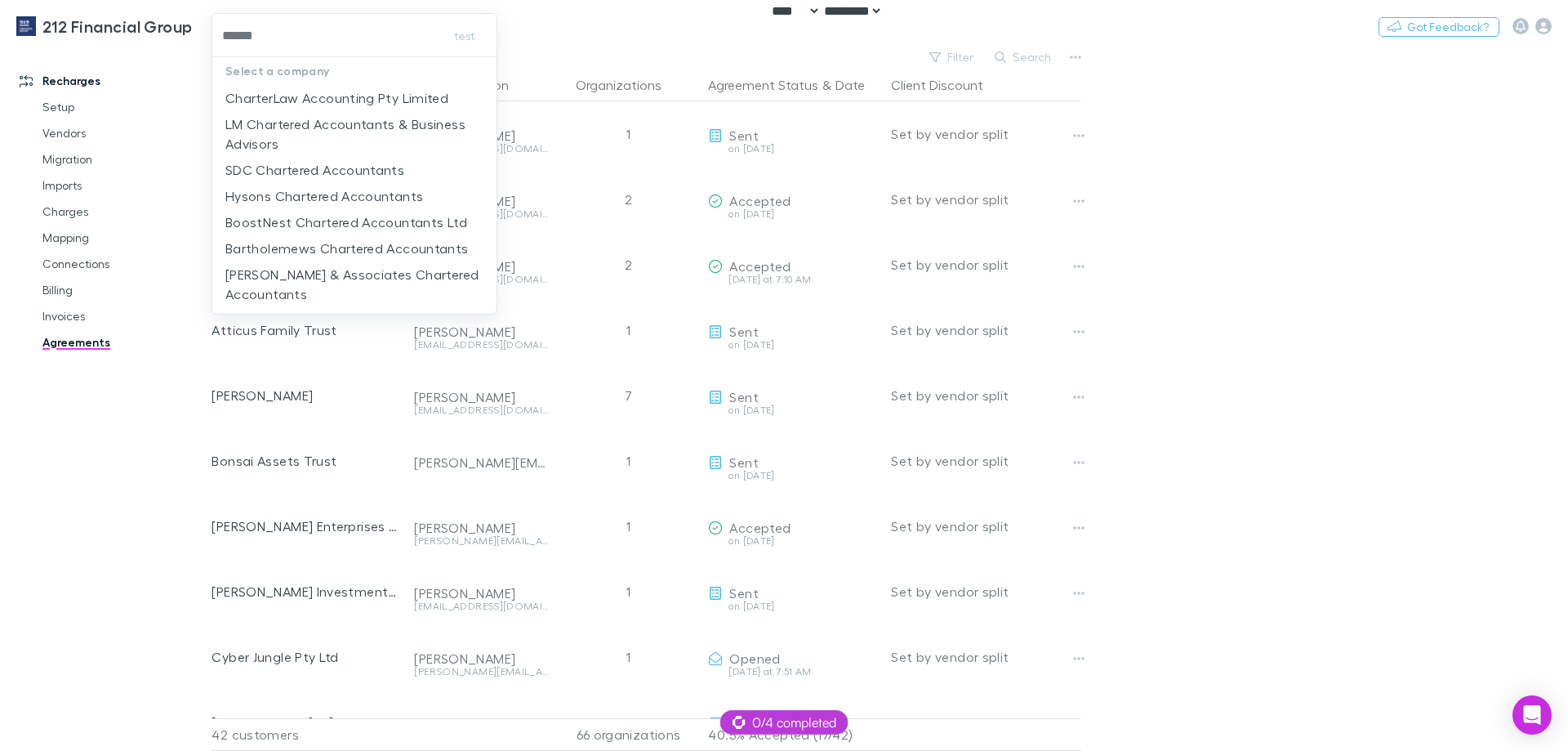
type input "*******"
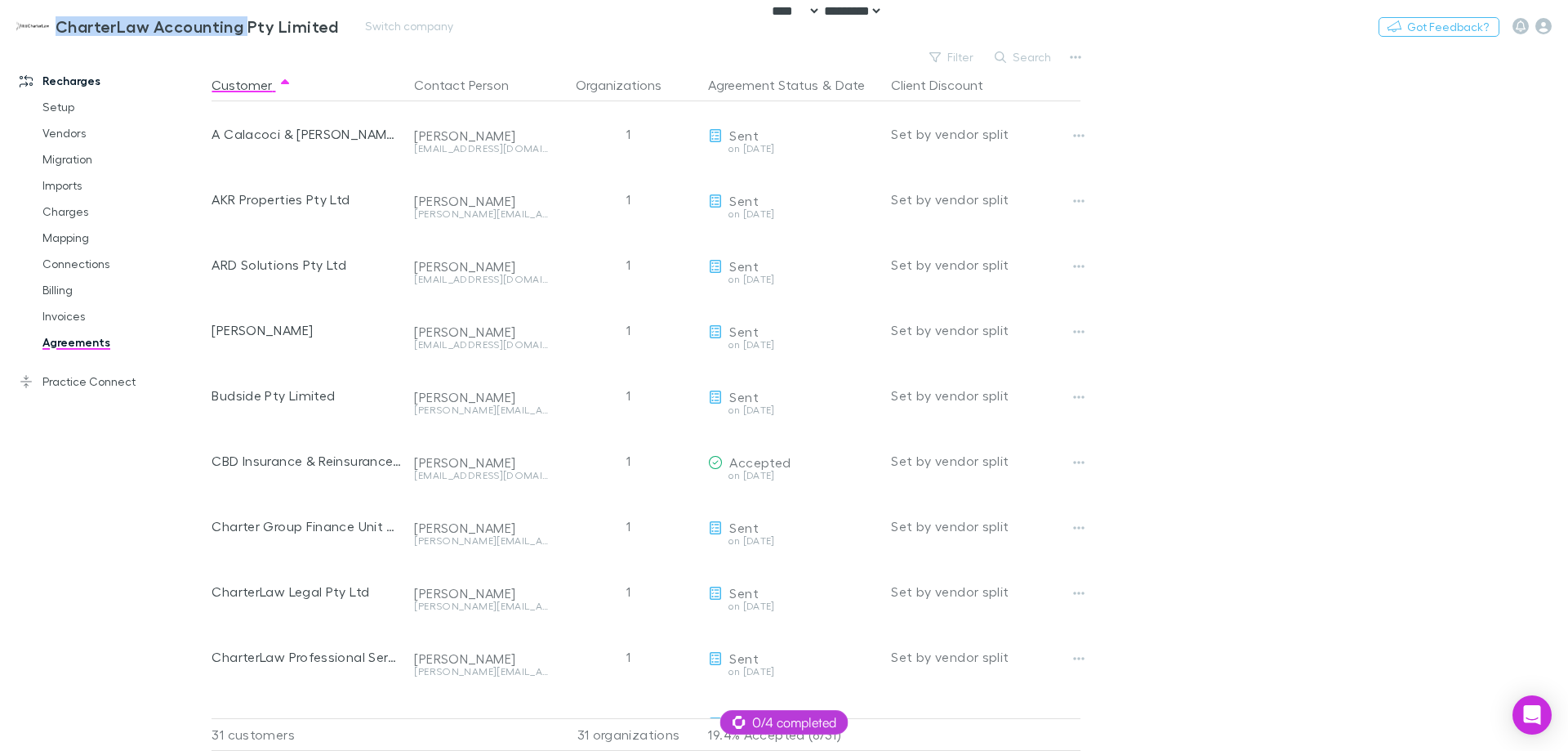
drag, startPoint x: 58, startPoint y: 3, endPoint x: 246, endPoint y: 13, distance: 188.3
click at [246, 13] on div "CharterLaw Accounting Pty Limited Switch company Nothing Got Feedback?" at bounding box center [784, 26] width 1568 height 52
copy h3 "CharterLaw Accounting"
click at [950, 62] on button "Filter" at bounding box center [952, 57] width 62 height 19
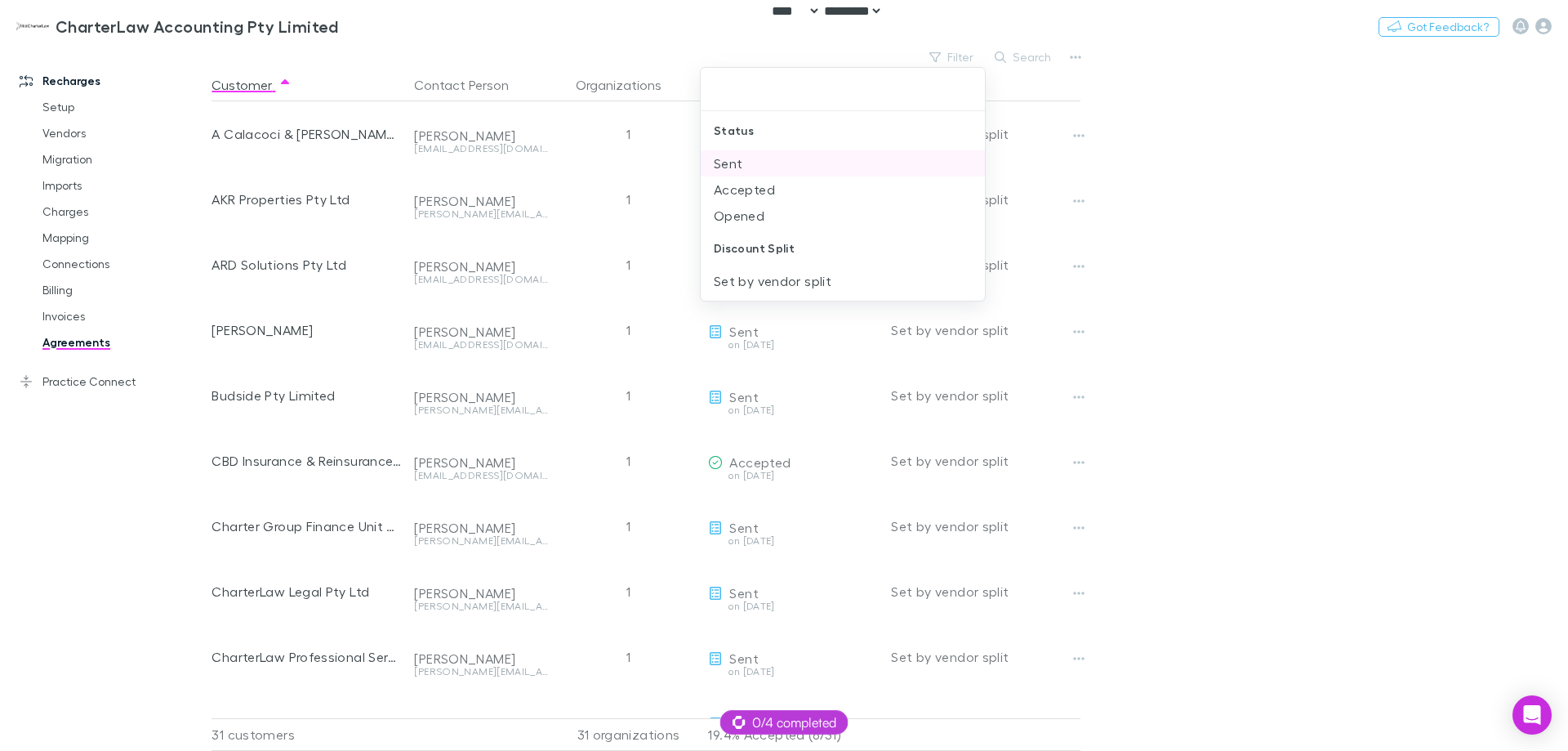
click at [824, 158] on li "Sent" at bounding box center [843, 163] width 284 height 26
click at [754, 90] on icon at bounding box center [750, 89] width 13 height 13
click at [1223, 229] on div at bounding box center [784, 375] width 1568 height 751
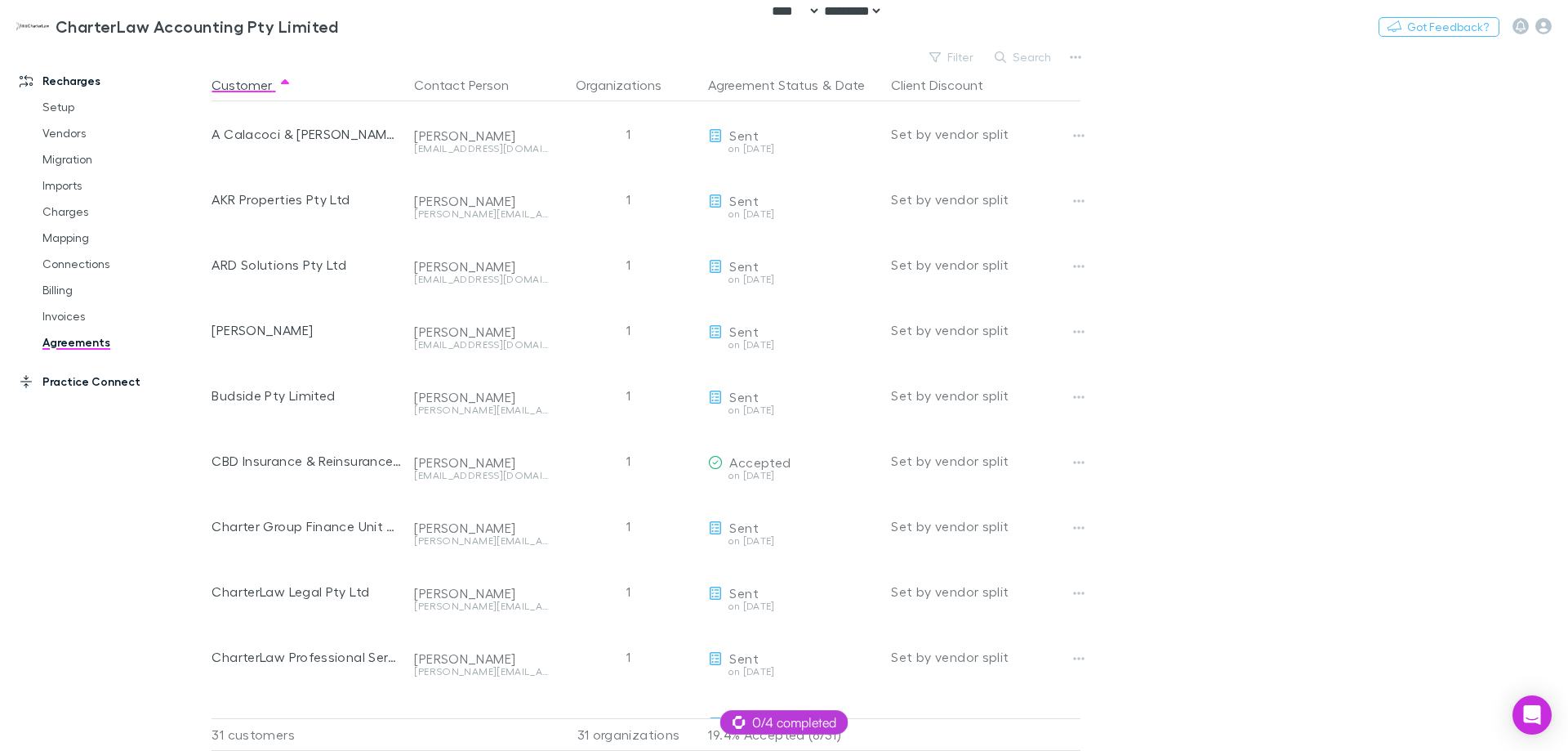
click at [92, 378] on link "Practice Connect" at bounding box center [112, 381] width 217 height 26
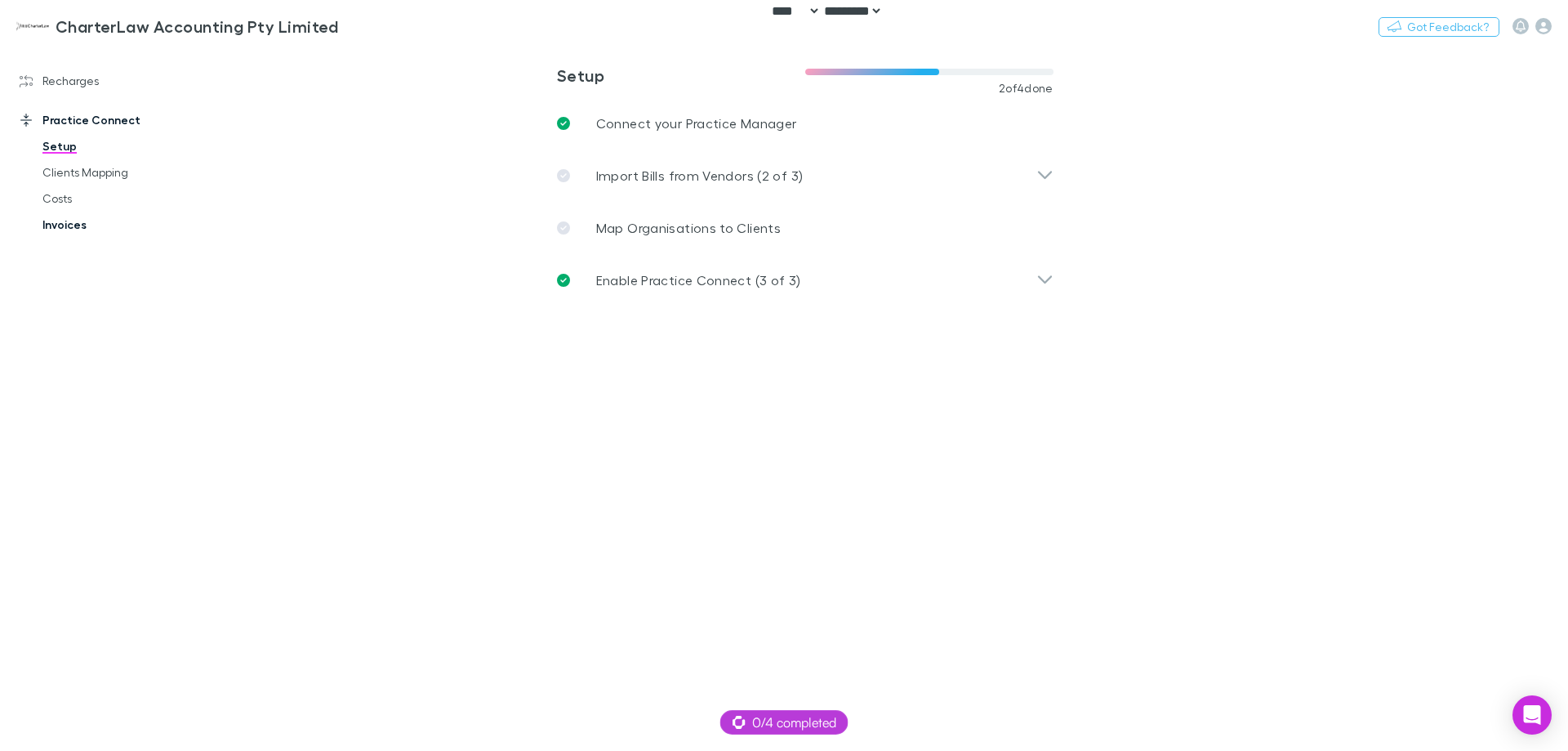
click at [70, 227] on link "Invoices" at bounding box center [123, 224] width 194 height 26
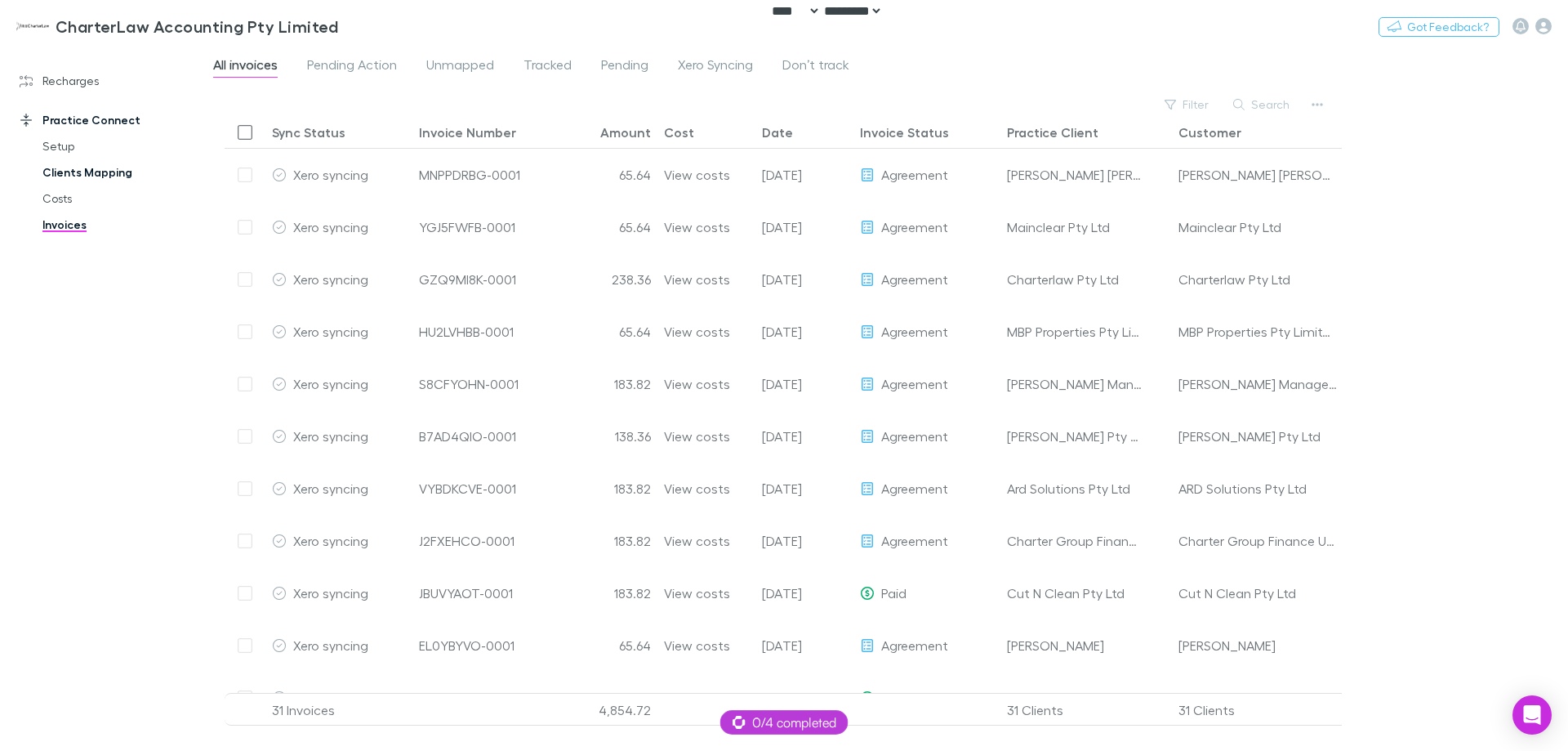
click at [74, 165] on link "Clients Mapping" at bounding box center [123, 172] width 194 height 26
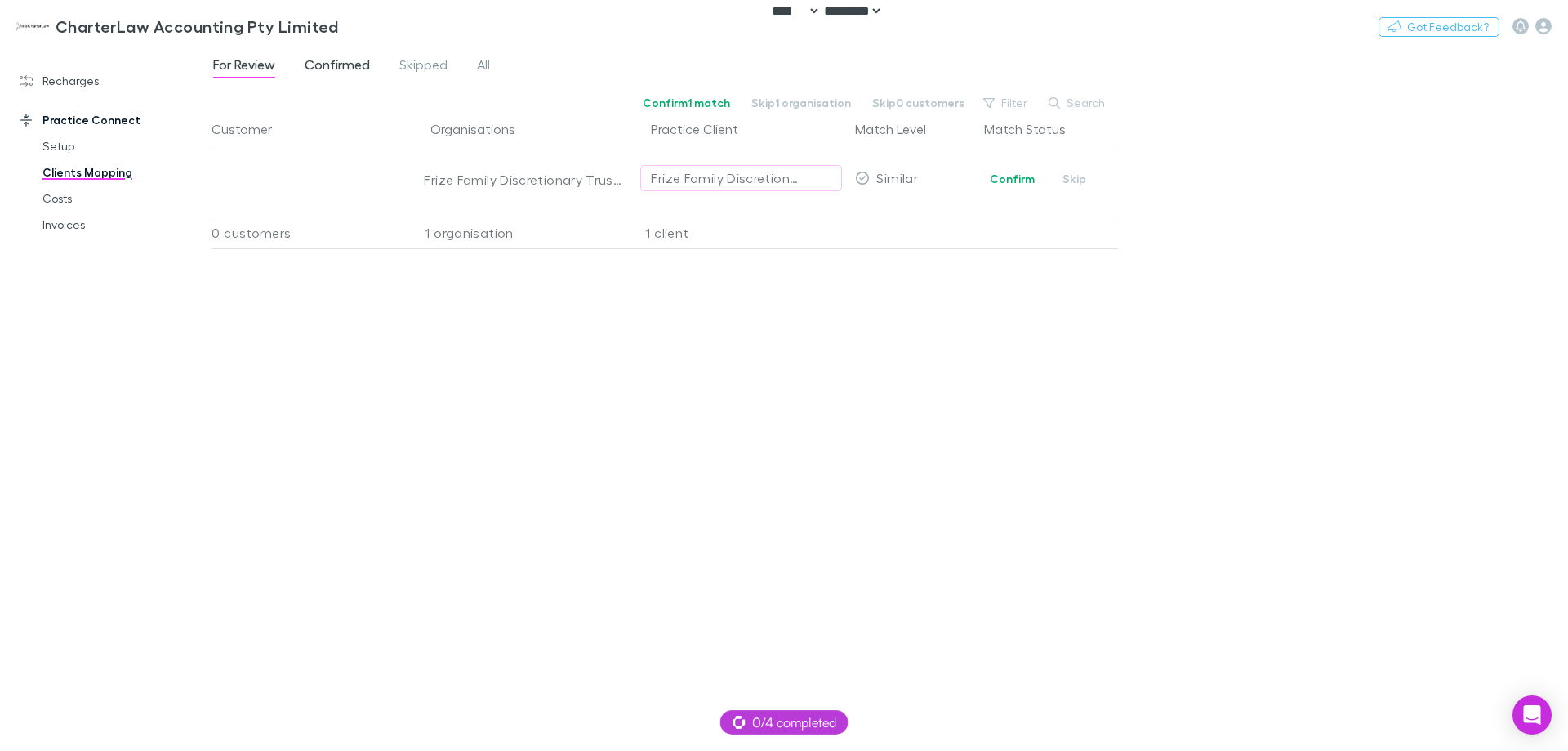
click at [343, 64] on span "Confirmed" at bounding box center [337, 67] width 65 height 21
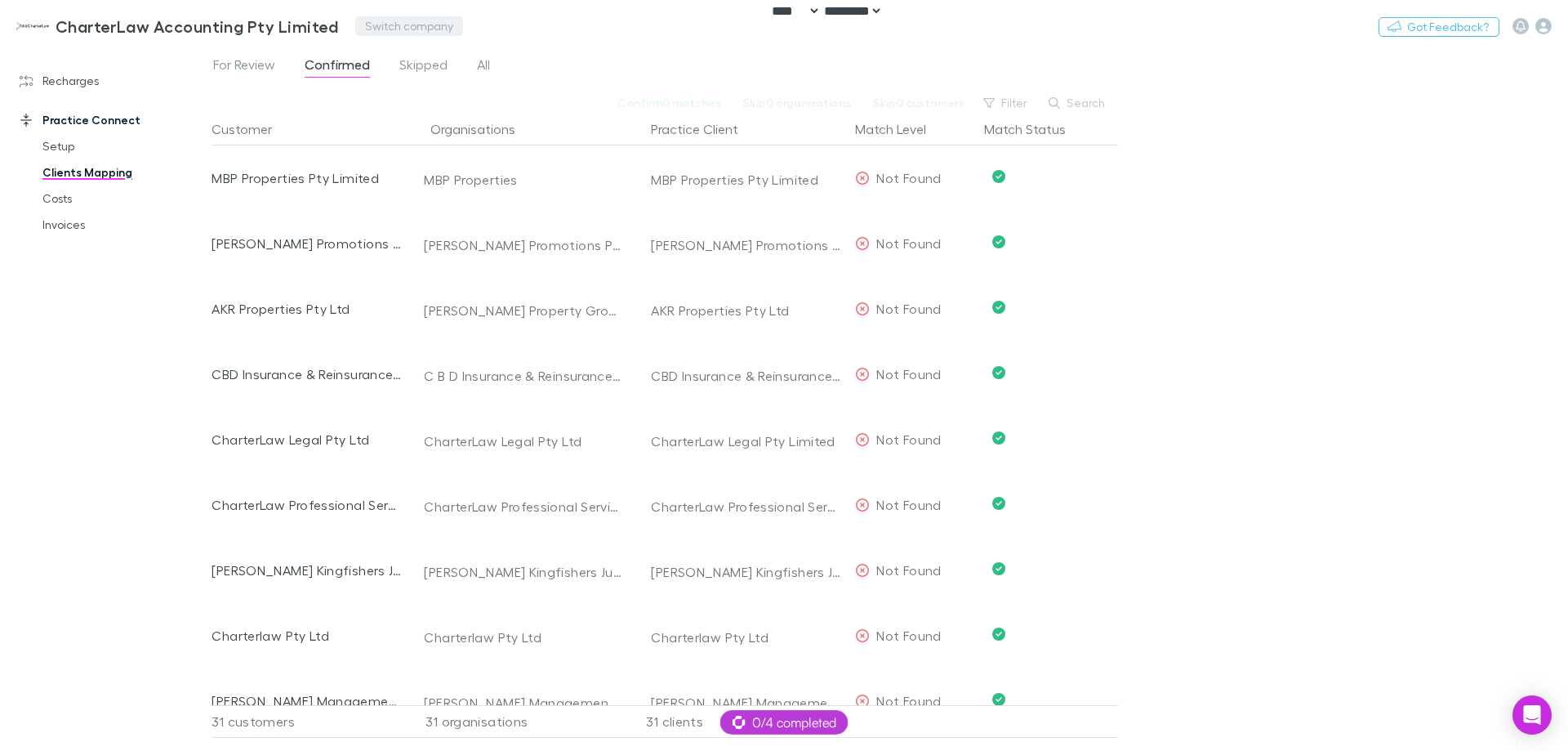
click at [392, 17] on button "Switch company" at bounding box center [409, 26] width 108 height 19
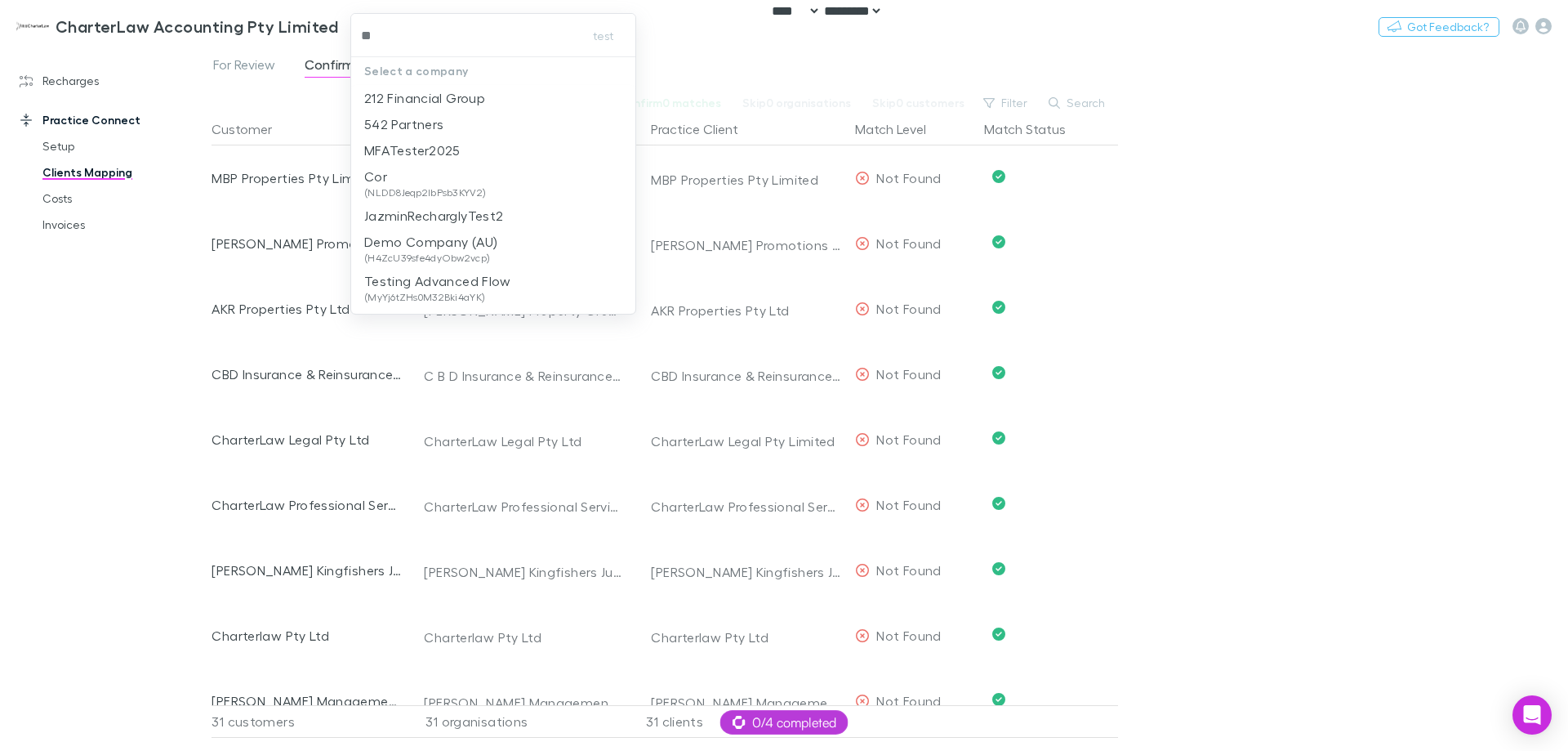
type input "***"
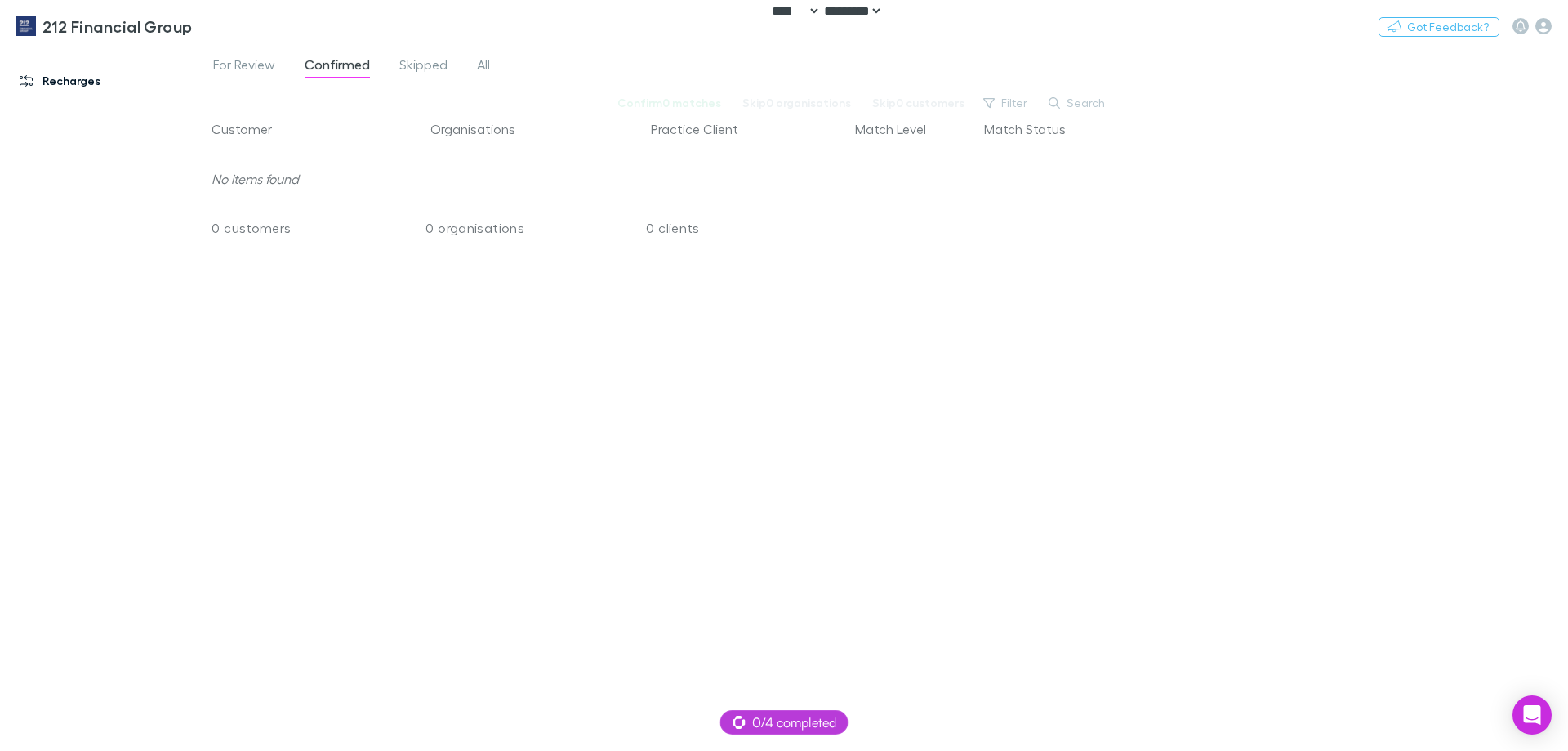
click at [79, 80] on link "Recharges" at bounding box center [112, 81] width 217 height 26
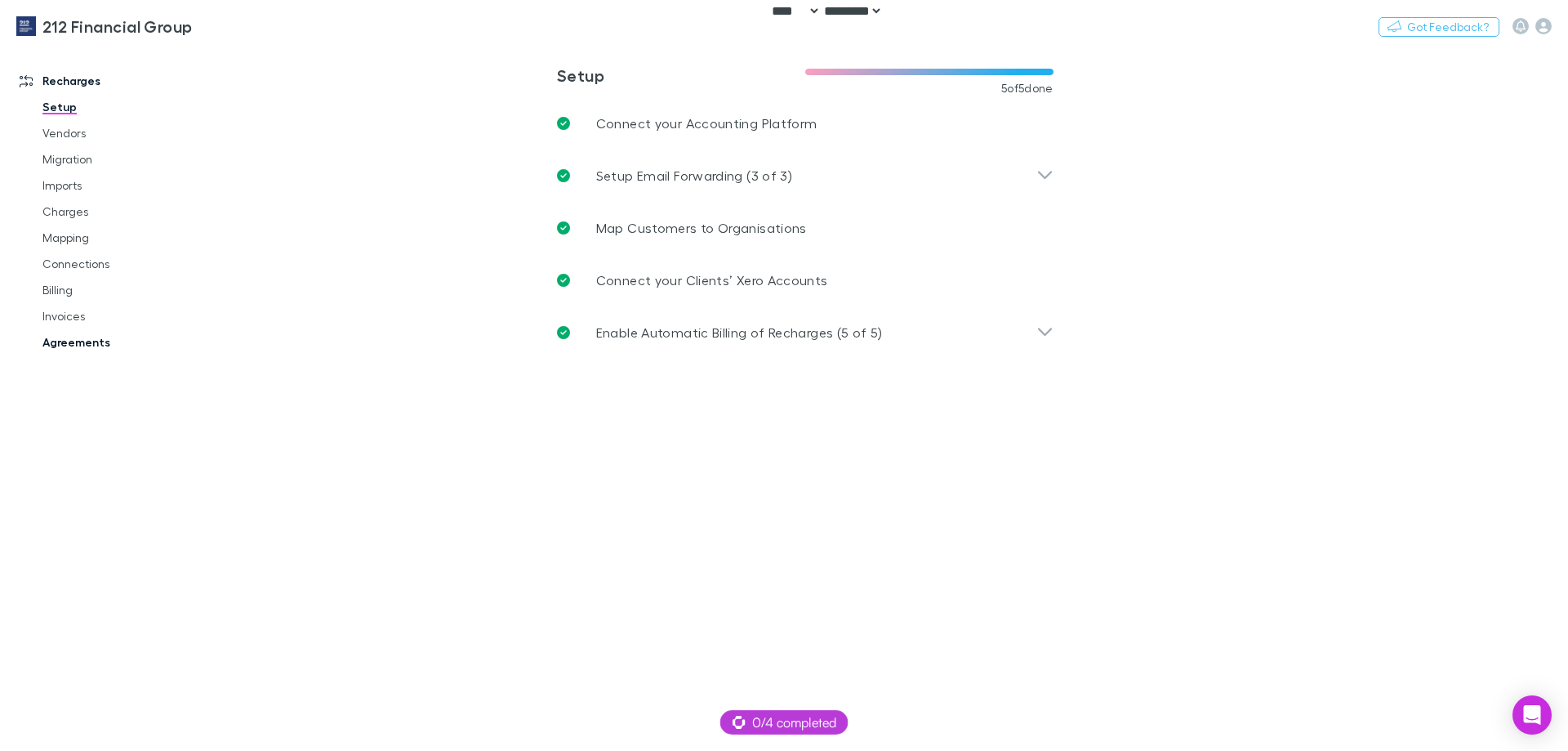
click at [74, 341] on link "Agreements" at bounding box center [123, 342] width 194 height 26
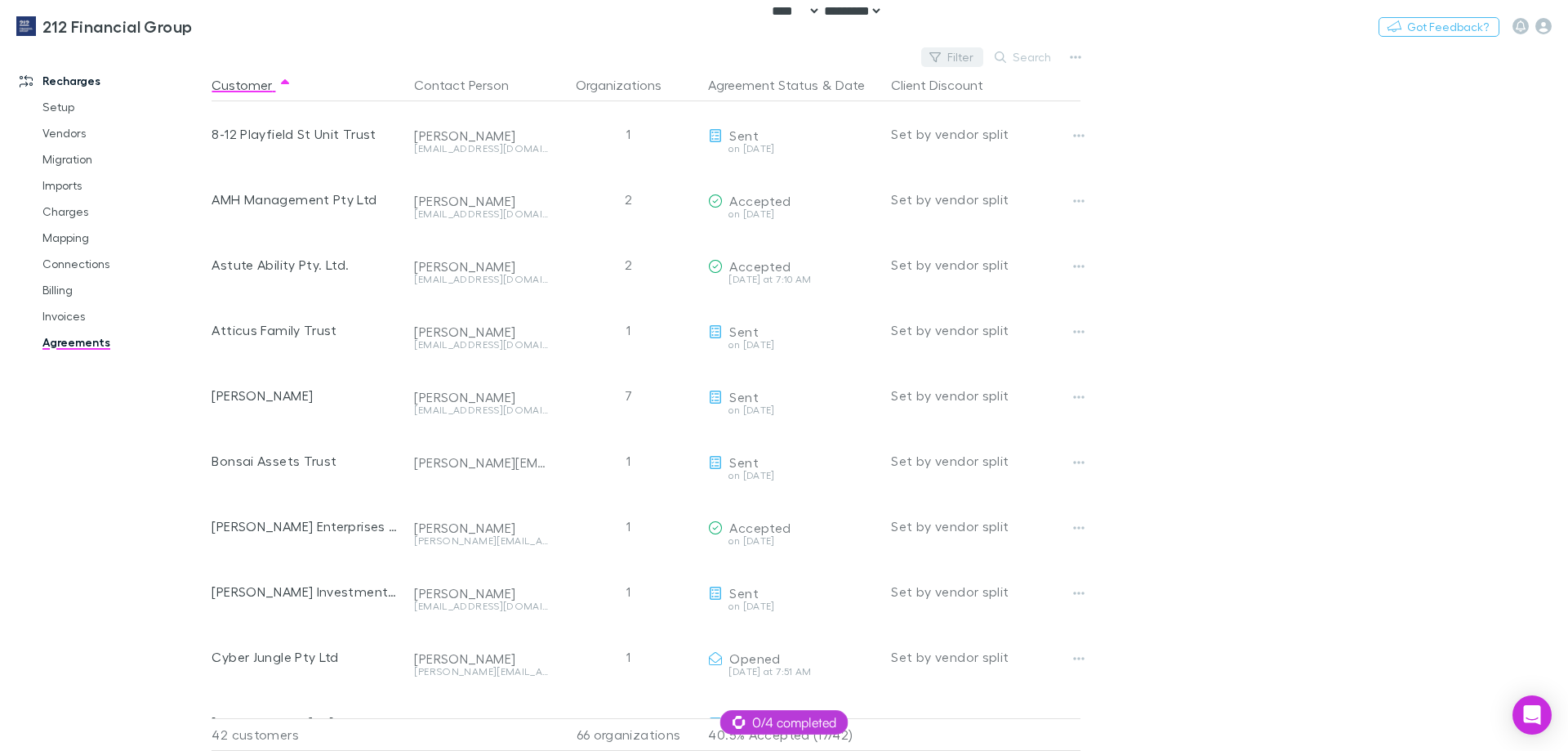
click at [958, 54] on button "Filter" at bounding box center [952, 57] width 62 height 19
click at [1174, 193] on div at bounding box center [784, 375] width 1568 height 751
drag, startPoint x: 1269, startPoint y: 269, endPoint x: 1251, endPoint y: 253, distance: 24.1
click at [1267, 265] on main "Filter Search Customer Contact Person Organizations Agreement Status & Date Cli…" at bounding box center [890, 398] width 1357 height 705
click at [291, 32] on button "Switch company" at bounding box center [262, 26] width 108 height 19
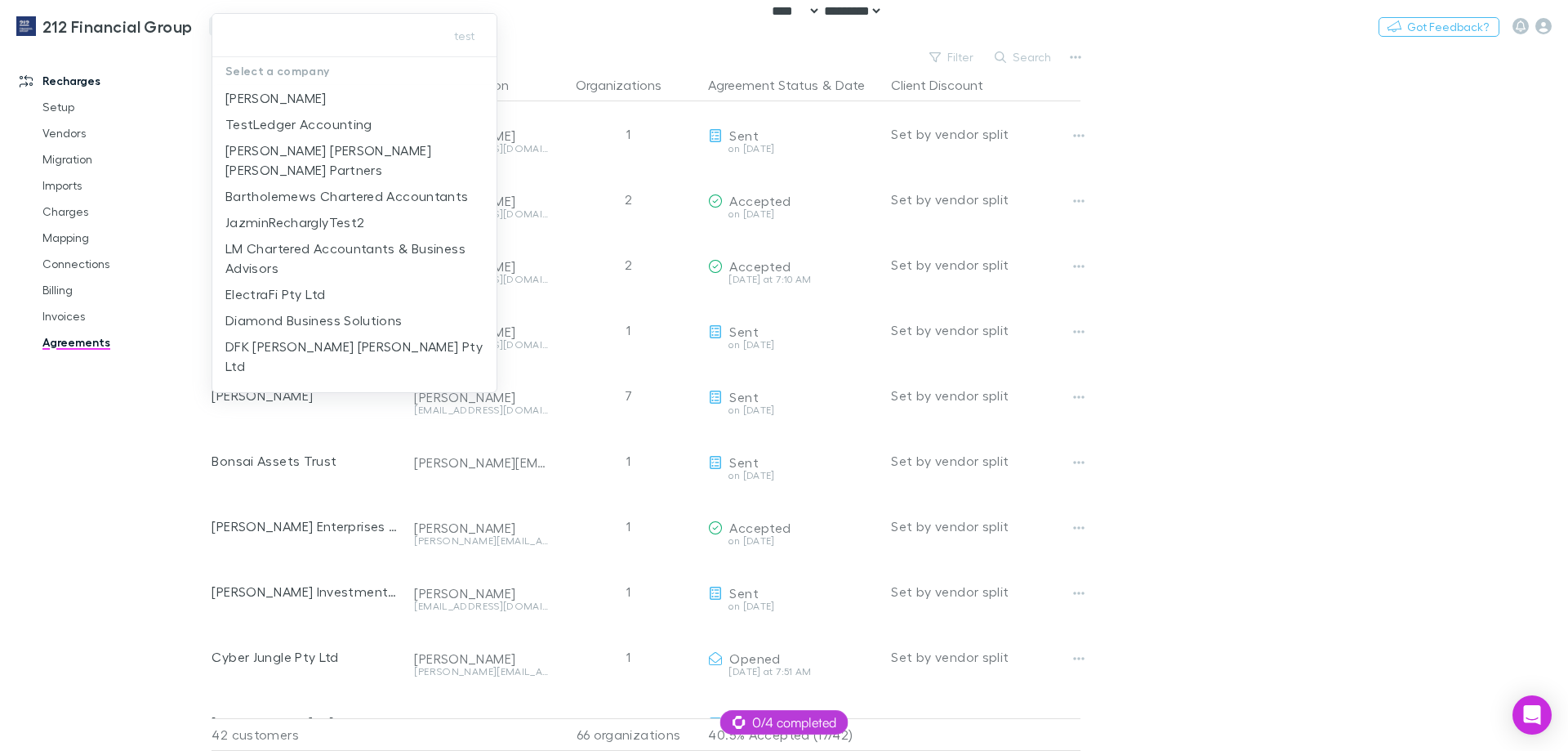
type input "*********"
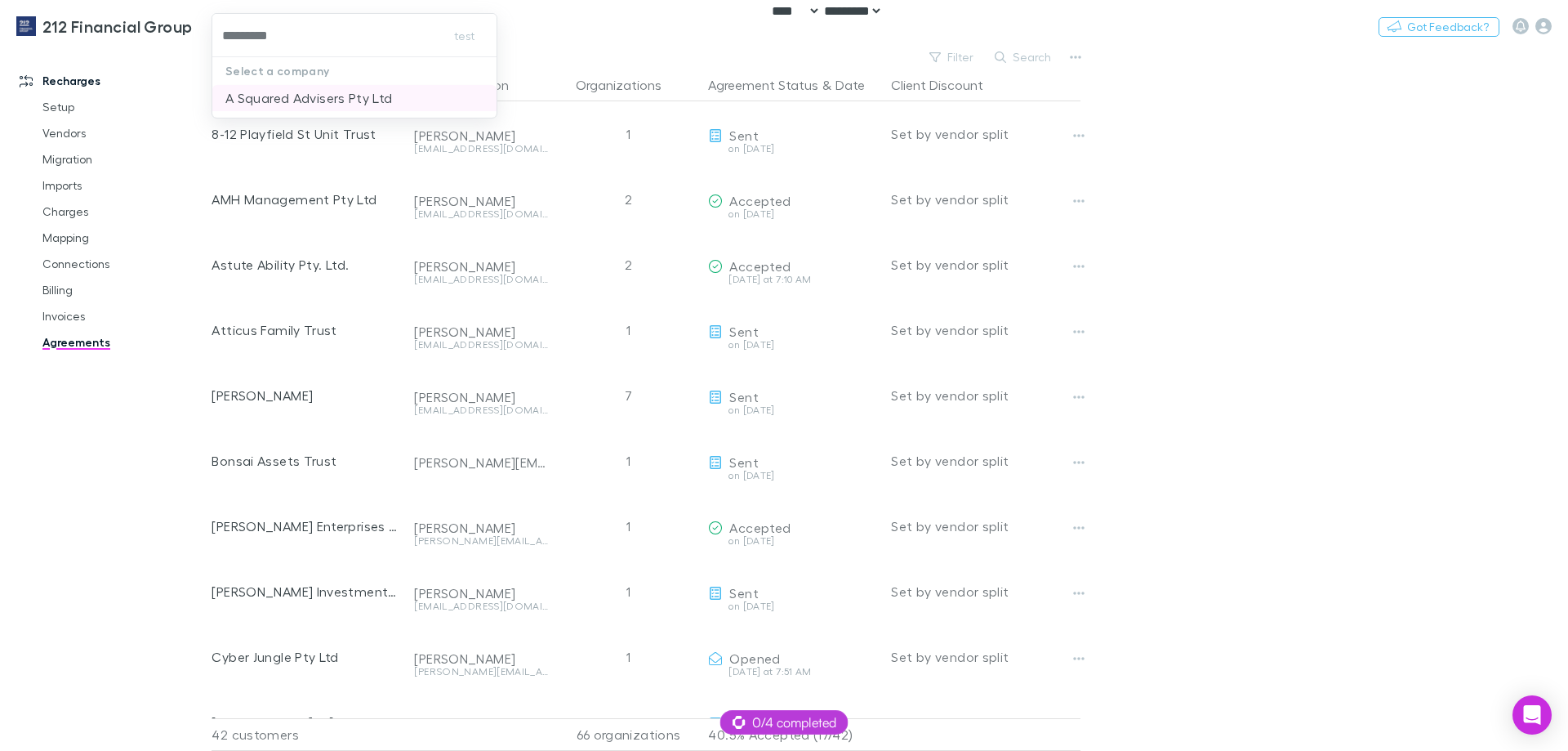
click at [300, 93] on p "A Squared Advisers Pty Ltd" at bounding box center [309, 98] width 167 height 19
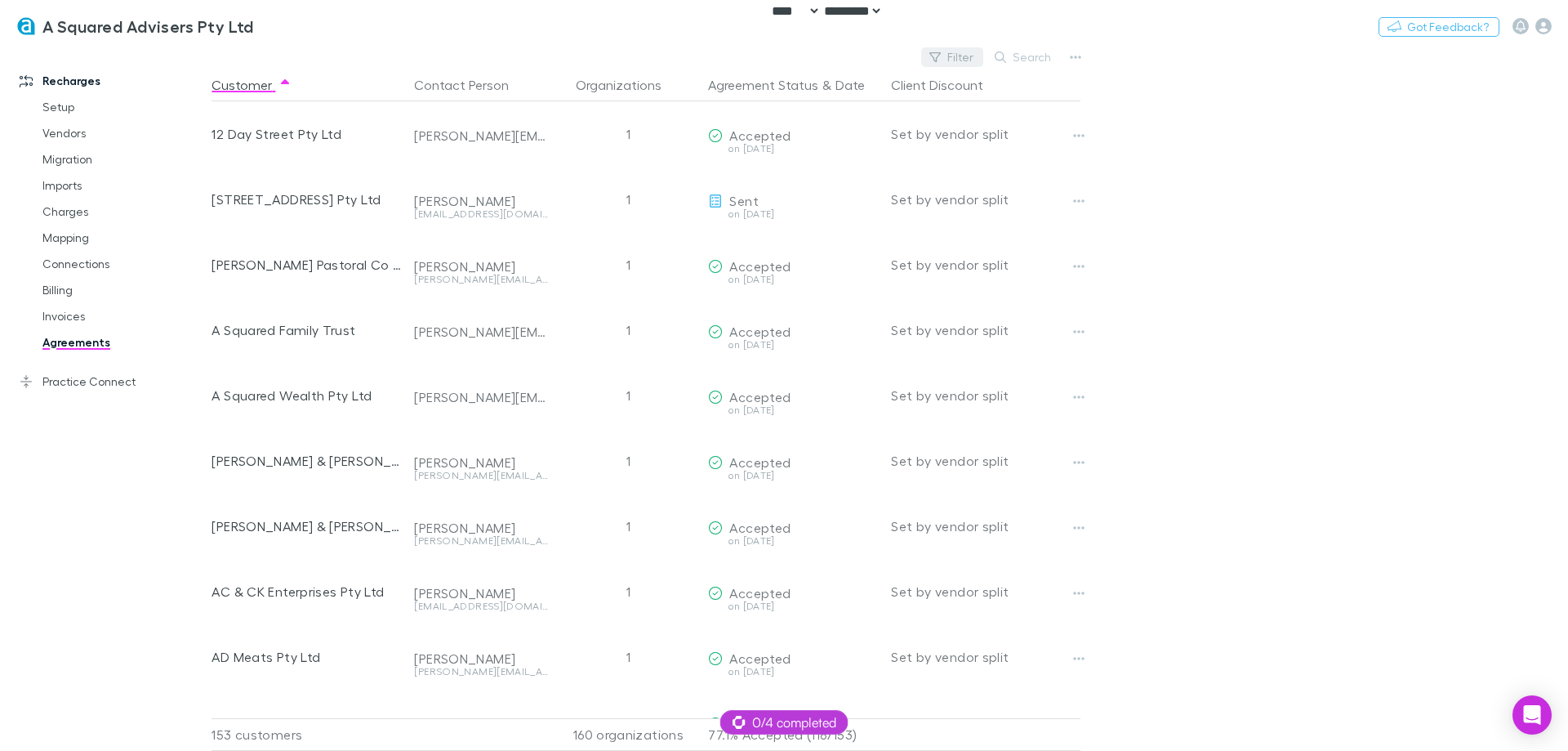
click at [941, 58] on icon "button" at bounding box center [936, 57] width 12 height 12
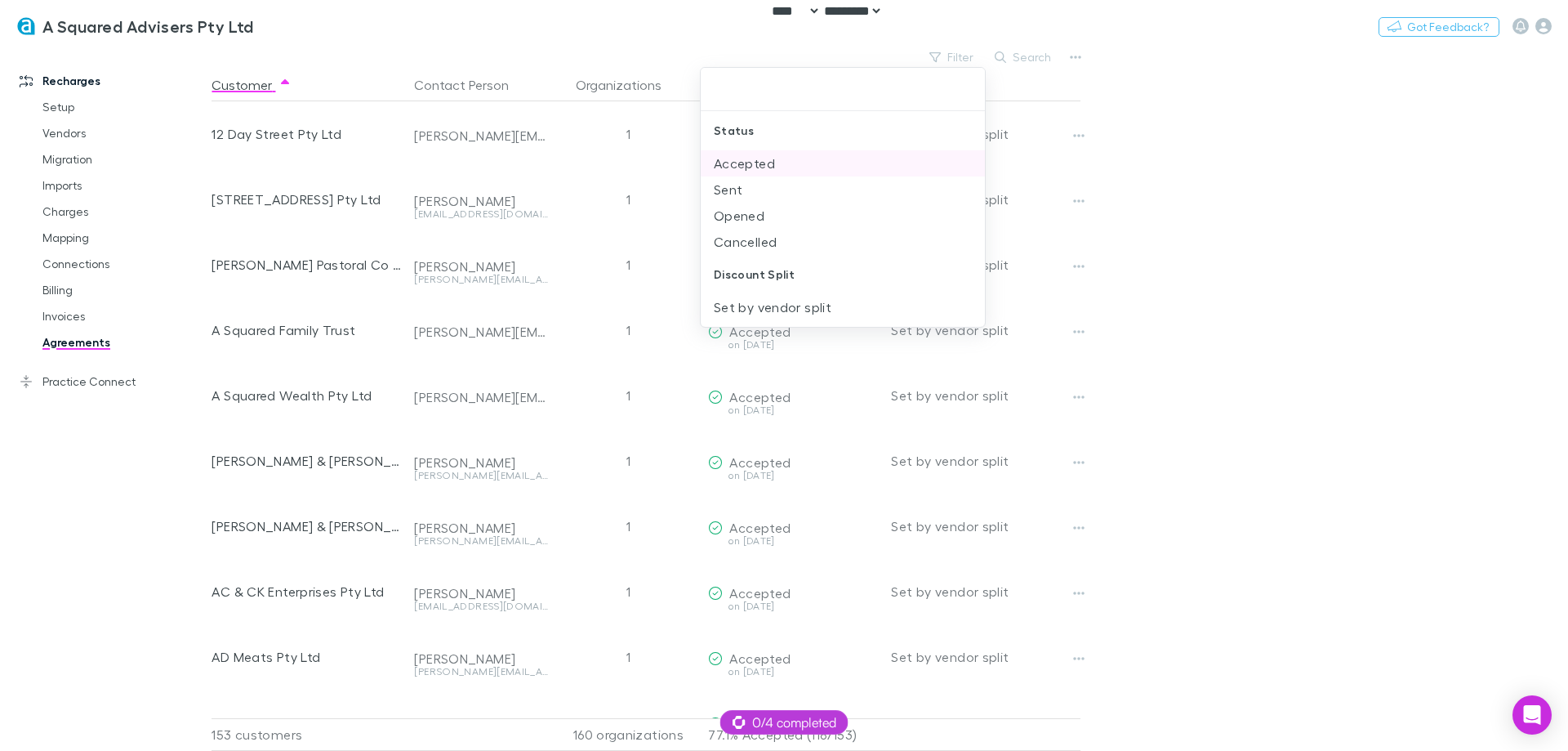
click at [808, 157] on li "Accepted" at bounding box center [843, 163] width 284 height 26
click at [808, 157] on li "Sent" at bounding box center [843, 163] width 284 height 26
click at [807, 163] on li "Opened" at bounding box center [843, 163] width 284 height 26
click at [1138, 173] on div at bounding box center [784, 375] width 1568 height 751
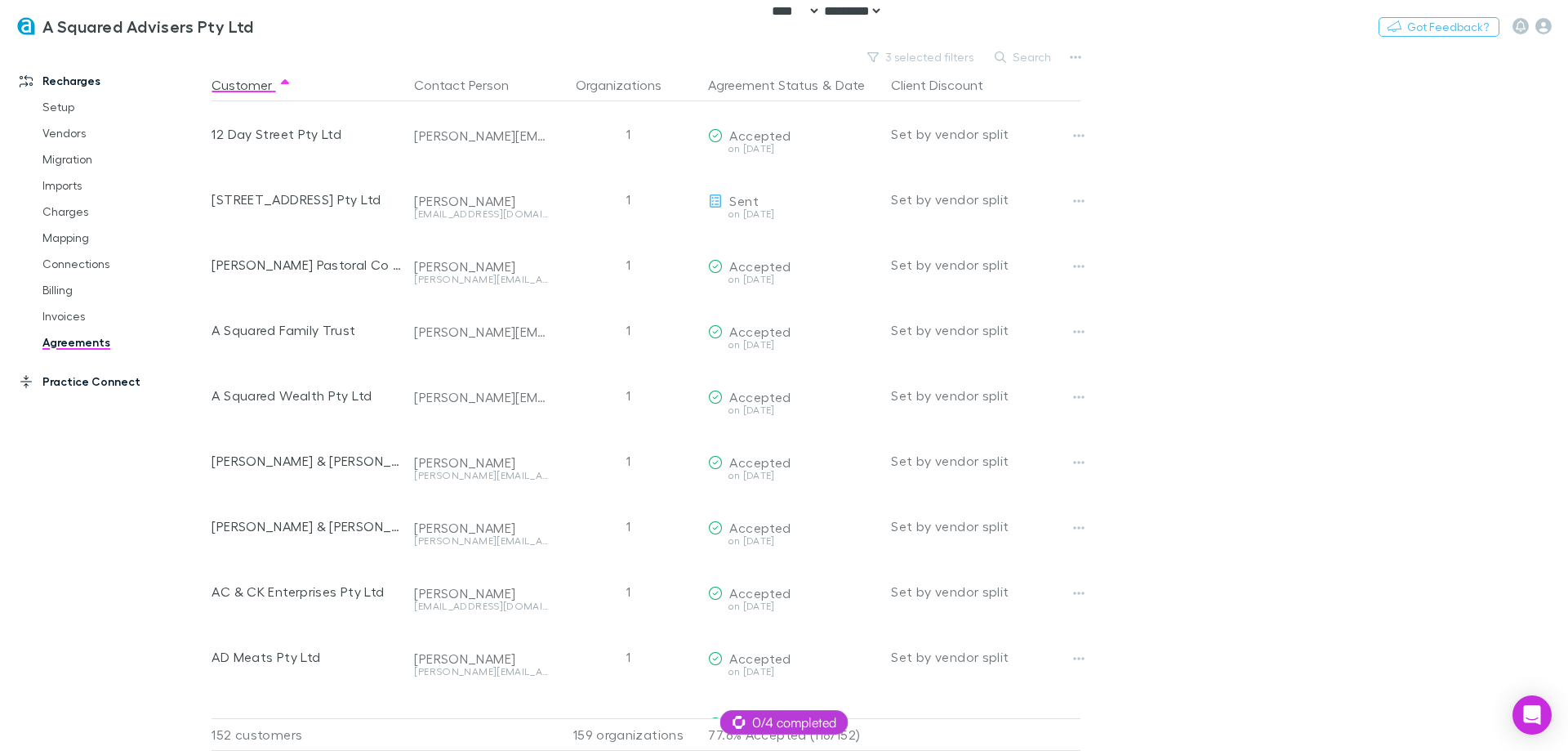
click at [65, 374] on link "Practice Connect" at bounding box center [112, 381] width 217 height 26
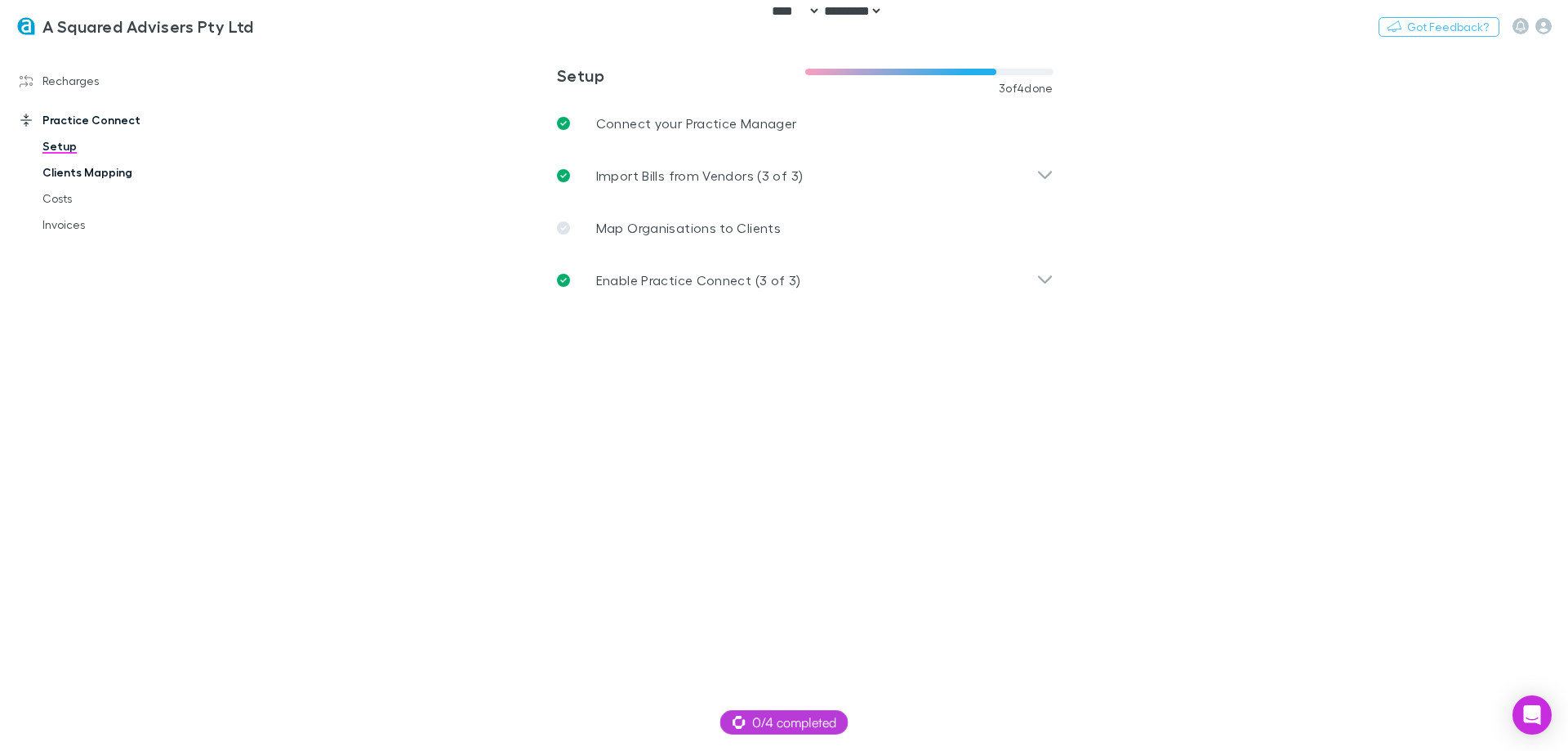
click at [90, 177] on link "Clients Mapping" at bounding box center [123, 172] width 194 height 26
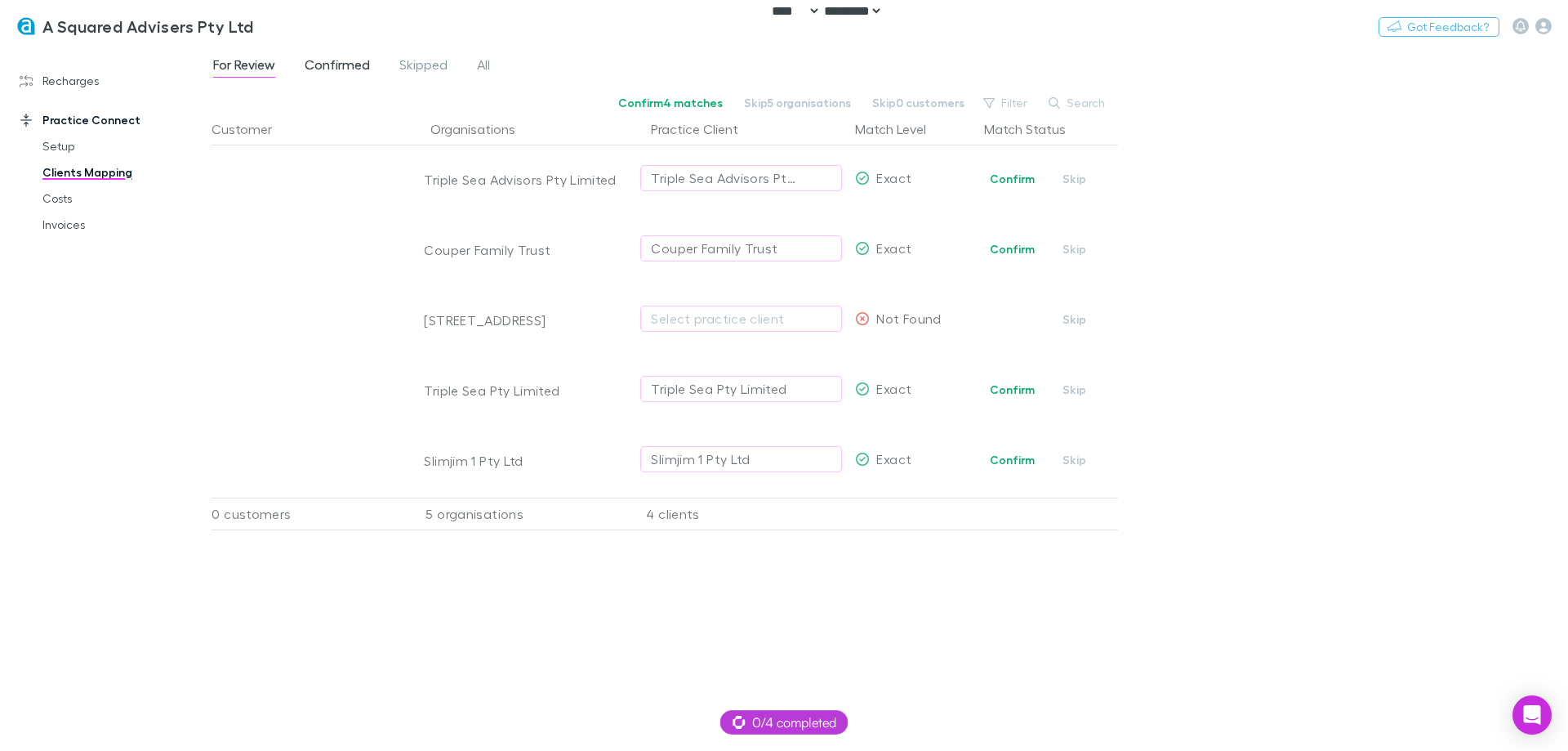
click at [348, 58] on span "Confirmed" at bounding box center [337, 67] width 65 height 21
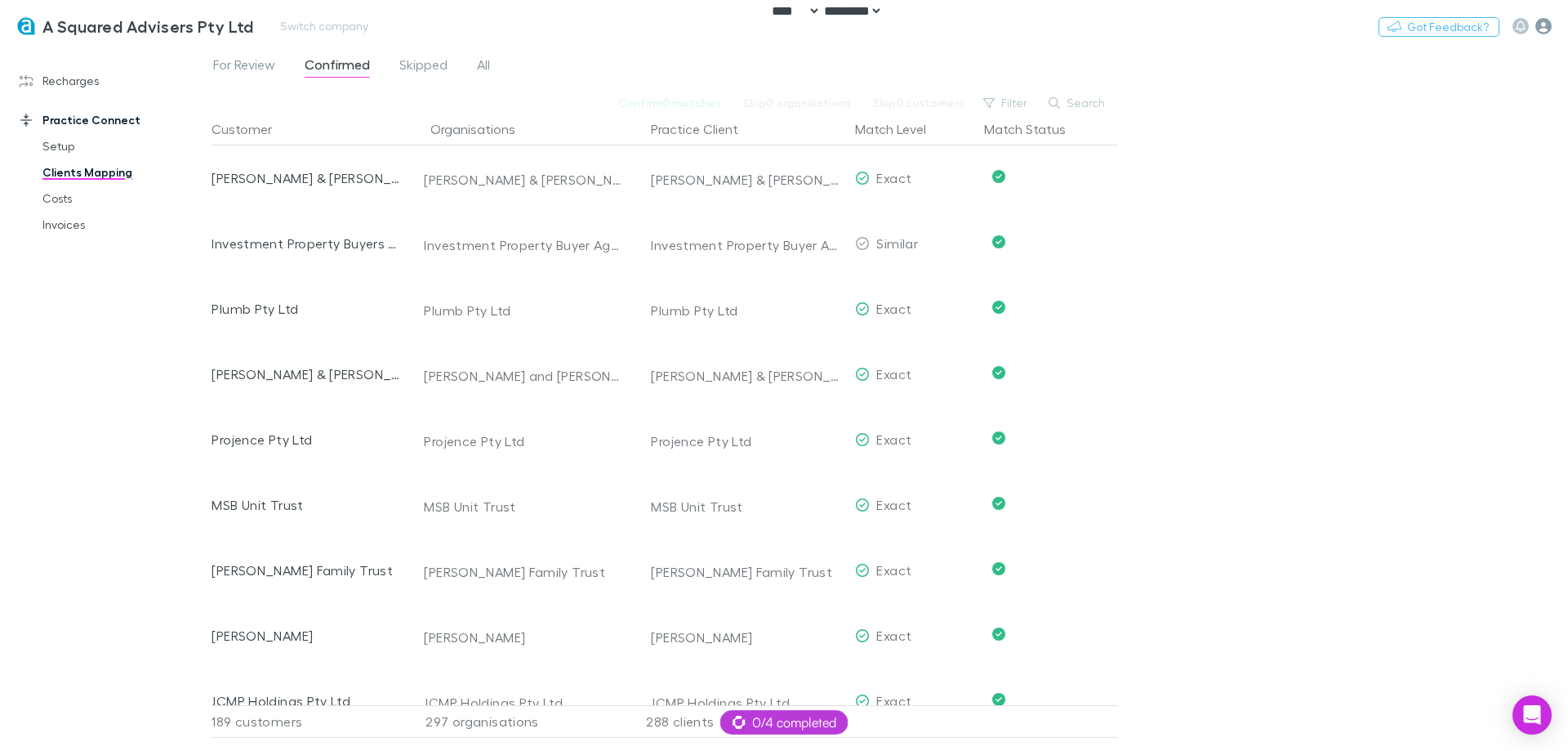
click at [1549, 27] on icon "button" at bounding box center [1544, 26] width 17 height 17
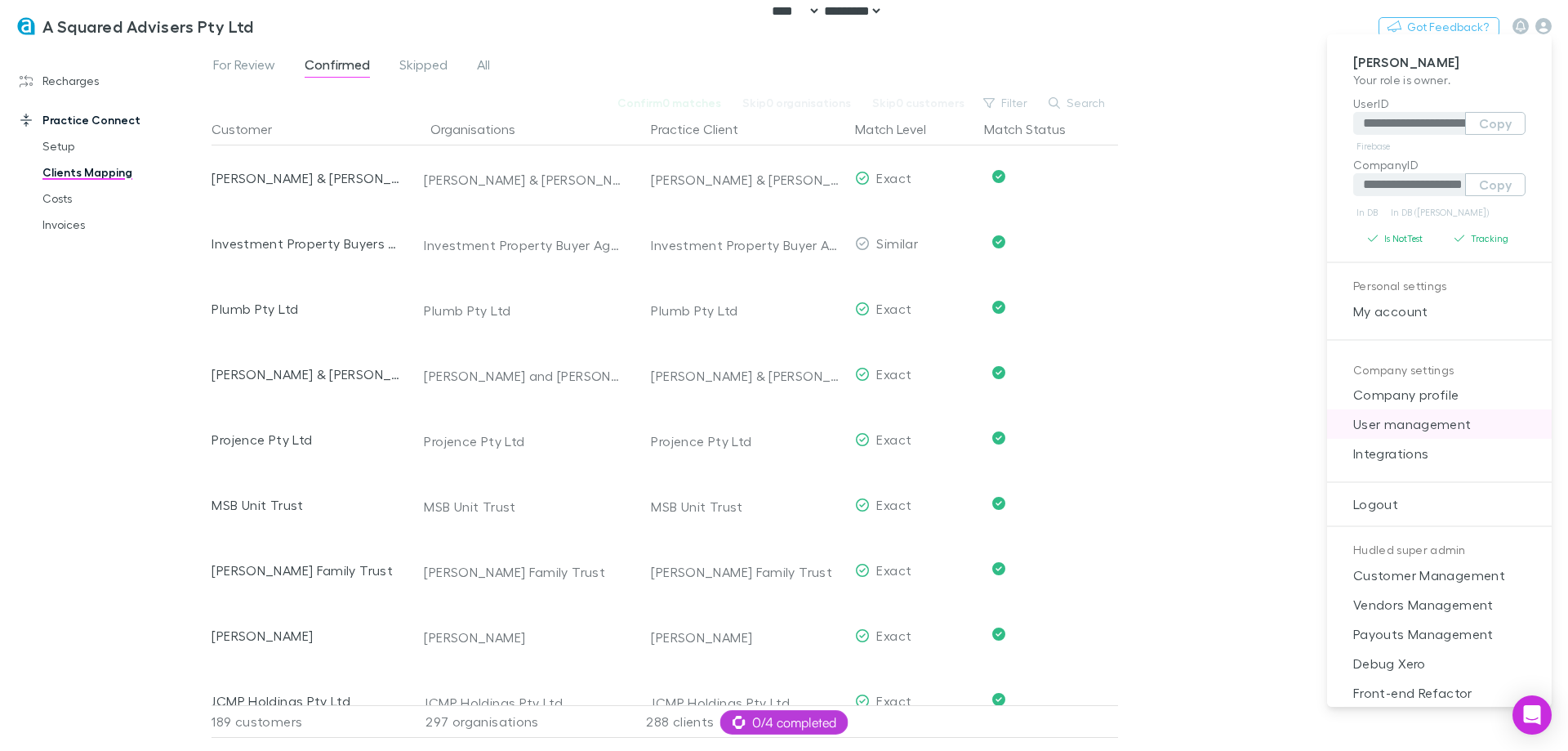
click at [1410, 429] on span "User management" at bounding box center [1440, 425] width 198 height 19
